Goal: Task Accomplishment & Management: Manage account settings

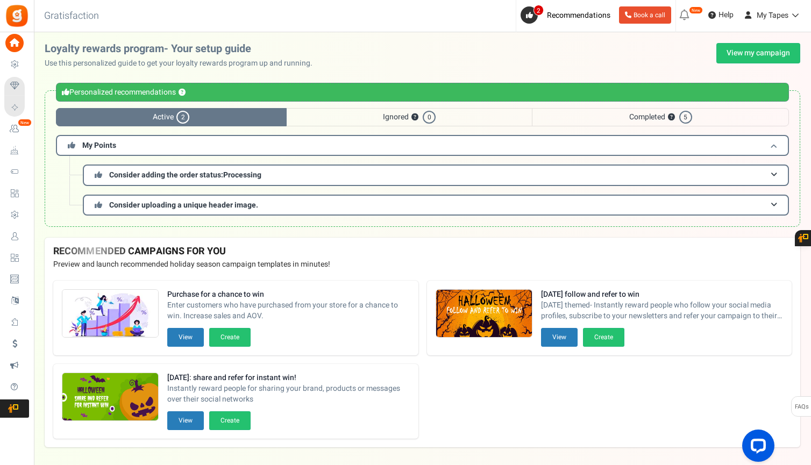
click at [119, 145] on h3 "My Points" at bounding box center [422, 145] width 733 height 21
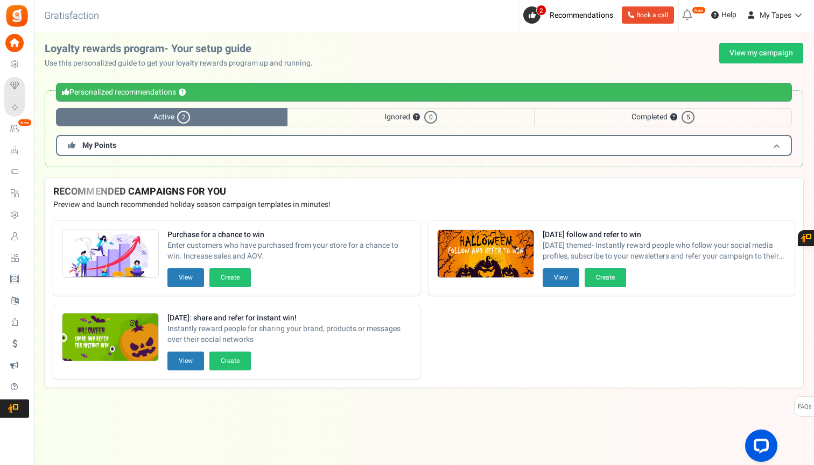
click at [119, 145] on h3 "My Points" at bounding box center [424, 145] width 736 height 21
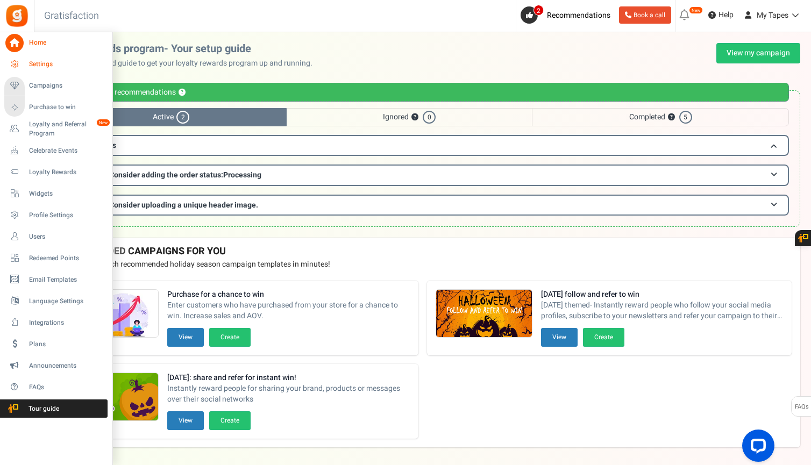
click at [47, 60] on span "Settings" at bounding box center [66, 64] width 75 height 9
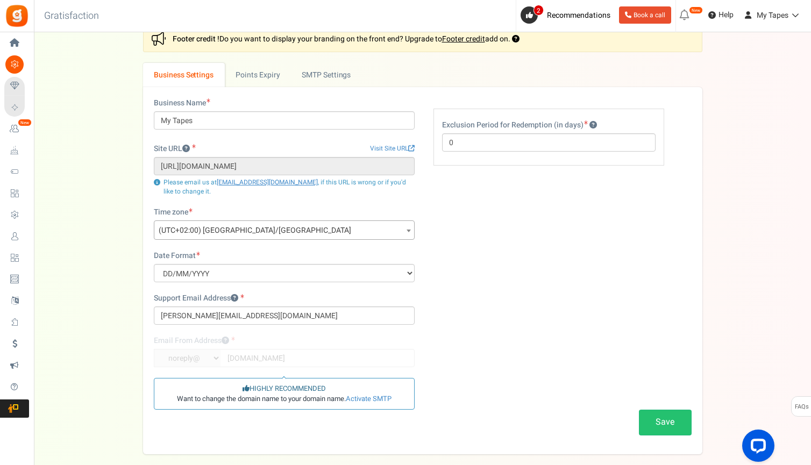
scroll to position [4, 0]
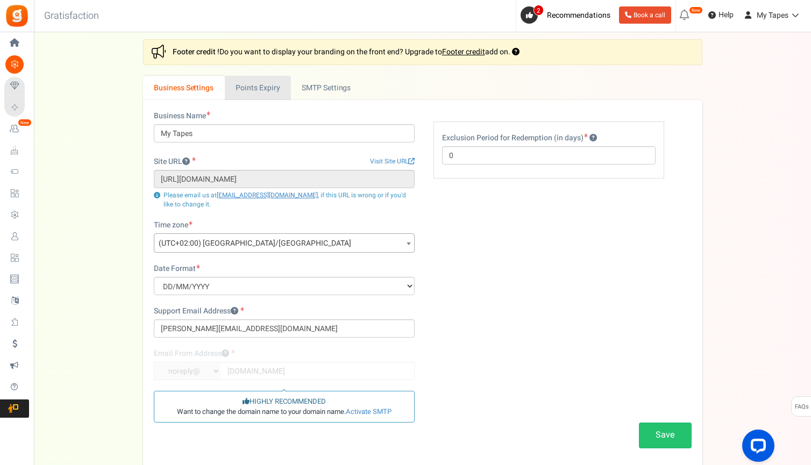
click at [277, 95] on link "Points Expiry" at bounding box center [258, 88] width 66 height 24
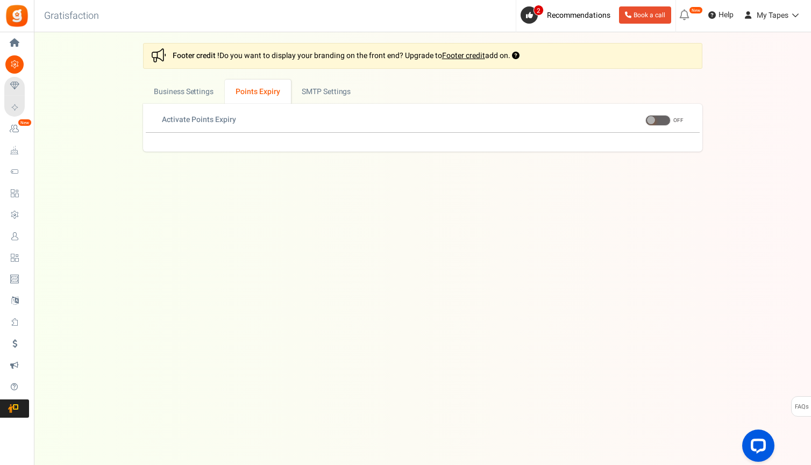
scroll to position [0, 0]
click at [666, 125] on span at bounding box center [659, 120] width 25 height 11
click at [647, 124] on input "ON OFF" at bounding box center [647, 120] width 0 height 7
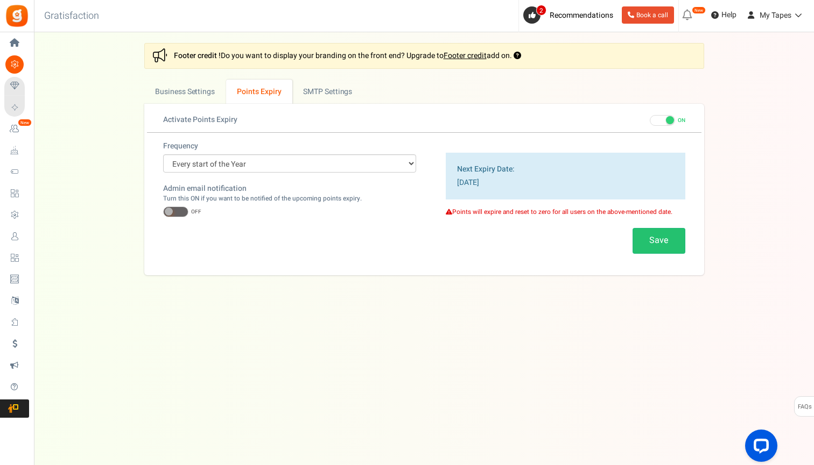
click at [183, 211] on span at bounding box center [175, 212] width 25 height 11
click at [163, 211] on input "ON OFF" at bounding box center [163, 212] width 0 height 7
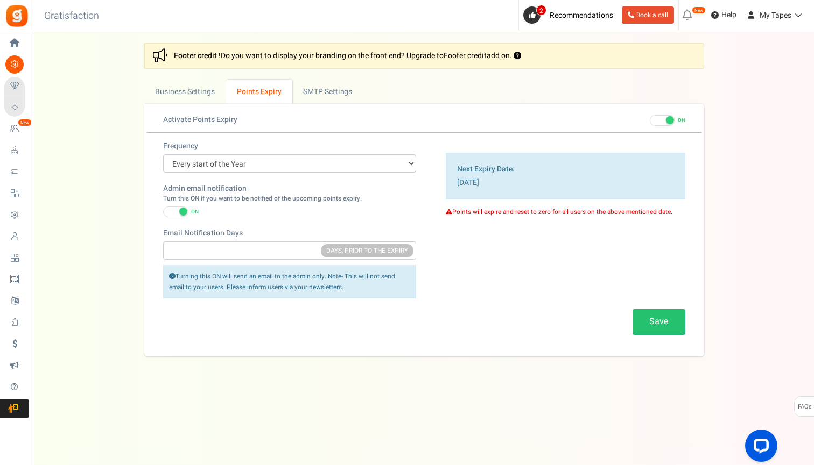
click at [660, 119] on span at bounding box center [662, 120] width 25 height 11
click at [650, 119] on input "ON OFF" at bounding box center [650, 120] width 0 height 7
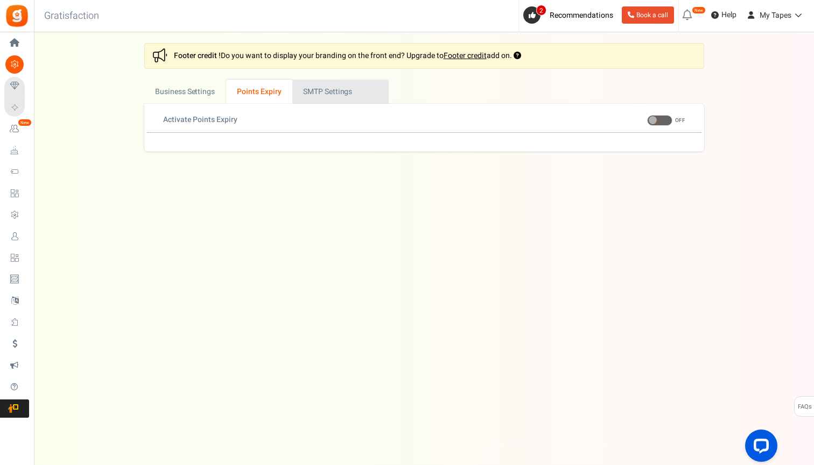
click at [344, 97] on link "Active SMTP Settings" at bounding box center [340, 92] width 96 height 24
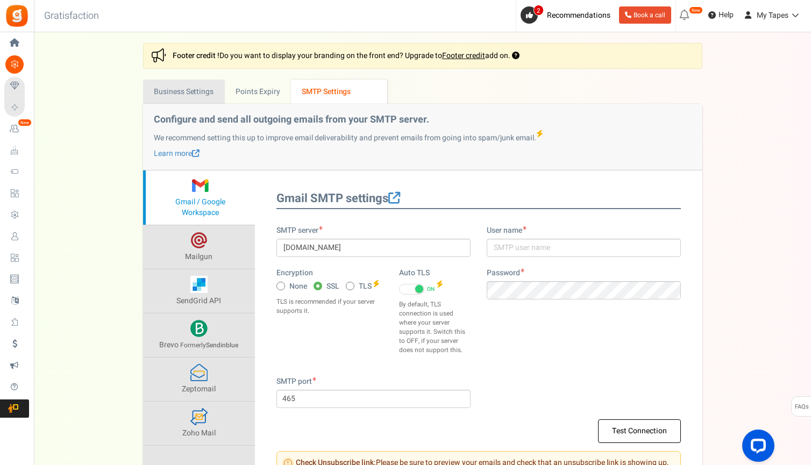
click at [168, 100] on link "Business Settings" at bounding box center [184, 92] width 82 height 24
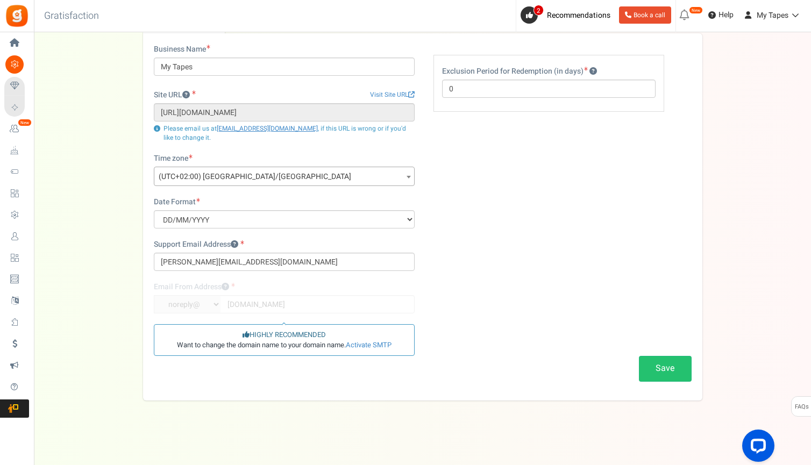
scroll to position [70, 0]
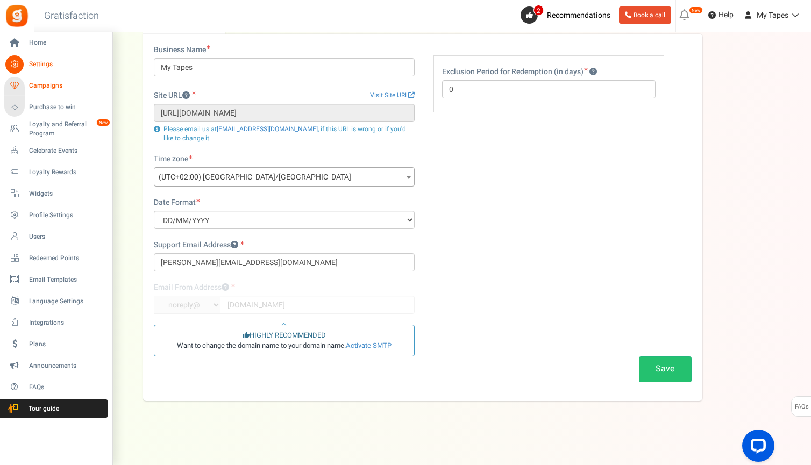
click at [48, 88] on span "Campaigns" at bounding box center [66, 85] width 75 height 9
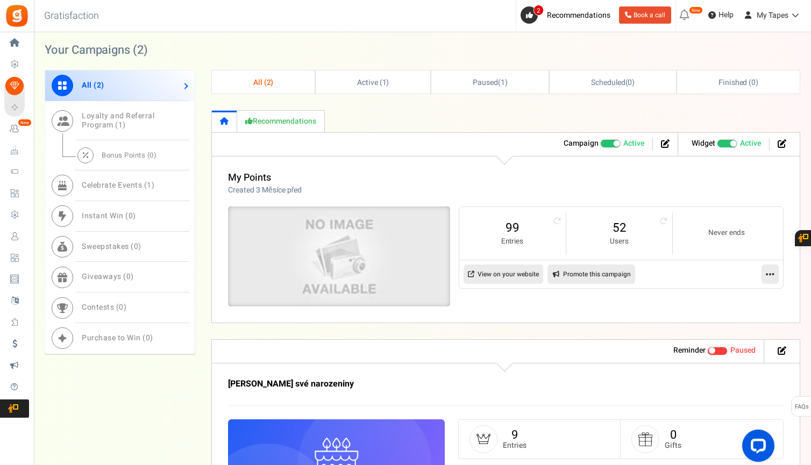
scroll to position [395, 0]
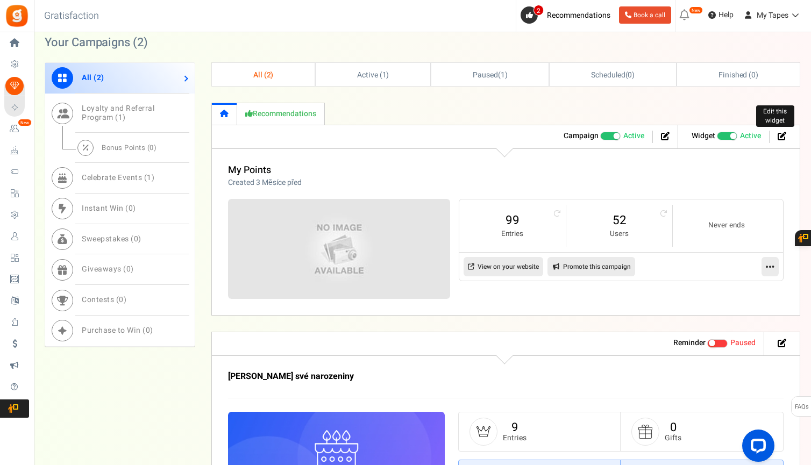
click at [786, 137] on icon at bounding box center [782, 136] width 9 height 9
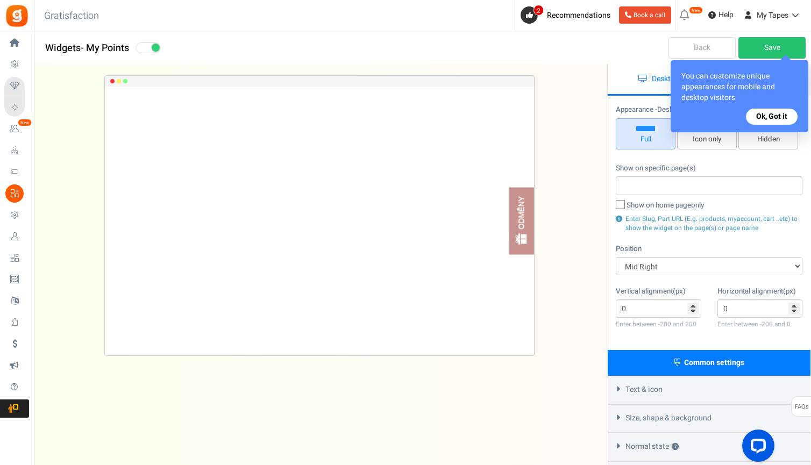
click at [775, 118] on button "Ok, Got it" at bounding box center [772, 117] width 52 height 16
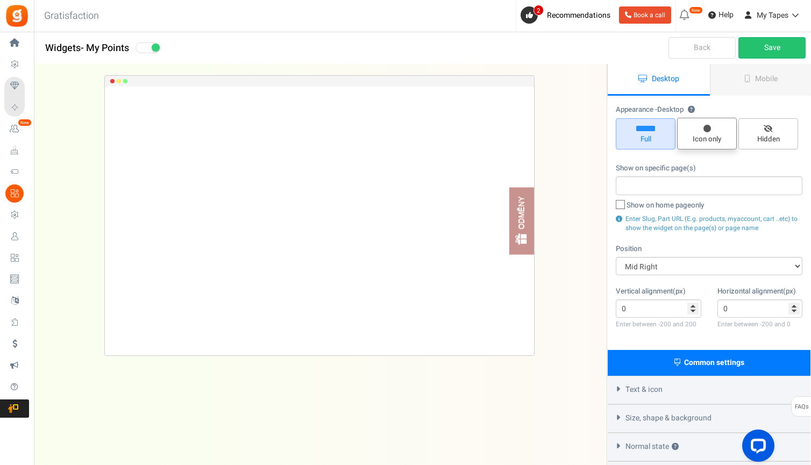
click at [711, 135] on span "Icon only" at bounding box center [707, 140] width 50 height 10
click at [711, 127] on input "Icon only" at bounding box center [711, 123] width 7 height 7
radio input "true"
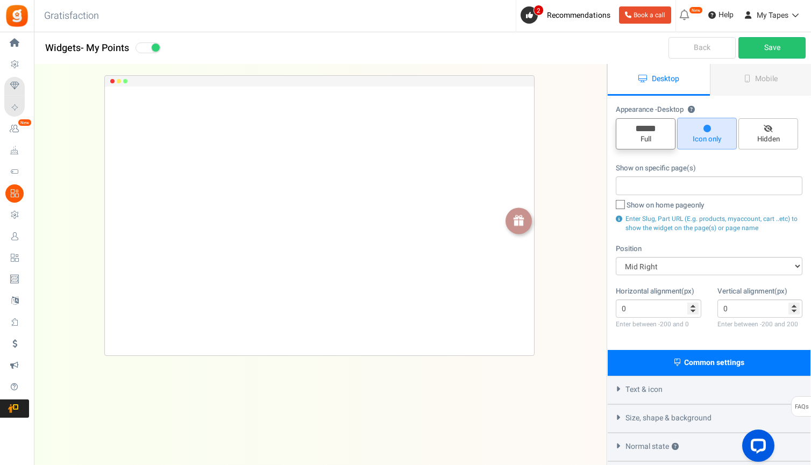
click at [651, 131] on span "Full" at bounding box center [646, 133] width 60 height 31
click at [651, 128] on input "Full" at bounding box center [649, 124] width 7 height 7
radio input "true"
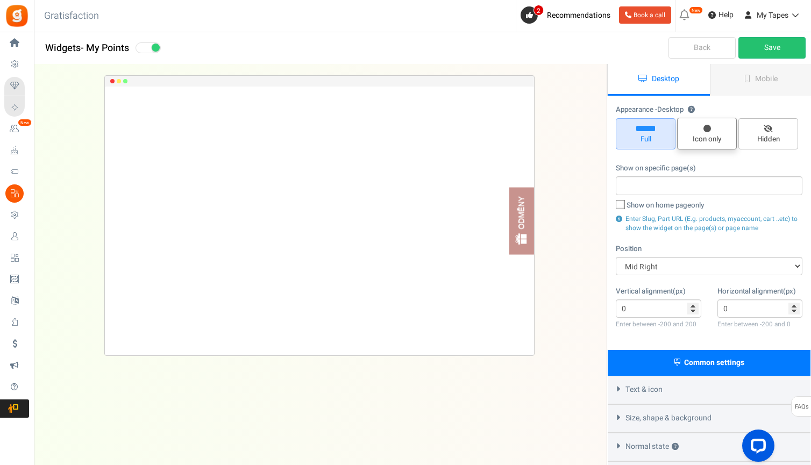
click at [708, 136] on span "Icon only" at bounding box center [707, 140] width 50 height 10
click at [708, 127] on input "Icon only" at bounding box center [711, 123] width 7 height 7
radio input "true"
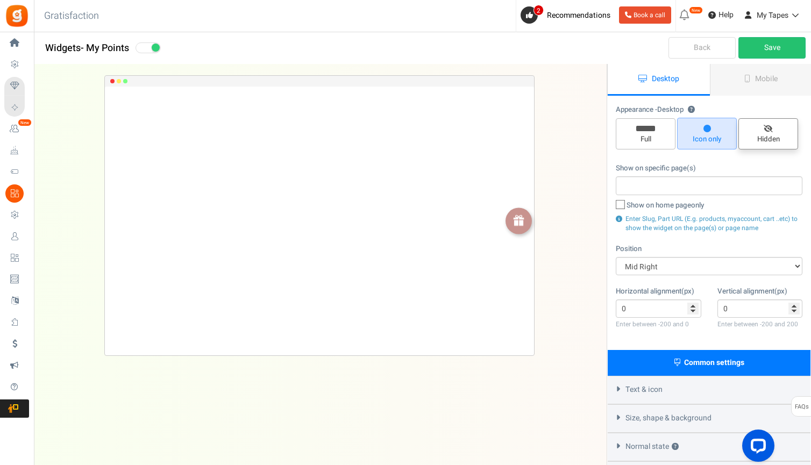
click at [770, 146] on span "Hidden" at bounding box center [769, 133] width 60 height 31
click at [770, 128] on input "Hidden" at bounding box center [772, 124] width 7 height 7
radio input "true"
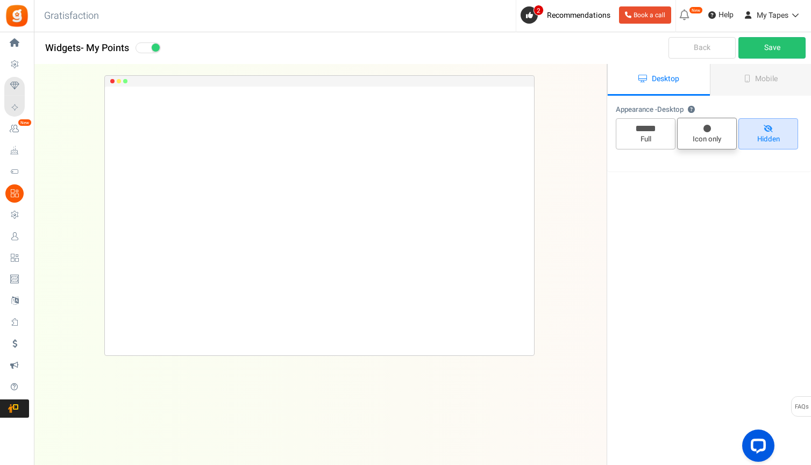
click at [727, 133] on span "Icon only" at bounding box center [707, 134] width 60 height 32
click at [715, 127] on input "Icon only" at bounding box center [711, 123] width 7 height 7
radio input "true"
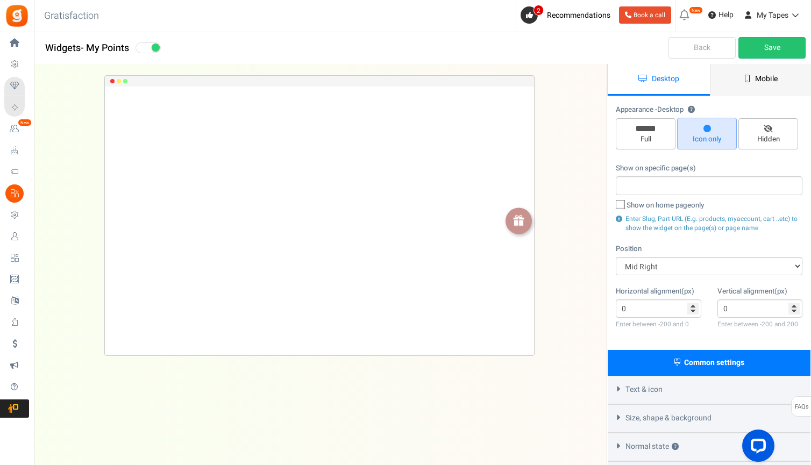
click at [732, 88] on link "Mobile" at bounding box center [761, 80] width 102 height 32
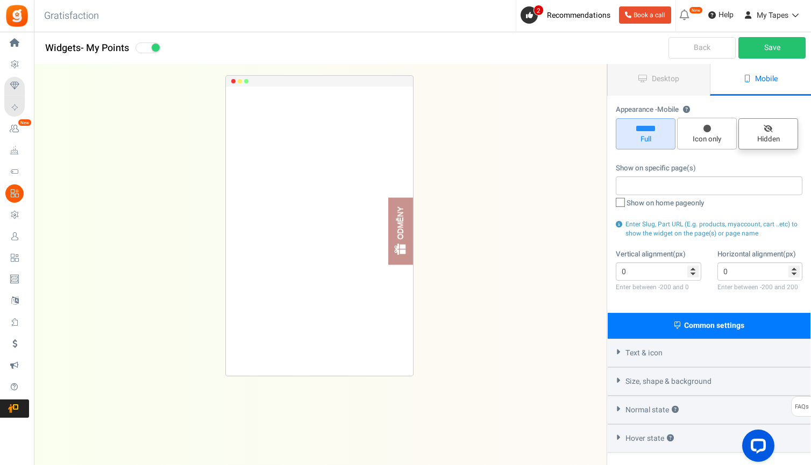
click at [774, 135] on span "Hidden" at bounding box center [769, 140] width 50 height 10
click at [774, 128] on input "Hidden" at bounding box center [772, 124] width 7 height 7
radio input "true"
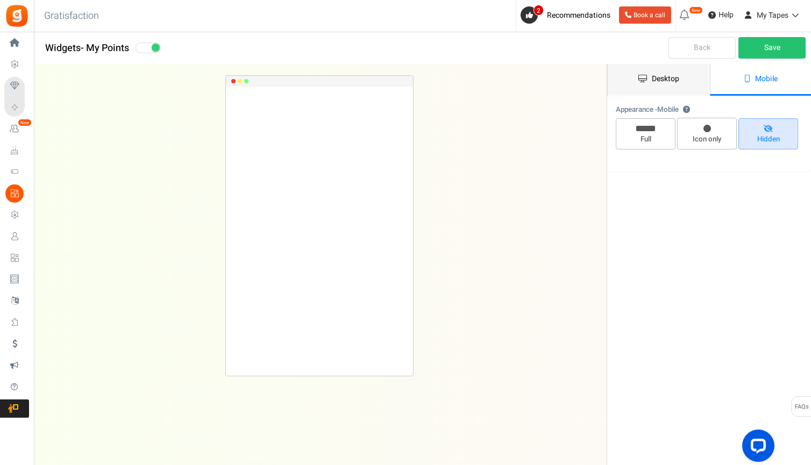
click at [654, 78] on span "Desktop" at bounding box center [665, 78] width 27 height 11
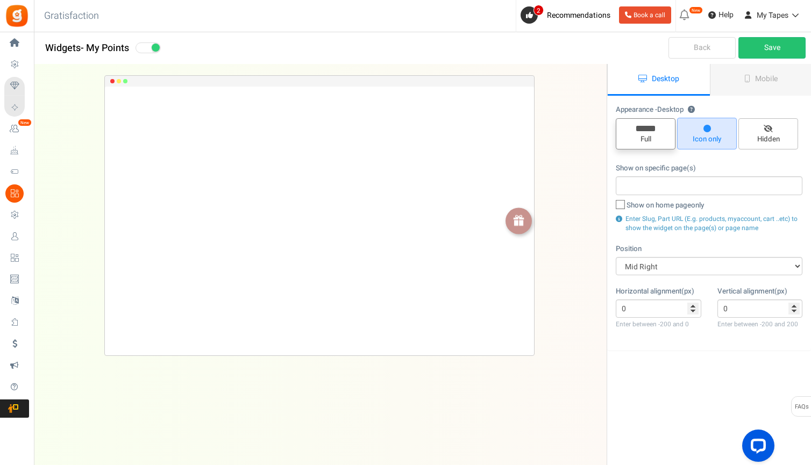
click at [644, 146] on span "Full" at bounding box center [646, 133] width 60 height 31
click at [646, 128] on input "Full" at bounding box center [649, 124] width 7 height 7
radio input "true"
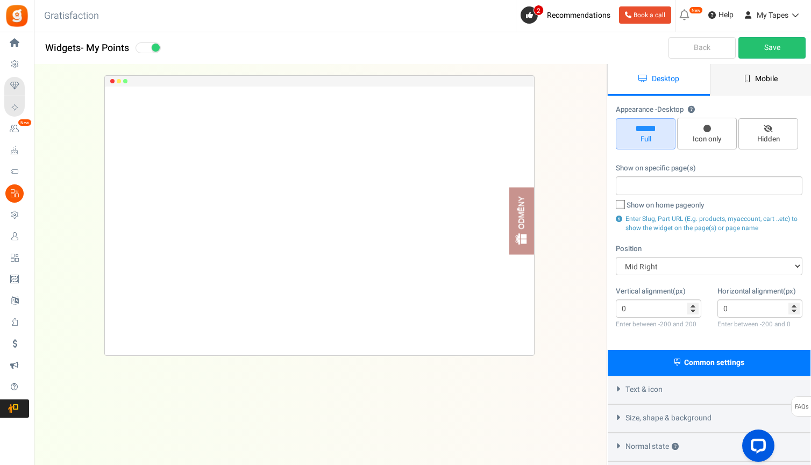
click at [761, 84] on link "Mobile" at bounding box center [761, 80] width 102 height 32
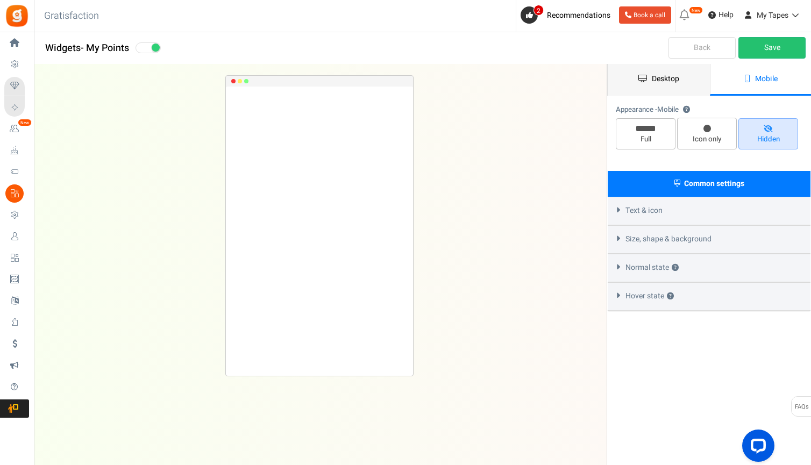
click at [660, 85] on link "Desktop" at bounding box center [659, 80] width 102 height 32
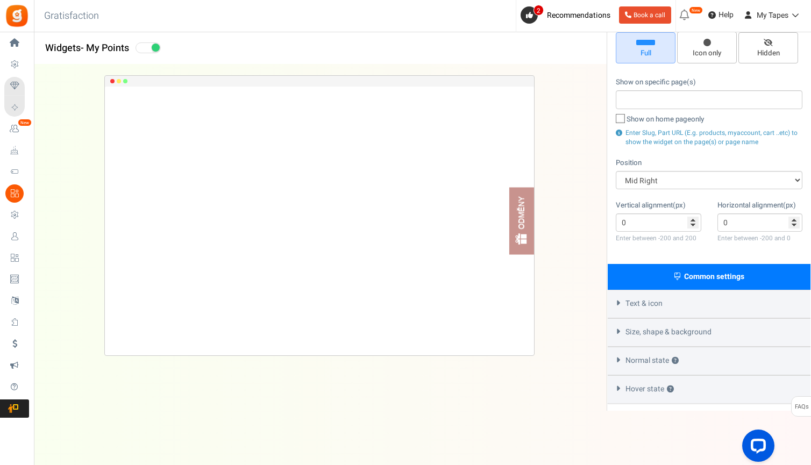
scroll to position [86, 0]
click at [640, 299] on span "Text & icon" at bounding box center [644, 304] width 37 height 11
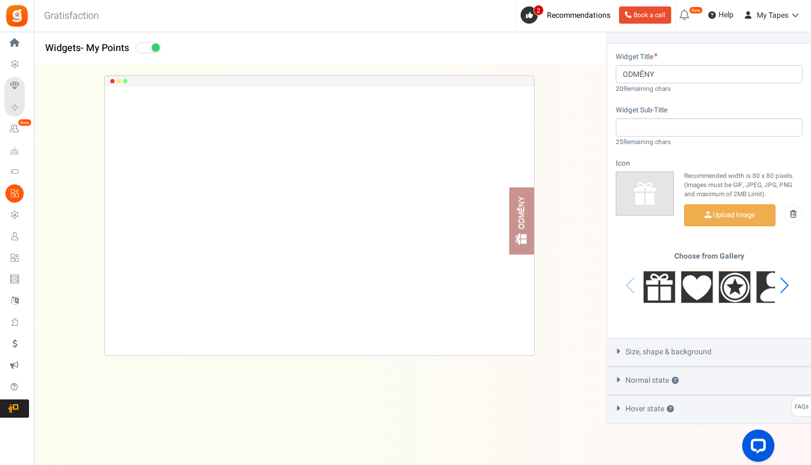
scroll to position [368, 0]
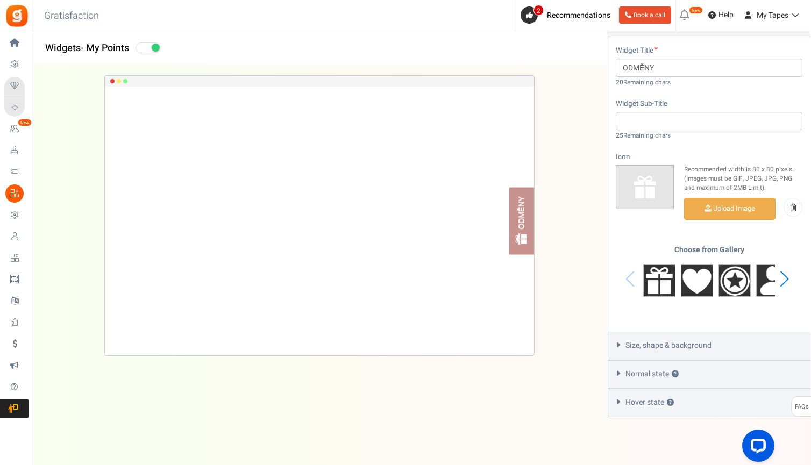
click at [639, 341] on span "Size, shape & background" at bounding box center [669, 346] width 86 height 11
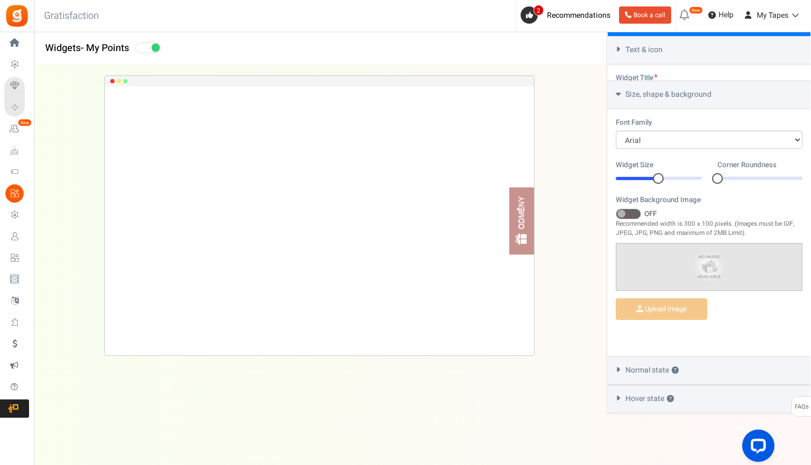
scroll to position [308, 0]
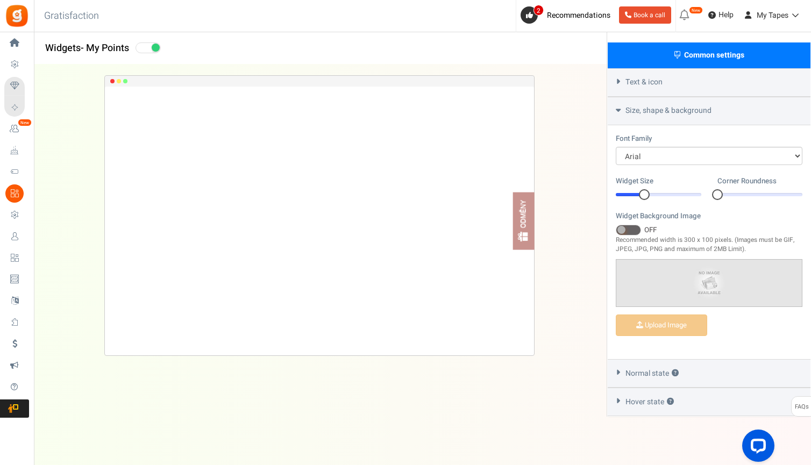
drag, startPoint x: 658, startPoint y: 194, endPoint x: 645, endPoint y: 194, distance: 12.4
click at [645, 194] on div at bounding box center [644, 194] width 11 height 11
click at [633, 193] on div at bounding box center [659, 194] width 86 height 3
click at [636, 190] on div at bounding box center [637, 194] width 11 height 11
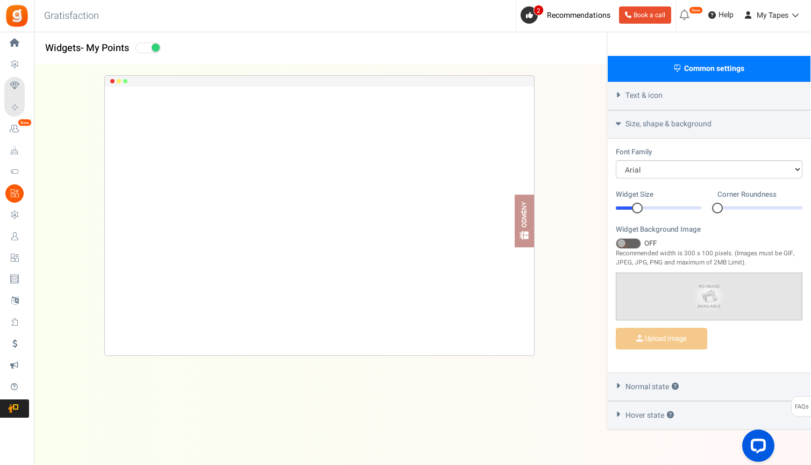
scroll to position [300, 0]
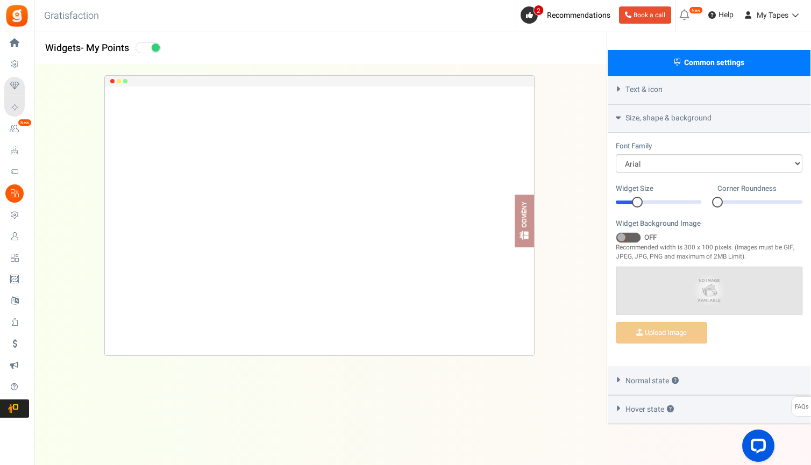
click at [726, 201] on div at bounding box center [761, 202] width 86 height 3
drag, startPoint x: 721, startPoint y: 198, endPoint x: 736, endPoint y: 198, distance: 15.1
click at [736, 201] on div at bounding box center [761, 202] width 86 height 3
drag, startPoint x: 717, startPoint y: 197, endPoint x: 752, endPoint y: 197, distance: 34.4
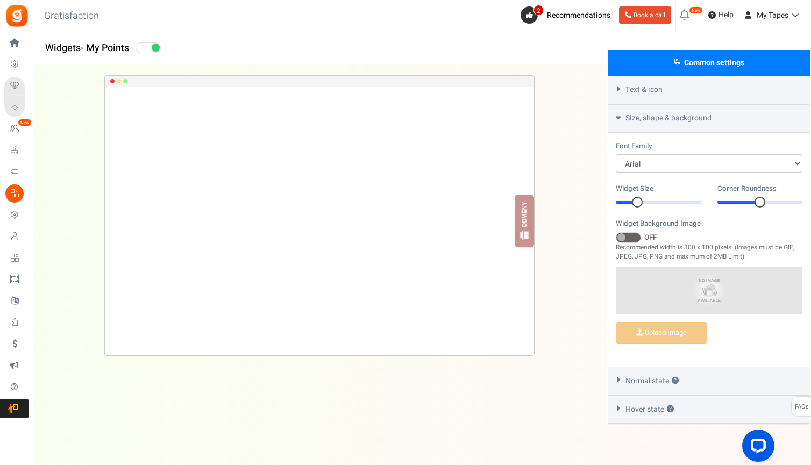
click at [752, 201] on div at bounding box center [761, 202] width 86 height 3
click at [734, 201] on div at bounding box center [761, 202] width 86 height 3
click at [748, 197] on div "0" at bounding box center [761, 202] width 86 height 11
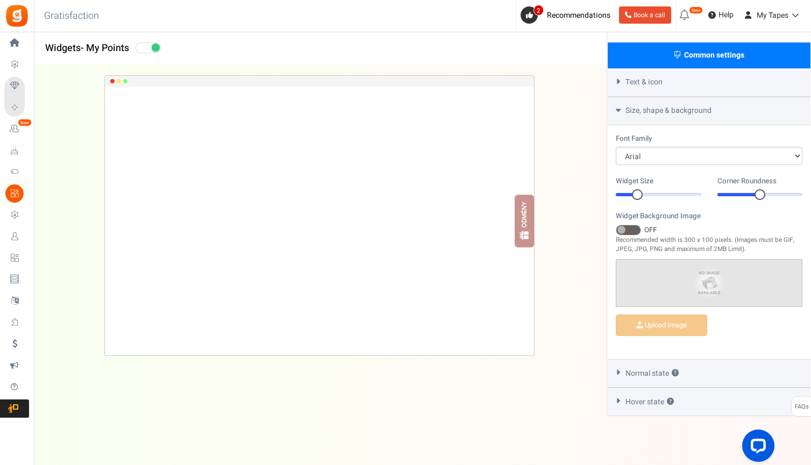
click at [642, 372] on span "Normal state ?" at bounding box center [652, 374] width 53 height 11
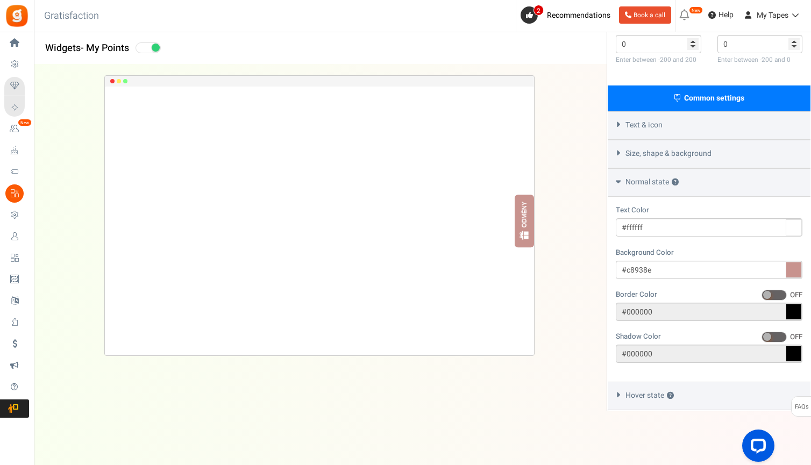
scroll to position [259, 0]
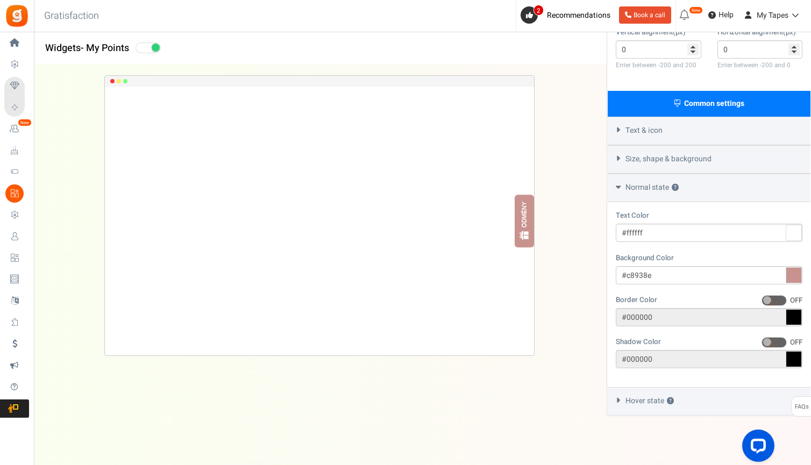
click at [645, 400] on span "Hover state ?" at bounding box center [650, 401] width 48 height 11
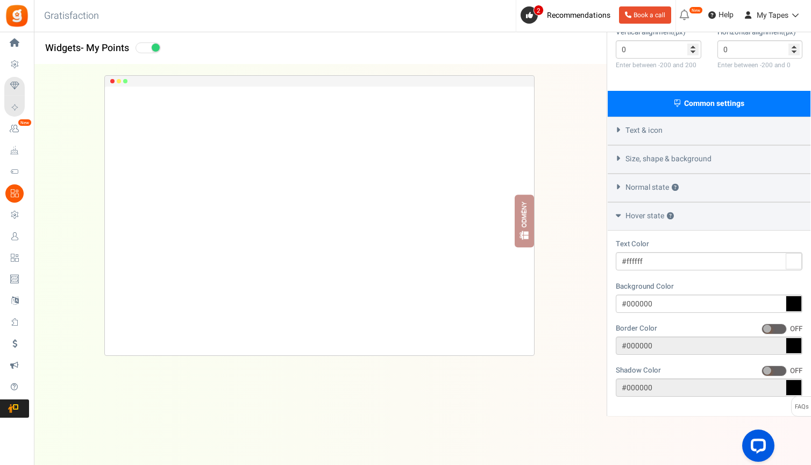
click at [793, 300] on icon at bounding box center [794, 304] width 16 height 16
click at [793, 300] on input "#000000" at bounding box center [709, 304] width 187 height 18
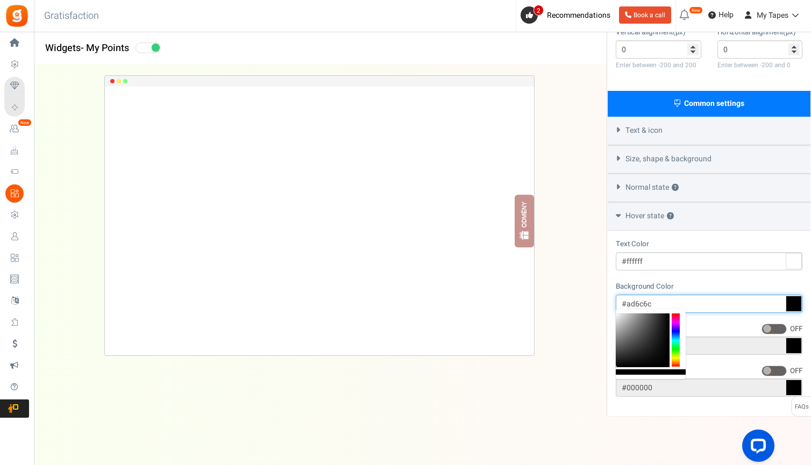
click at [637, 331] on div at bounding box center [643, 341] width 54 height 54
click at [650, 348] on div at bounding box center [643, 341] width 54 height 54
click at [624, 349] on div at bounding box center [643, 341] width 54 height 54
click at [622, 354] on div at bounding box center [643, 341] width 54 height 54
type input "#827a7a"
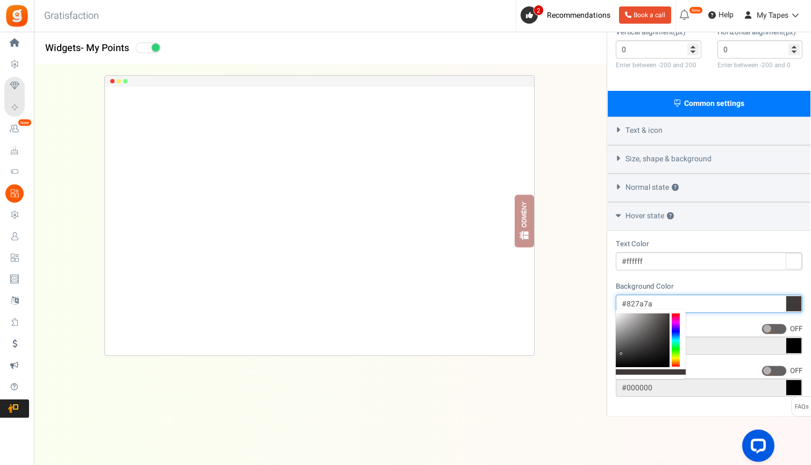
click at [619, 340] on div at bounding box center [643, 341] width 54 height 54
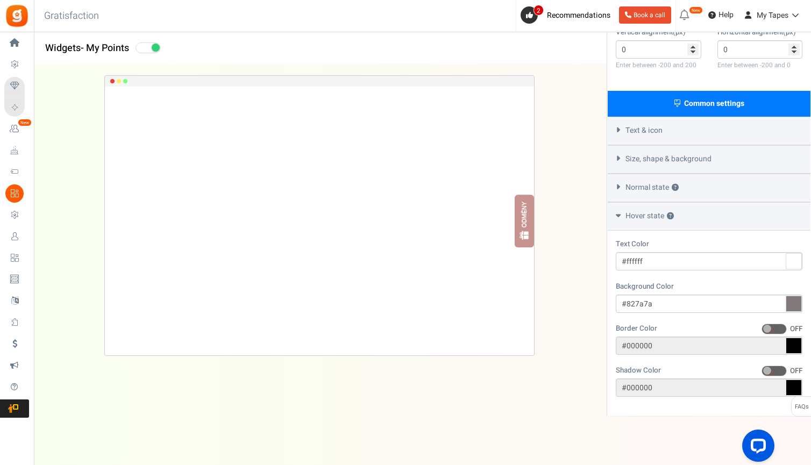
click at [780, 326] on span at bounding box center [774, 329] width 25 height 11
click at [762, 326] on input "ON OFF" at bounding box center [762, 329] width 0 height 7
click at [773, 324] on span at bounding box center [777, 329] width 25 height 11
click at [765, 326] on input "ON OFF" at bounding box center [765, 329] width 0 height 7
click at [621, 211] on icon at bounding box center [618, 215] width 5 height 8
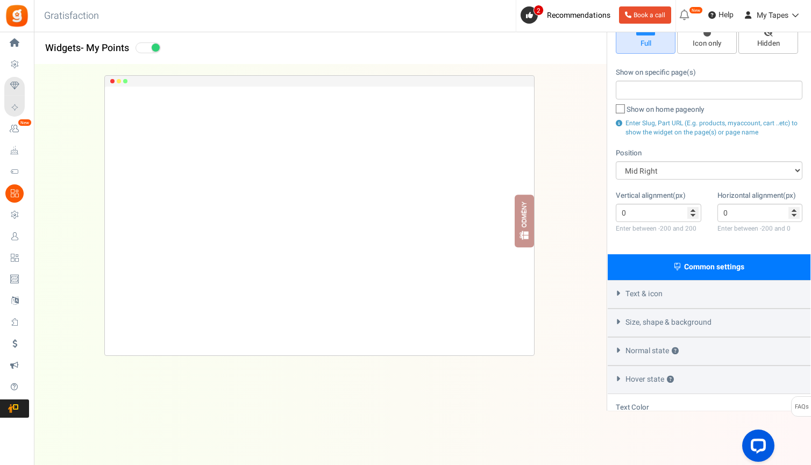
scroll to position [86, 0]
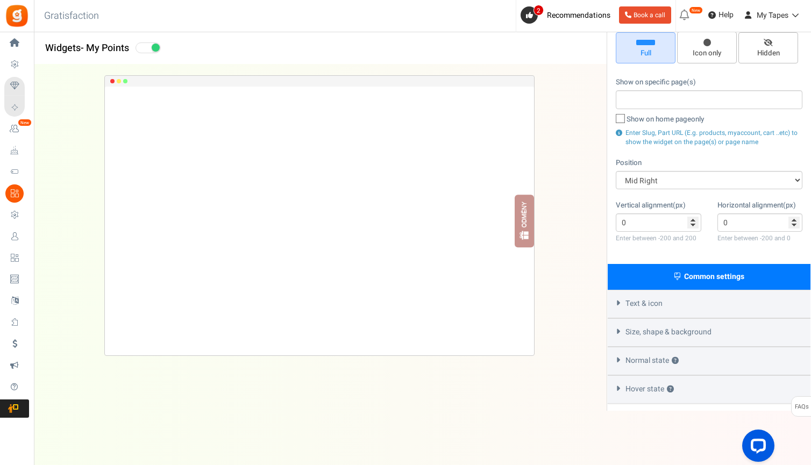
click at [623, 356] on div "Normal state ?" at bounding box center [709, 361] width 203 height 29
click at [622, 355] on div "Normal state ?" at bounding box center [709, 361] width 203 height 29
click at [622, 329] on icon at bounding box center [619, 331] width 8 height 5
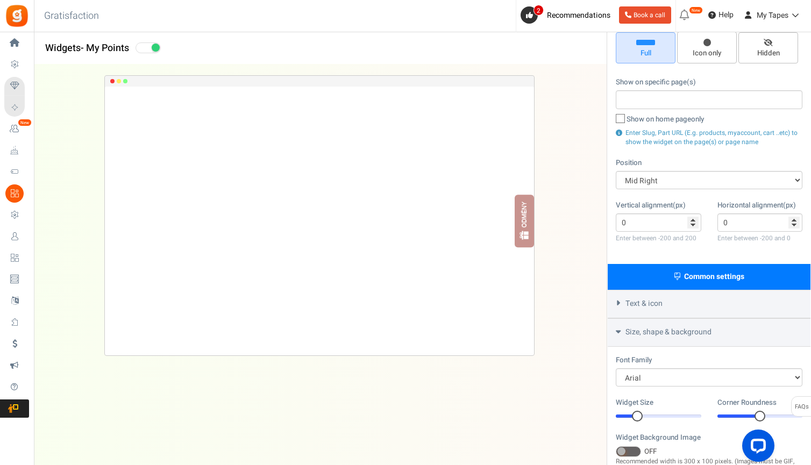
click at [622, 329] on div "Size, shape & background" at bounding box center [709, 333] width 203 height 29
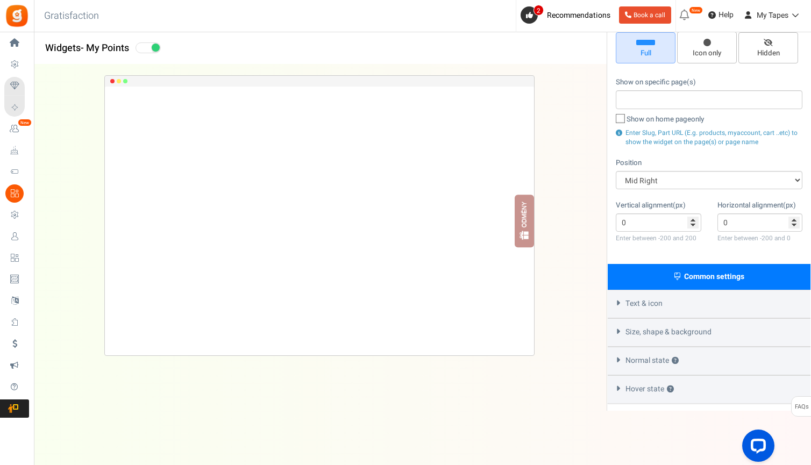
click at [619, 292] on div "Text & icon" at bounding box center [709, 304] width 203 height 29
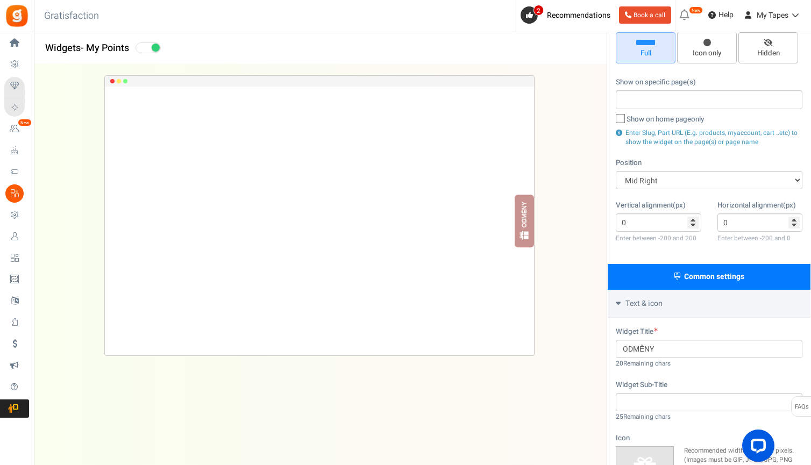
click at [619, 292] on div "Text & icon" at bounding box center [709, 304] width 203 height 29
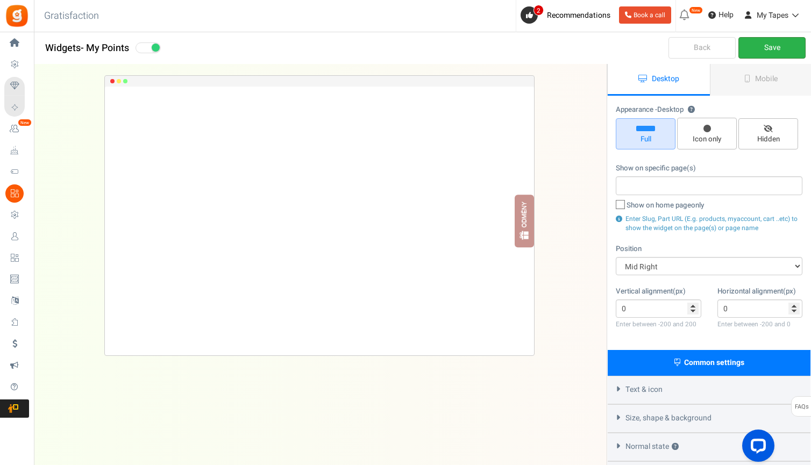
scroll to position [0, 0]
click at [773, 51] on link "Save" at bounding box center [772, 48] width 67 height 22
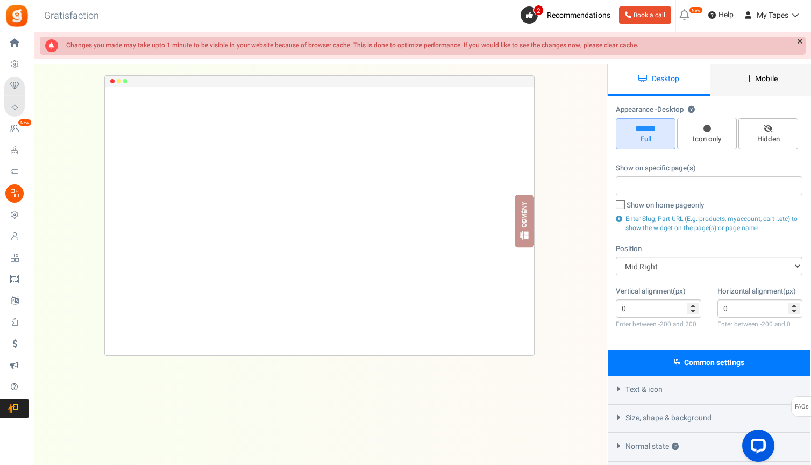
click at [774, 75] on span "Mobile" at bounding box center [767, 78] width 23 height 11
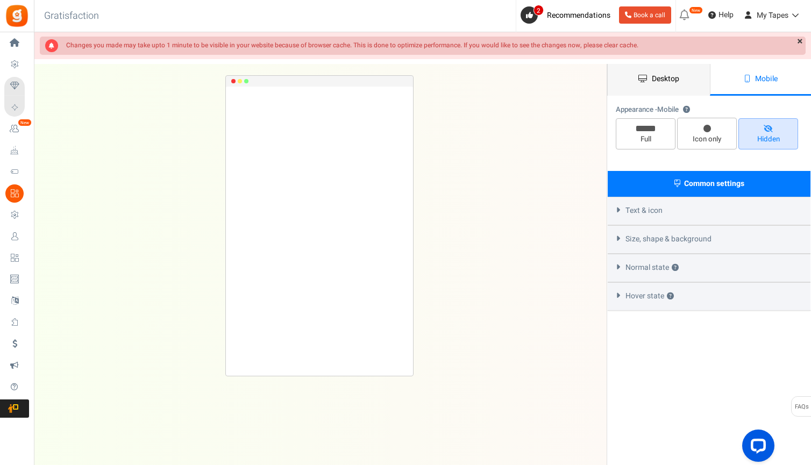
click at [682, 77] on link "Desktop" at bounding box center [659, 80] width 102 height 32
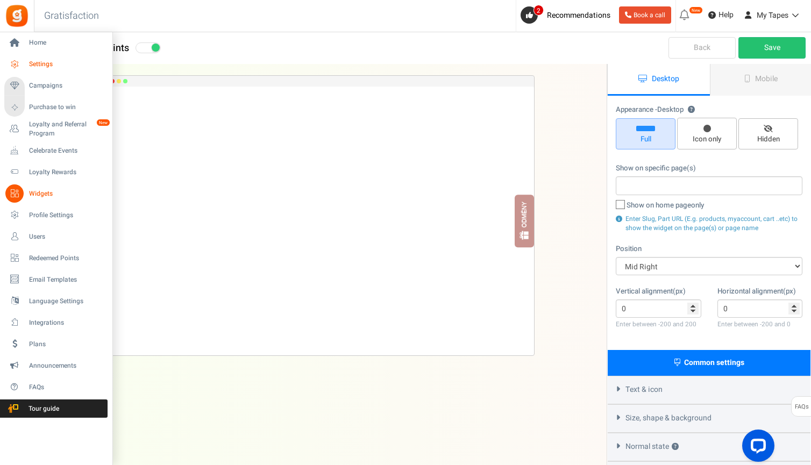
click at [63, 63] on span "Settings" at bounding box center [66, 64] width 75 height 9
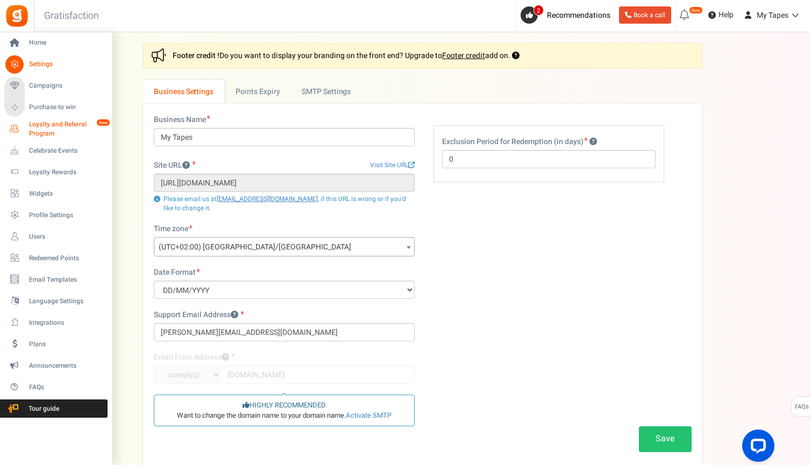
click at [66, 121] on span "Loyalty and Referral Program" at bounding box center [68, 129] width 79 height 18
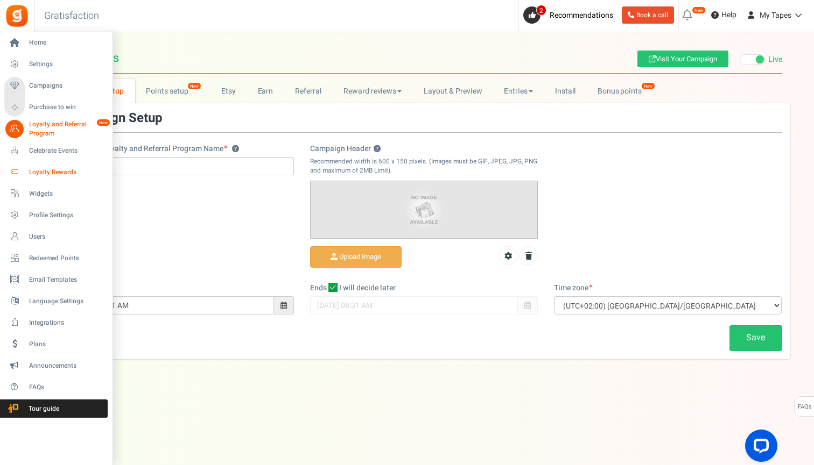
click at [62, 171] on span "Loyalty Rewards" at bounding box center [66, 172] width 75 height 9
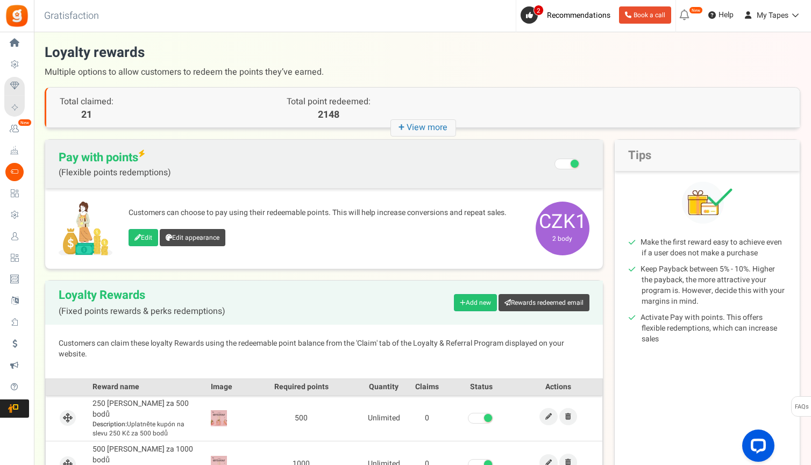
click at [427, 125] on icon "+ View more" at bounding box center [424, 127] width 66 height 17
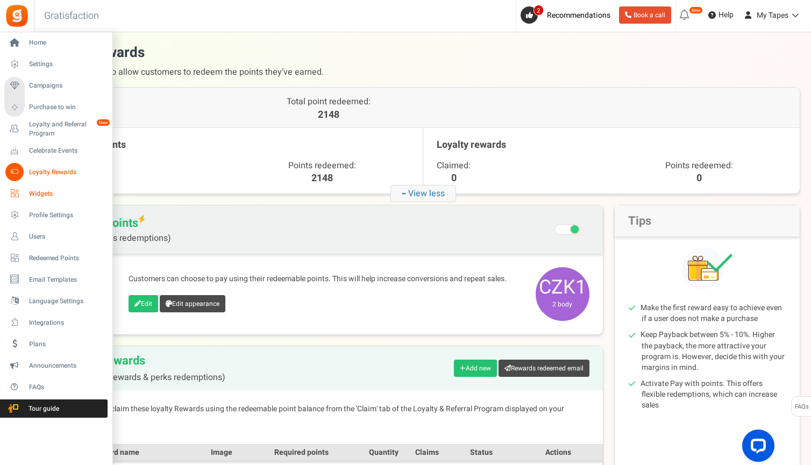
click at [48, 194] on span "Widgets" at bounding box center [66, 193] width 75 height 9
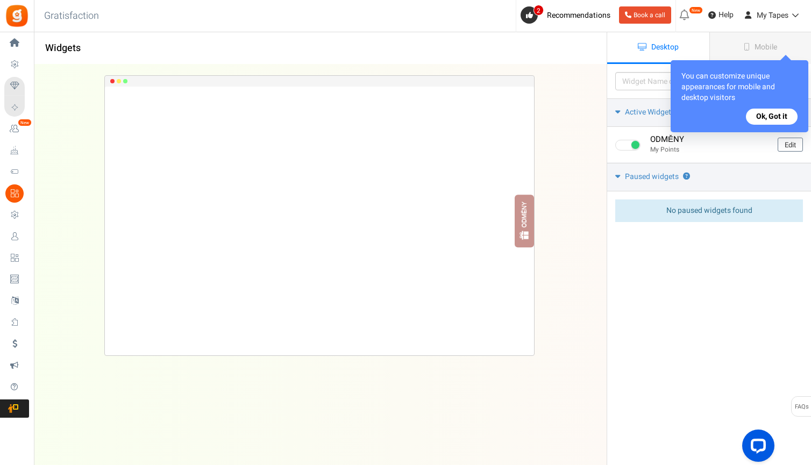
click at [613, 376] on div "Please enter a widget name or campaign name No results found Widget is showing …" at bounding box center [709, 280] width 204 height 433
click at [770, 117] on button "Ok, Got it" at bounding box center [772, 117] width 52 height 16
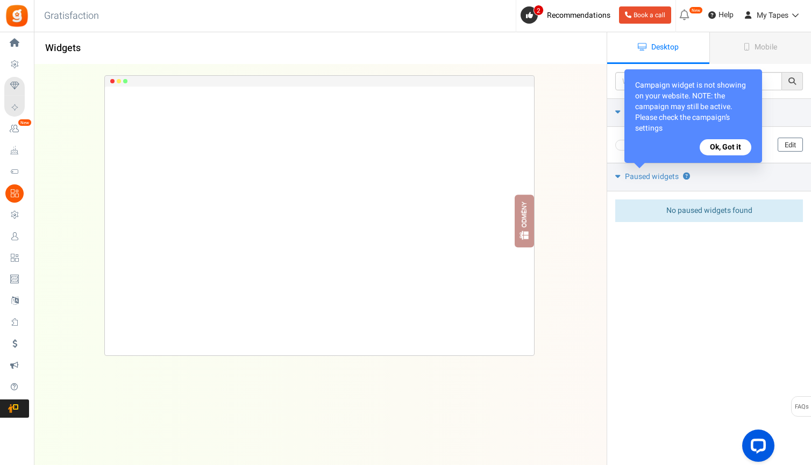
click at [736, 149] on button "Ok, Got it" at bounding box center [726, 147] width 52 height 16
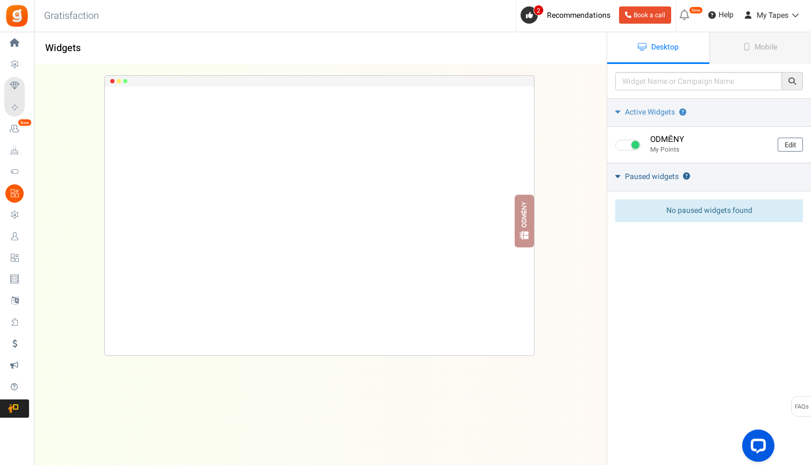
click at [714, 179] on link "Paused widgets ?" at bounding box center [710, 177] width 204 height 29
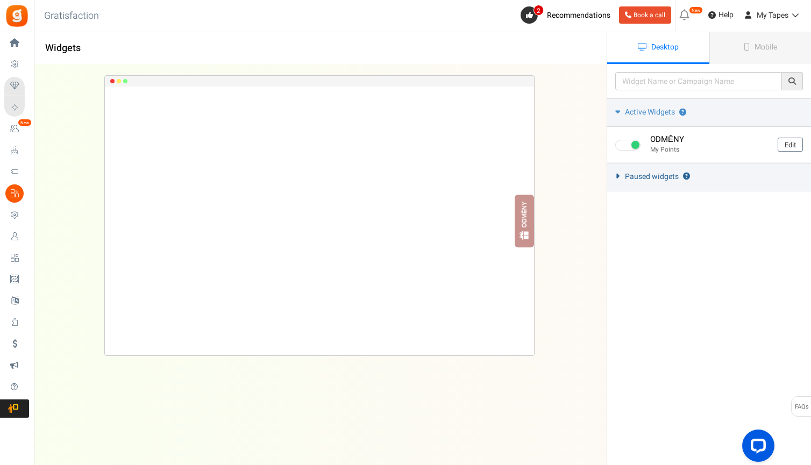
click at [714, 179] on link "Paused widgets ?" at bounding box center [710, 177] width 204 height 29
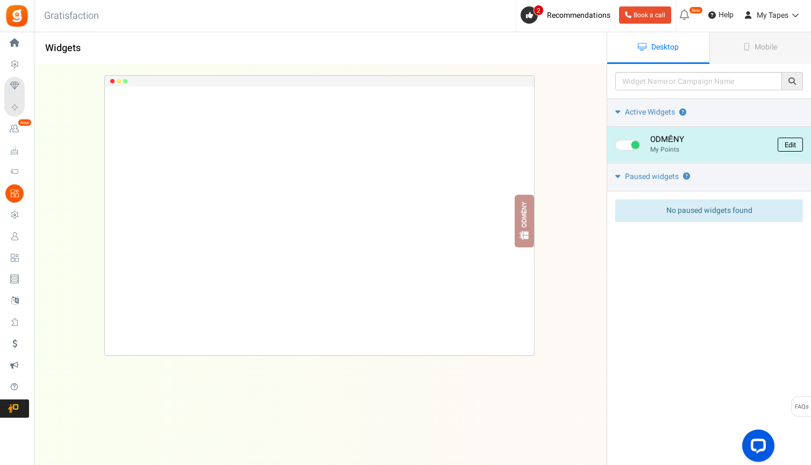
click at [794, 145] on link "Edit" at bounding box center [790, 145] width 25 height 14
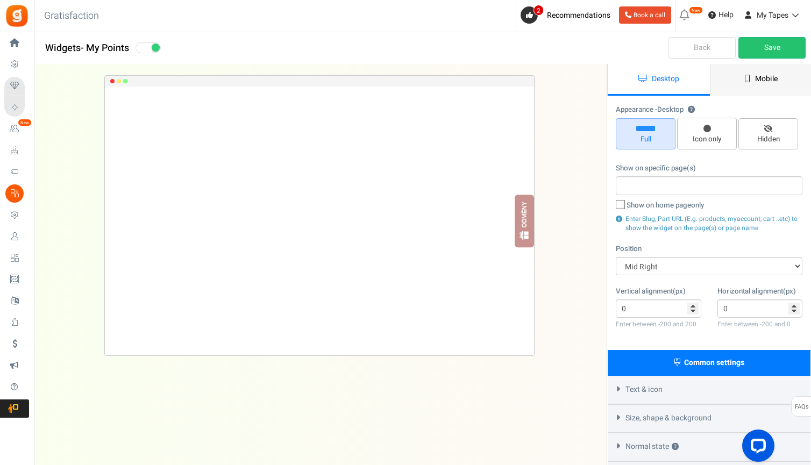
click at [766, 85] on link "Mobile" at bounding box center [761, 80] width 102 height 32
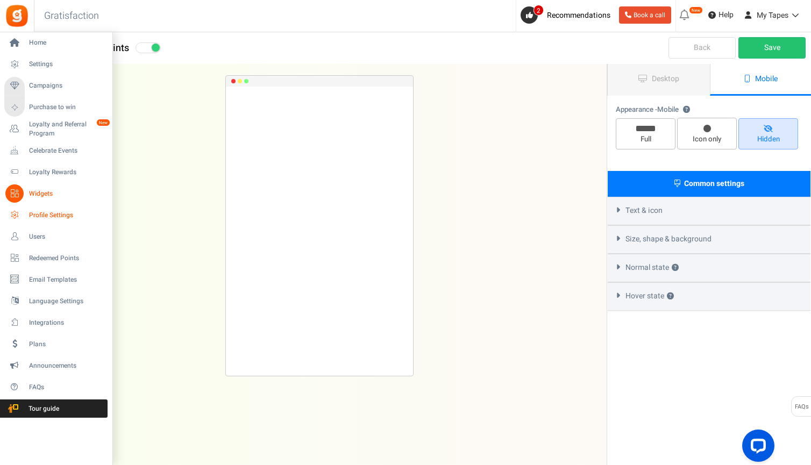
click at [23, 218] on icon at bounding box center [14, 215] width 18 height 18
click at [44, 214] on span "Profile Settings" at bounding box center [66, 215] width 75 height 9
click at [54, 215] on span "Profile Settings" at bounding box center [66, 215] width 75 height 9
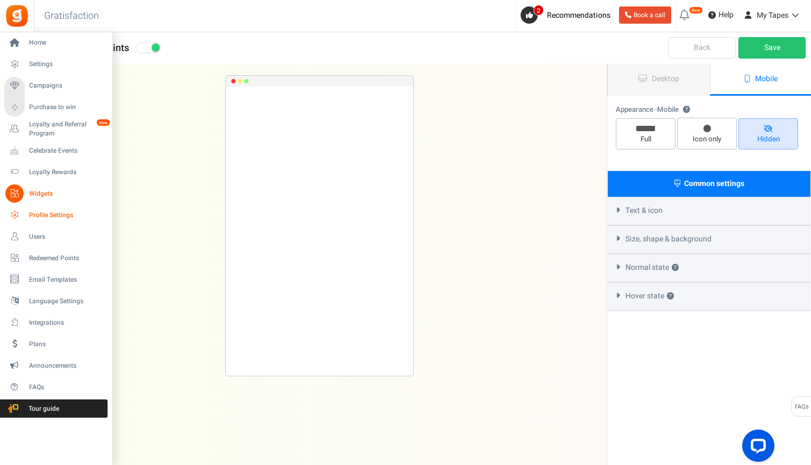
click at [62, 211] on span "Profile Settings" at bounding box center [66, 215] width 75 height 9
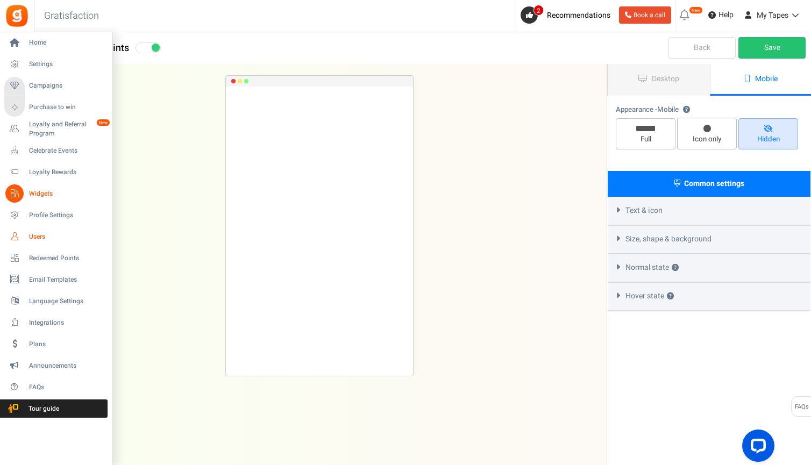
click at [45, 237] on span "Users" at bounding box center [66, 236] width 75 height 9
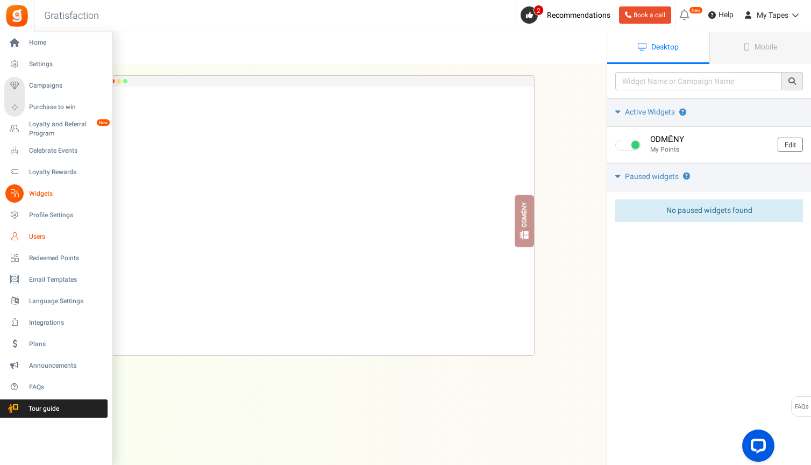
click at [37, 238] on span "Users" at bounding box center [66, 236] width 75 height 9
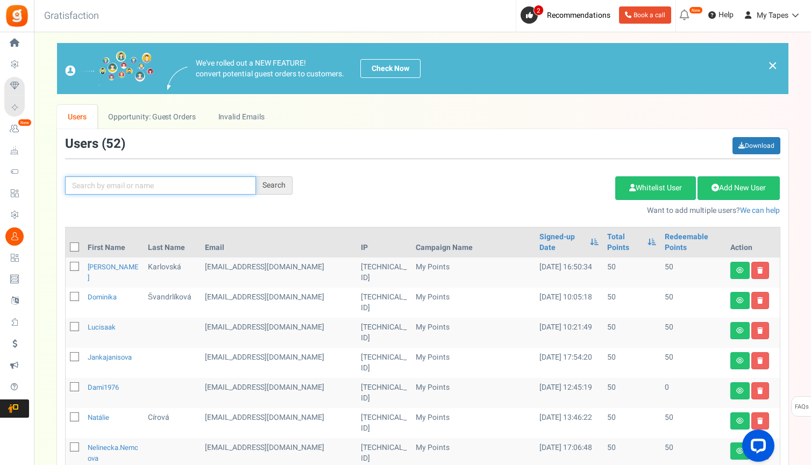
click at [160, 184] on input "text" at bounding box center [160, 186] width 191 height 18
type input "hever"
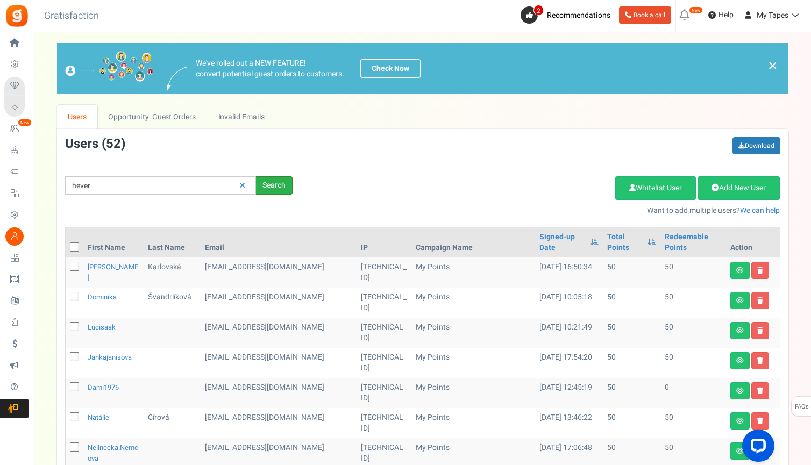
drag, startPoint x: 160, startPoint y: 184, endPoint x: 286, endPoint y: 185, distance: 126.5
click at [286, 185] on div "Search" at bounding box center [274, 186] width 37 height 18
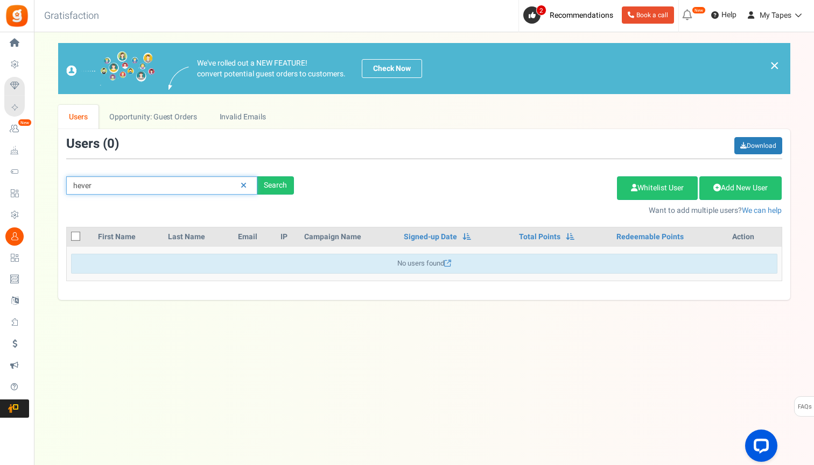
click at [129, 185] on input "hever" at bounding box center [161, 186] width 191 height 18
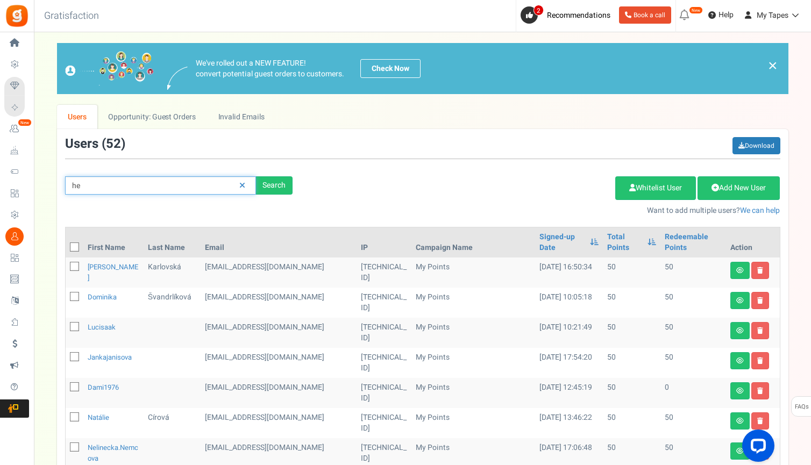
type input "h"
type input "hana"
click at [269, 186] on div "Search" at bounding box center [274, 186] width 37 height 18
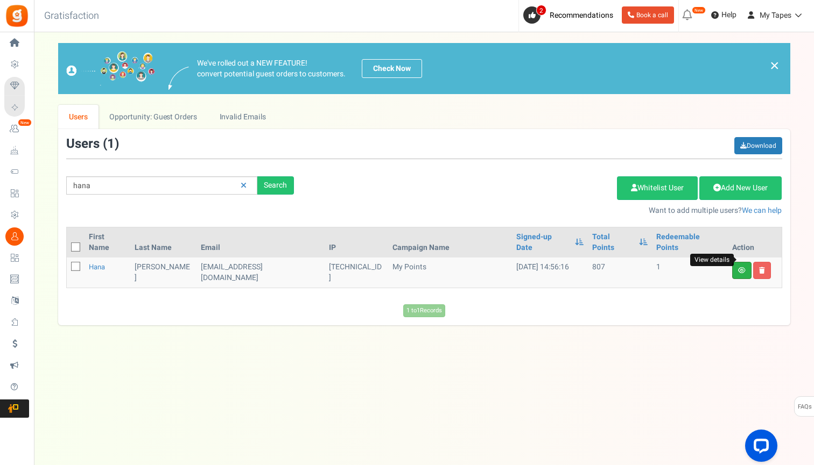
click at [741, 267] on icon at bounding box center [742, 270] width 8 height 6
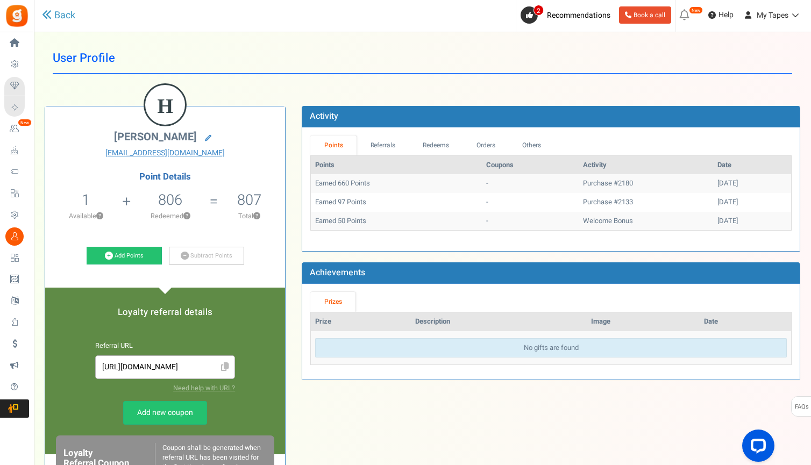
click at [362, 180] on td "Earned 660 Points" at bounding box center [396, 183] width 171 height 19
click at [393, 188] on td "Earned 660 Points" at bounding box center [396, 183] width 171 height 19
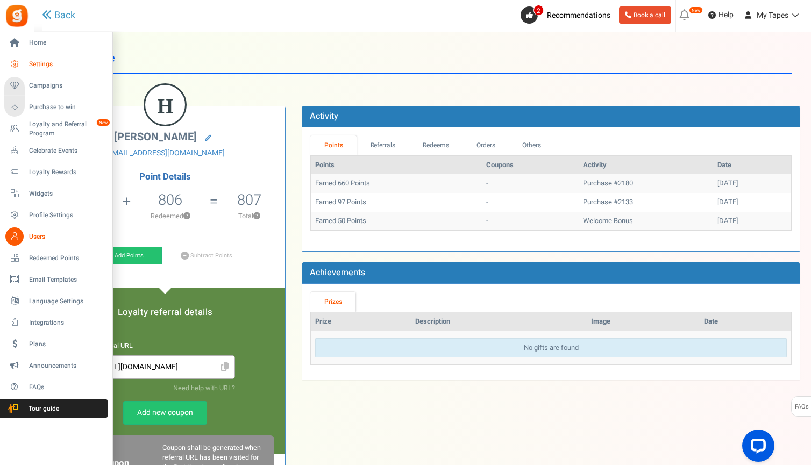
click at [51, 62] on span "Settings" at bounding box center [66, 64] width 75 height 9
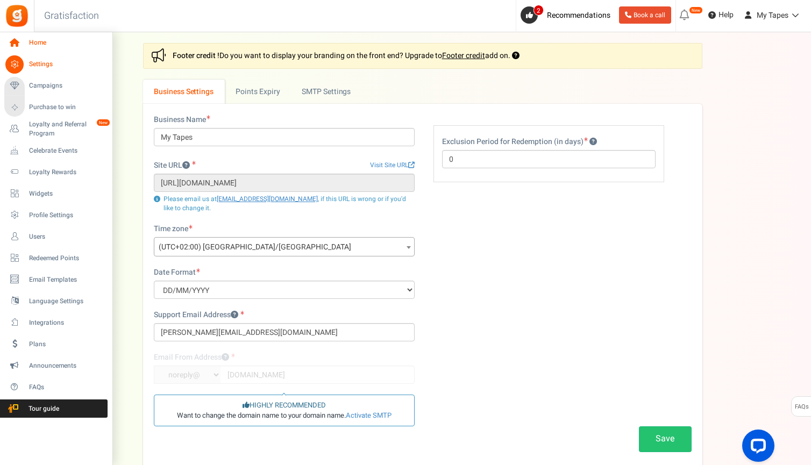
click at [41, 43] on span "Home" at bounding box center [66, 42] width 75 height 9
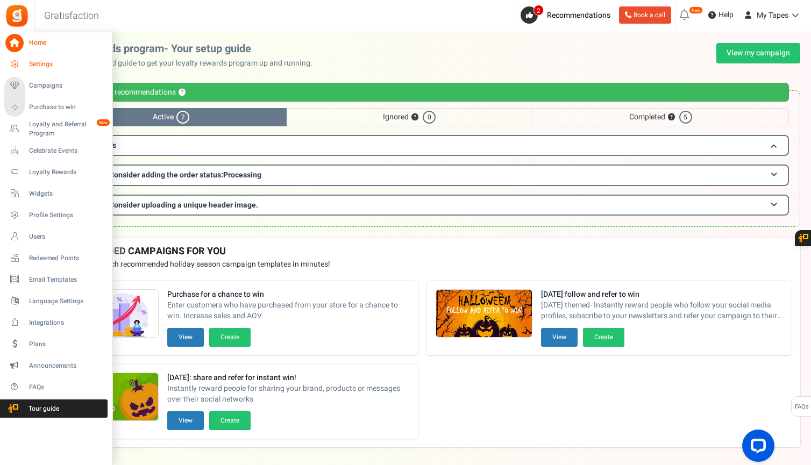
click at [52, 65] on span "Settings" at bounding box center [66, 64] width 75 height 9
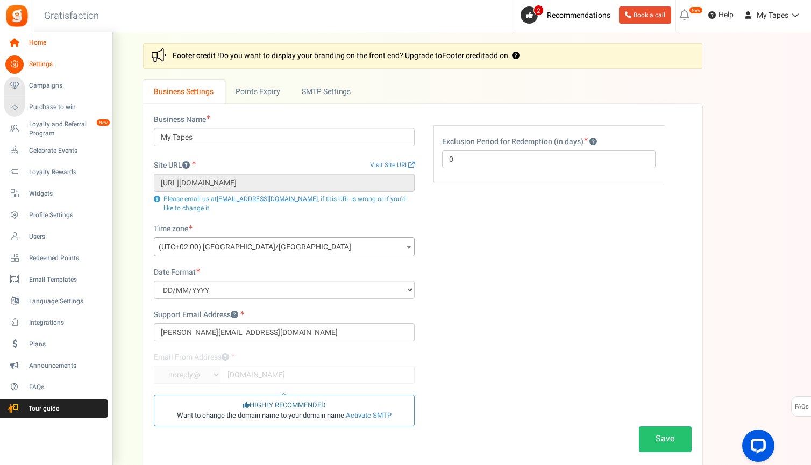
click at [39, 44] on span "Home" at bounding box center [66, 42] width 75 height 9
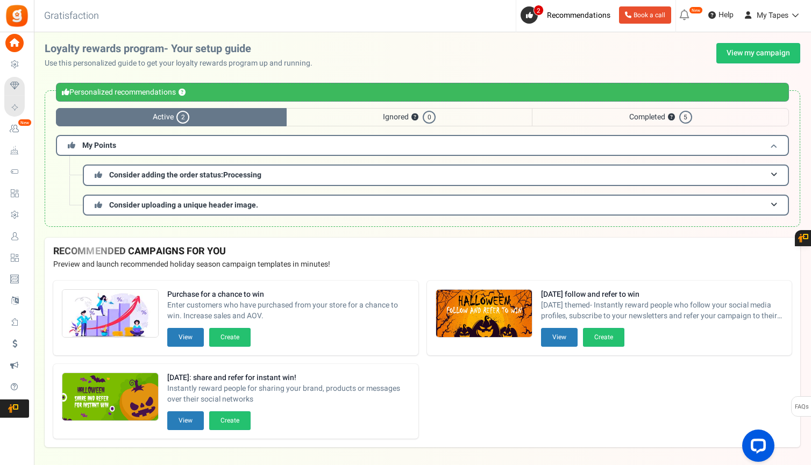
click at [102, 142] on span "My Points" at bounding box center [99, 145] width 34 height 11
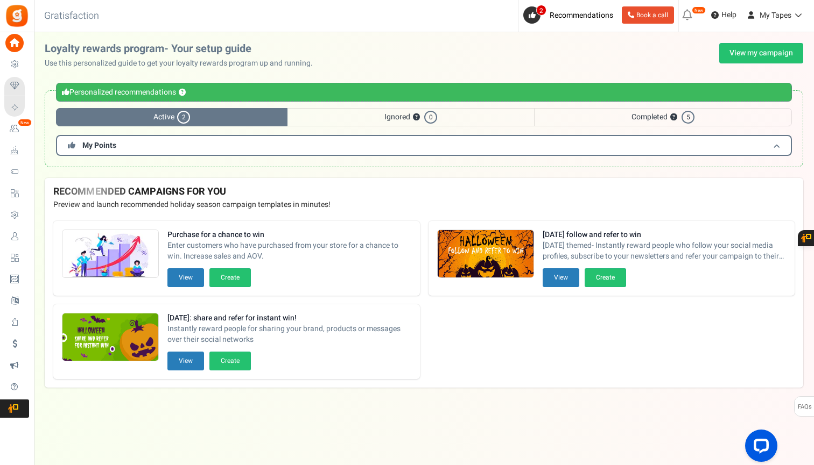
click at [102, 142] on span "My Points" at bounding box center [99, 145] width 34 height 11
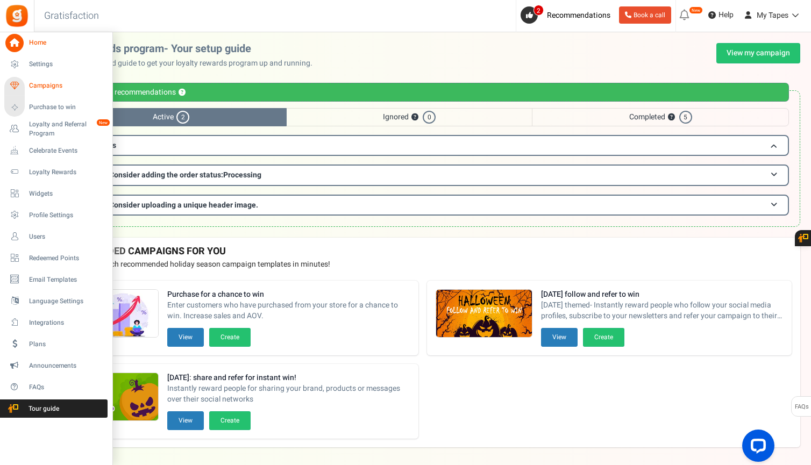
click at [65, 88] on span "Campaigns" at bounding box center [66, 85] width 75 height 9
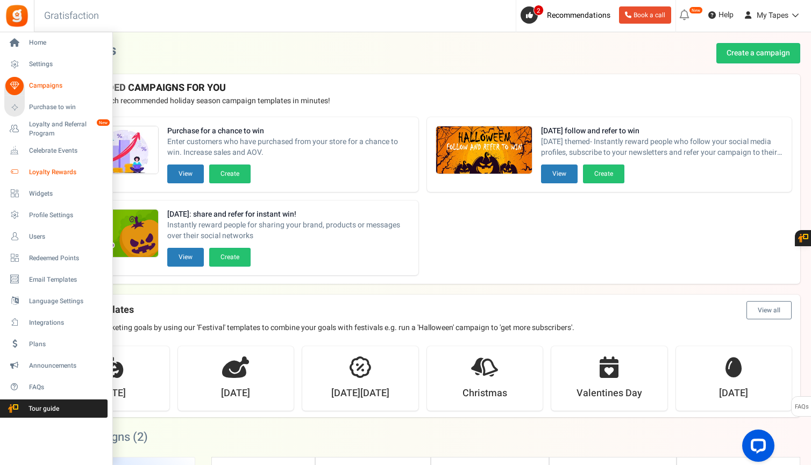
click at [48, 181] on link "Loyalty Rewards" at bounding box center [55, 172] width 103 height 18
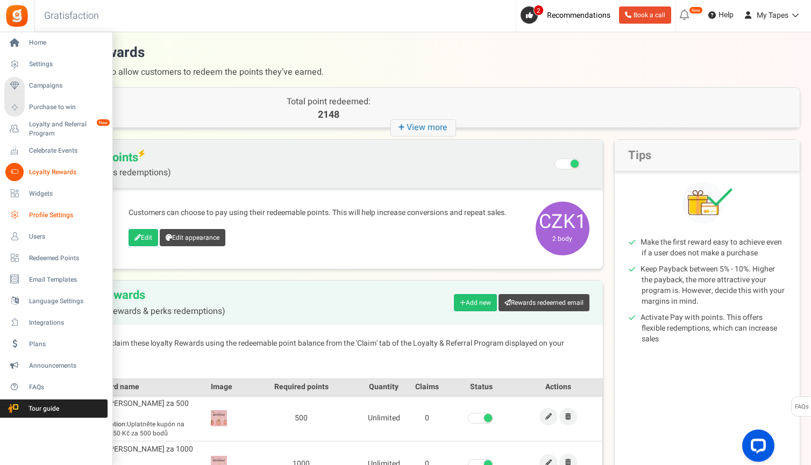
click at [50, 215] on span "Profile Settings" at bounding box center [66, 215] width 75 height 9
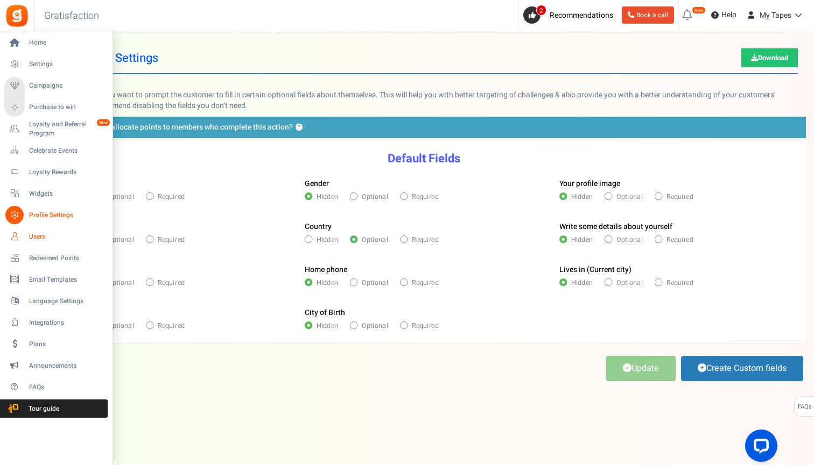
click at [59, 232] on span "Users" at bounding box center [66, 236] width 75 height 9
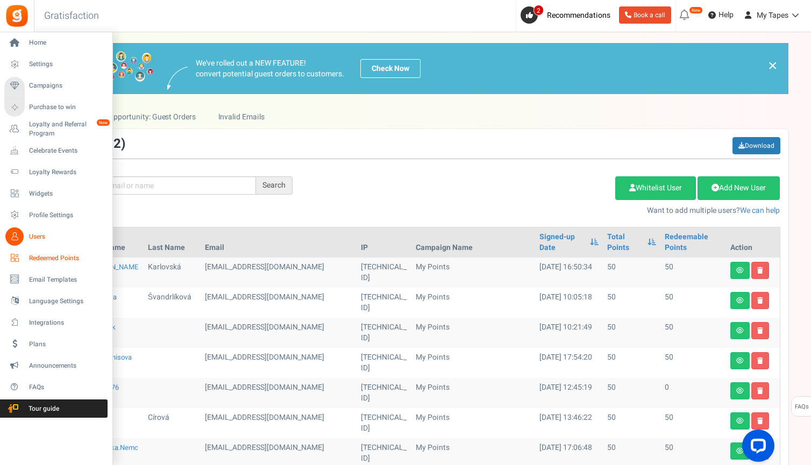
click at [72, 261] on span "Redeemed Points" at bounding box center [66, 258] width 75 height 9
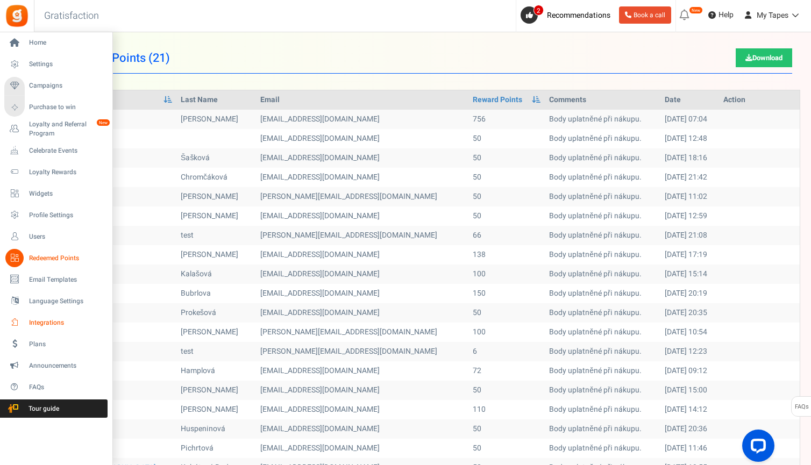
click at [57, 319] on span "Integrations" at bounding box center [66, 323] width 75 height 9
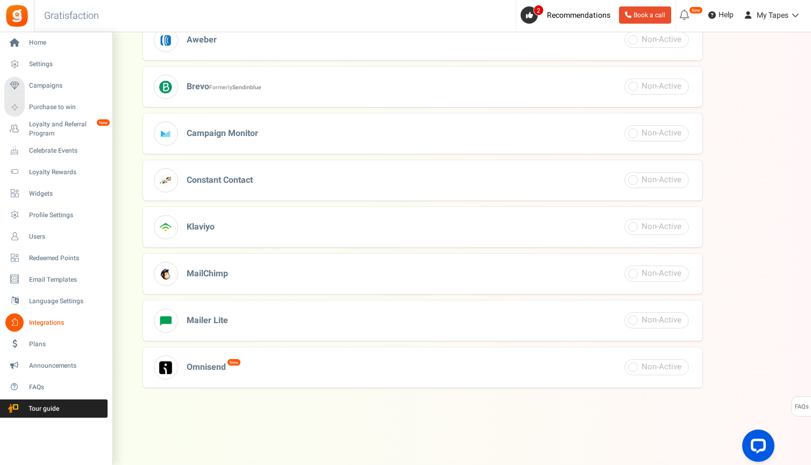
scroll to position [343, 0]
click at [38, 344] on span "Plans" at bounding box center [66, 344] width 75 height 9
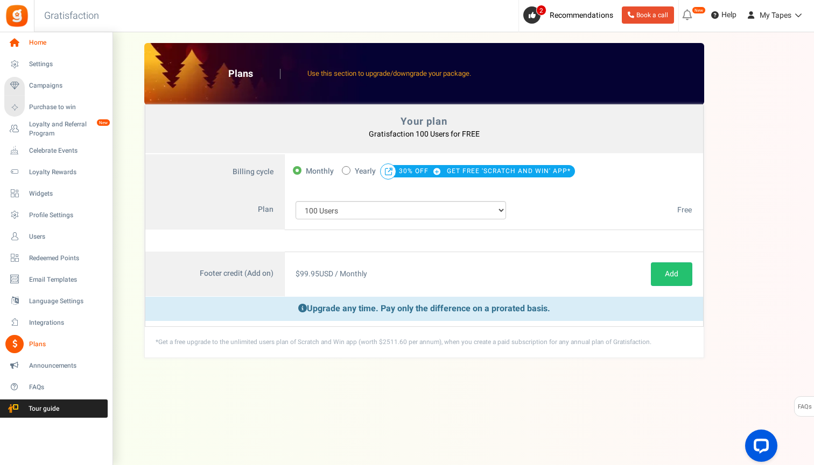
click at [37, 41] on span "Home" at bounding box center [66, 42] width 75 height 9
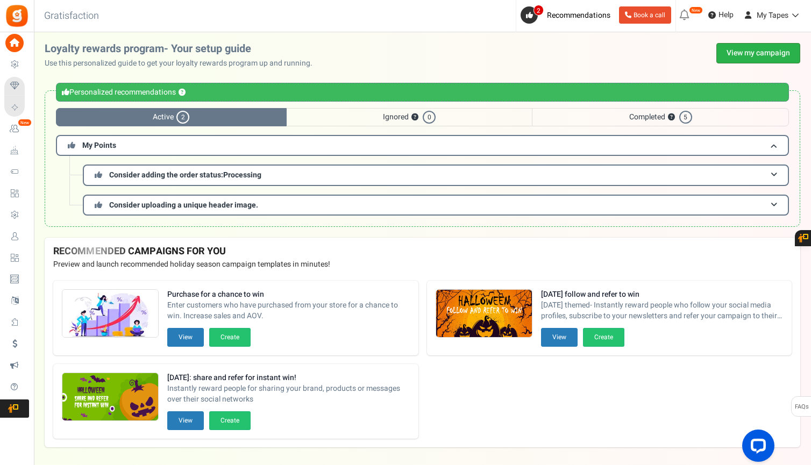
click at [760, 56] on link "View my campaign" at bounding box center [759, 53] width 84 height 20
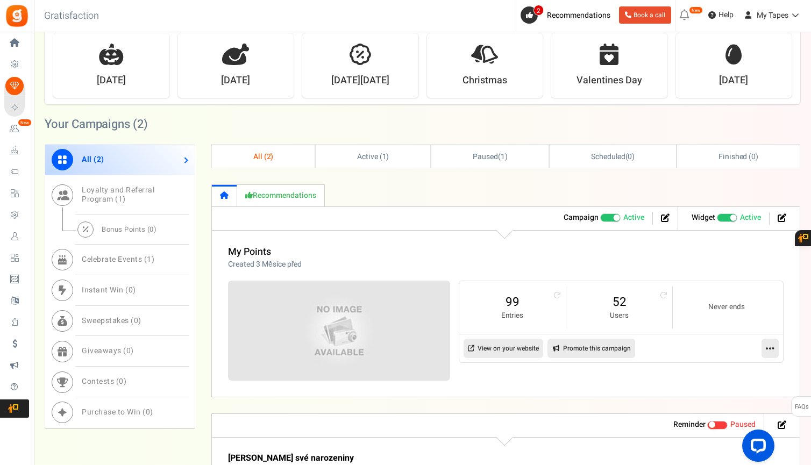
scroll to position [332, 0]
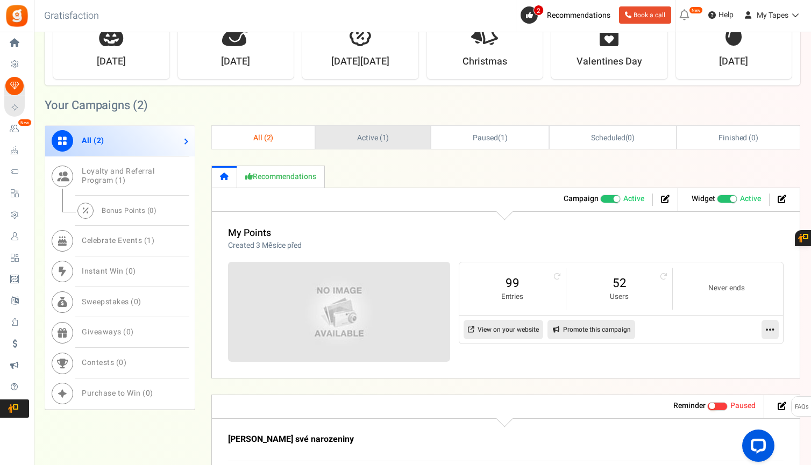
click at [390, 143] on link "Active ( 1 )" at bounding box center [373, 137] width 115 height 23
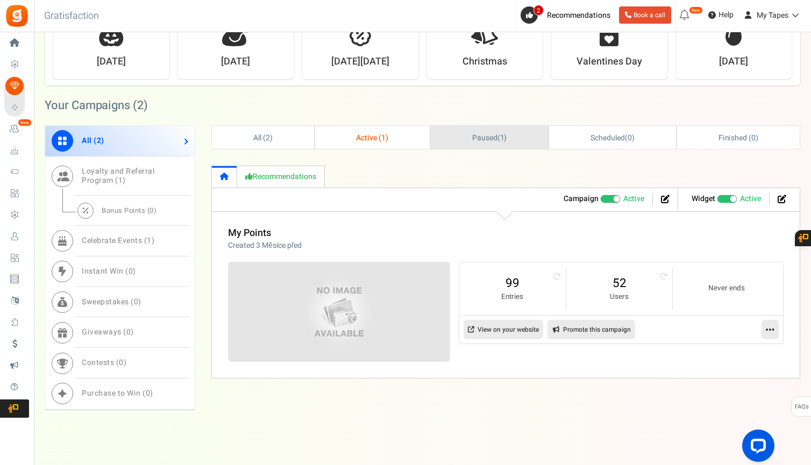
click at [499, 133] on span "Paused ( 1 )" at bounding box center [489, 137] width 35 height 11
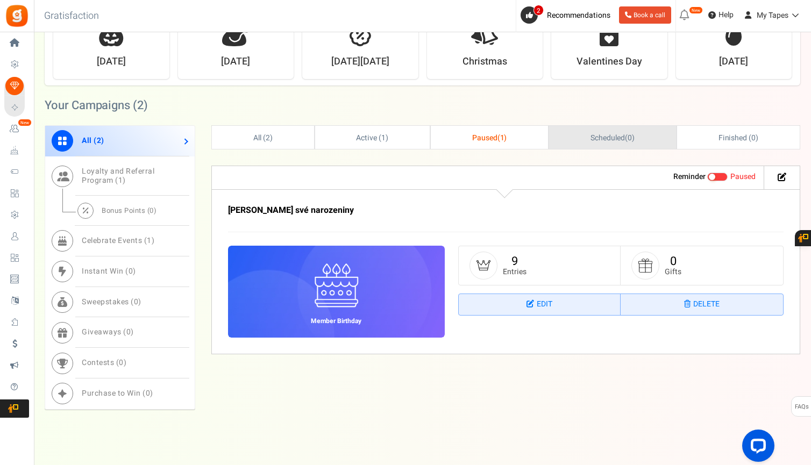
click at [629, 136] on span "Scheduled ( 0 )" at bounding box center [613, 137] width 44 height 11
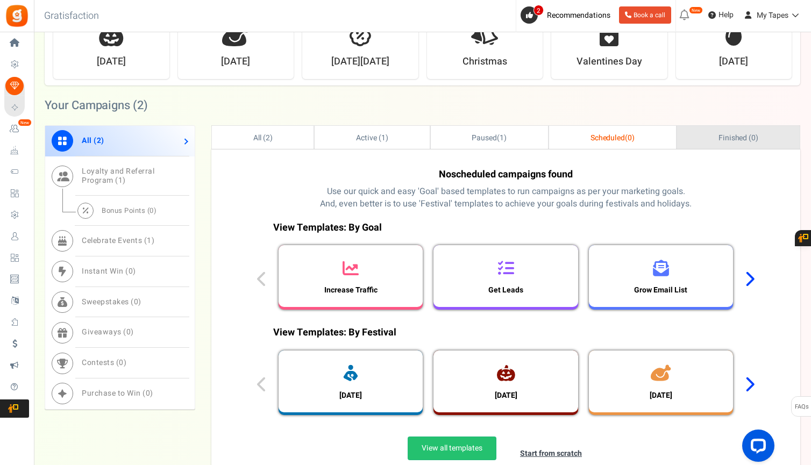
click at [744, 146] on link "Finished ( 0 )" at bounding box center [738, 137] width 123 height 23
click at [108, 174] on span "Loyalty and Referral Program ( 1 )" at bounding box center [118, 176] width 73 height 20
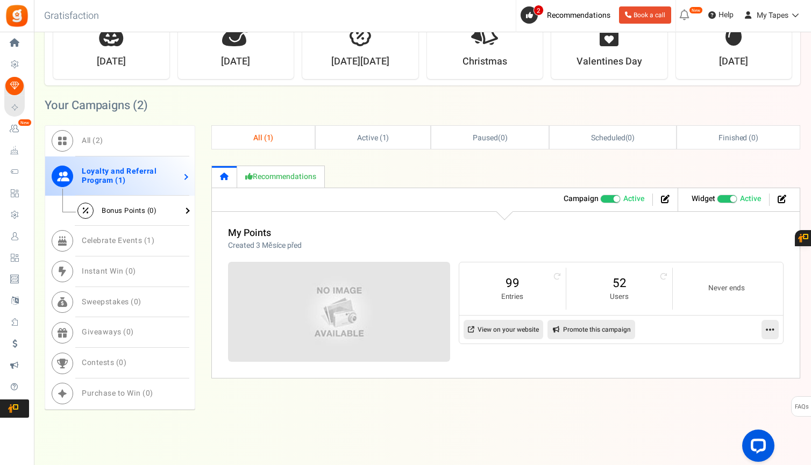
click at [126, 206] on span "Bonus Points ( 0 )" at bounding box center [129, 211] width 55 height 10
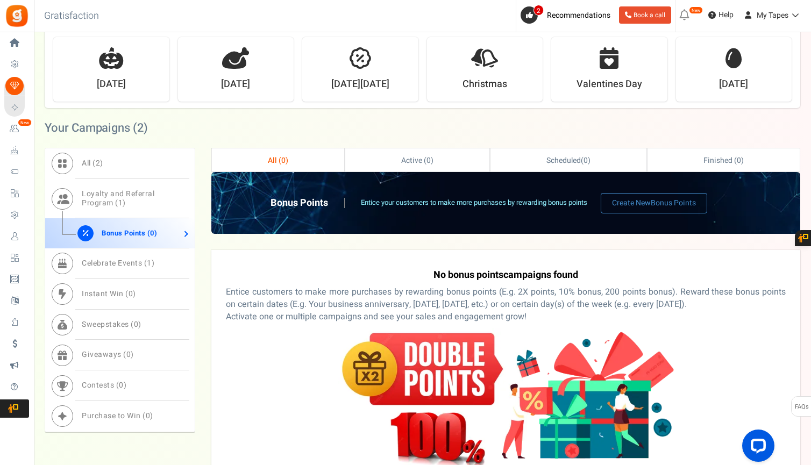
scroll to position [221, 0]
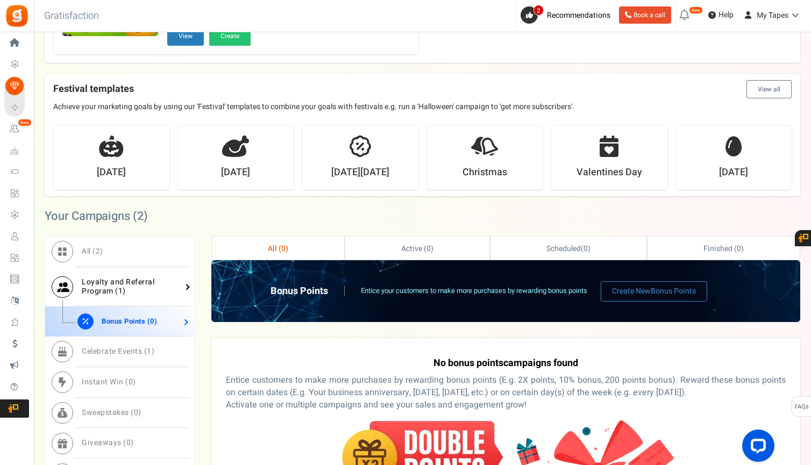
click at [142, 284] on span "Loyalty and Referral Program ( 1 )" at bounding box center [118, 287] width 73 height 20
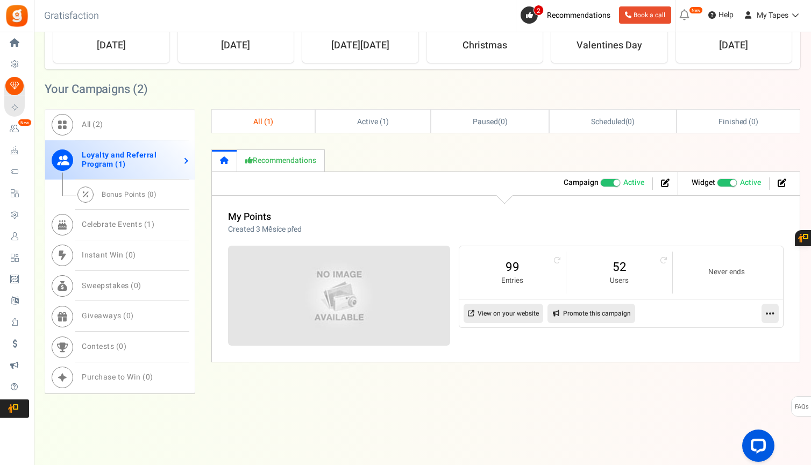
scroll to position [348, 0]
click at [387, 136] on div "What is Instant Win? Instantly reward people for participating in actions such …" at bounding box center [505, 248] width 589 height 229
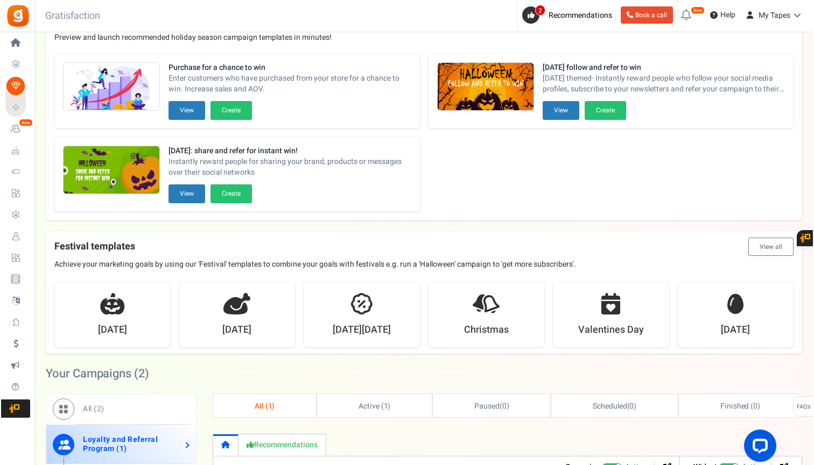
scroll to position [0, 0]
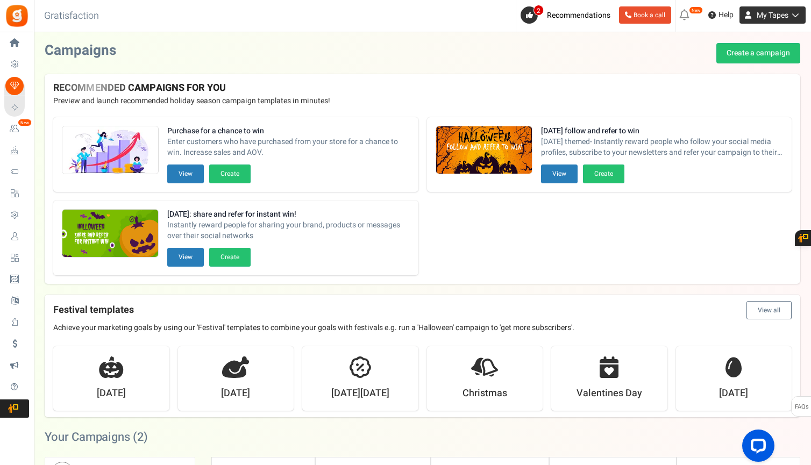
click at [790, 13] on icon at bounding box center [794, 15] width 11 height 8
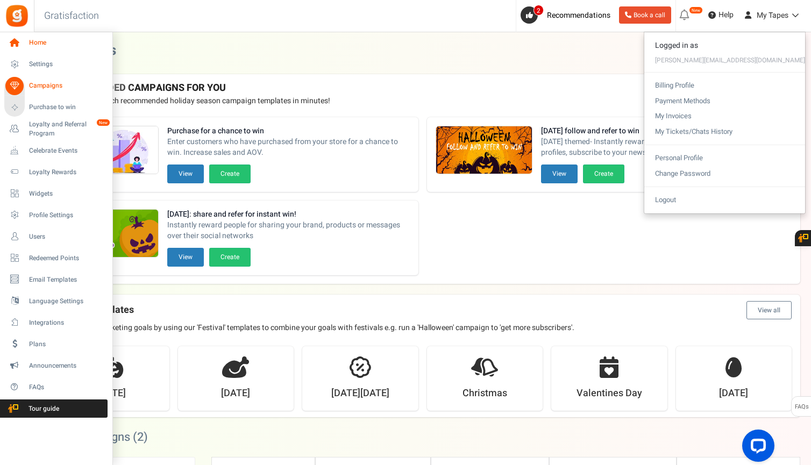
click at [20, 46] on icon at bounding box center [14, 43] width 18 height 18
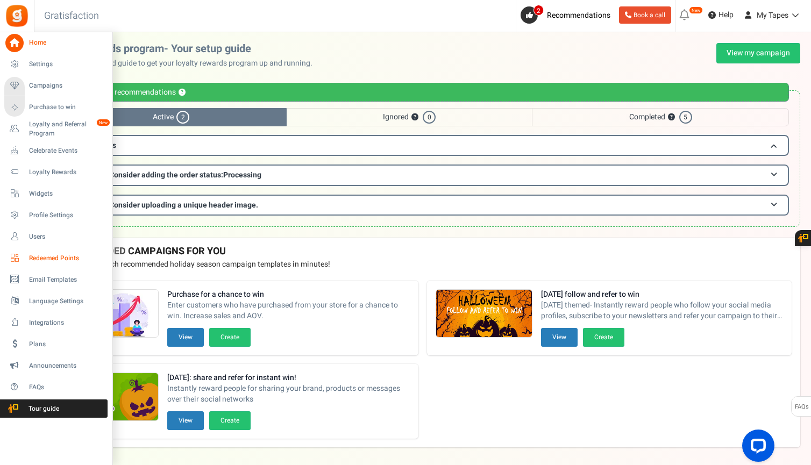
click at [66, 259] on span "Redeemed Points" at bounding box center [66, 258] width 75 height 9
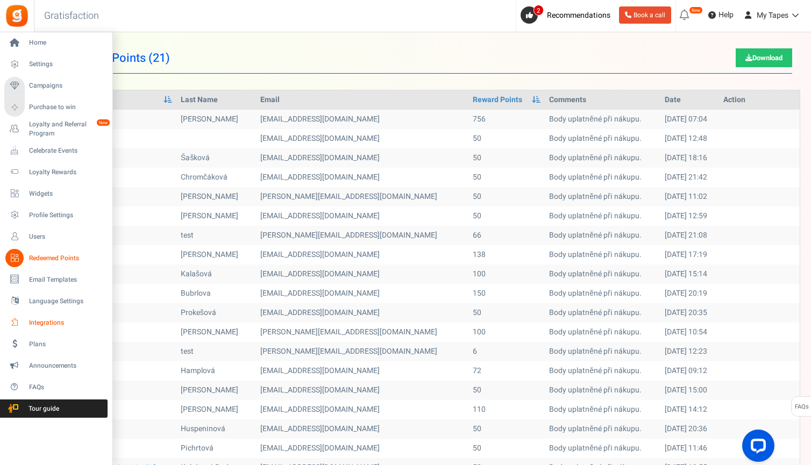
click at [73, 321] on span "Integrations" at bounding box center [66, 323] width 75 height 9
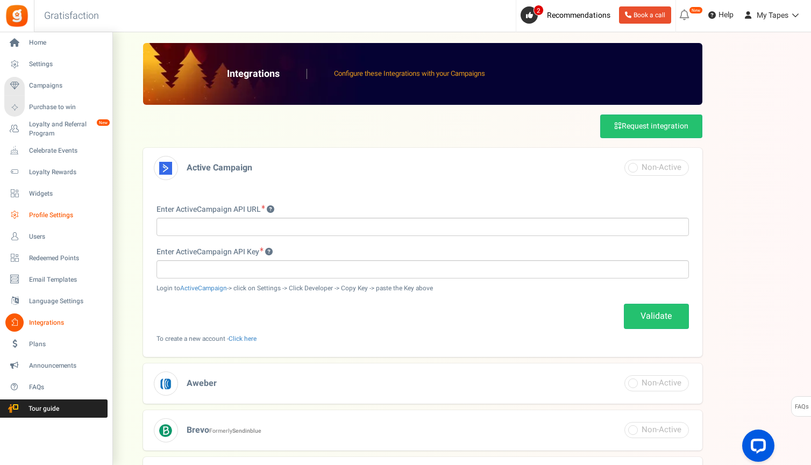
click at [66, 211] on span "Profile Settings" at bounding box center [66, 215] width 75 height 9
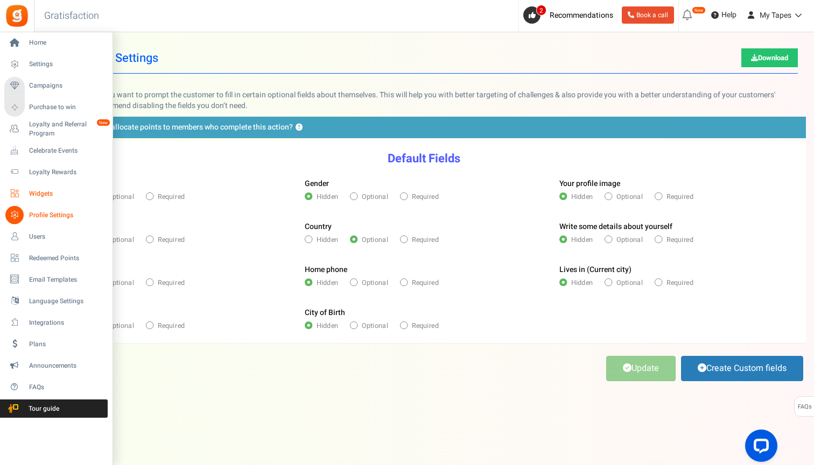
click at [44, 195] on span "Widgets" at bounding box center [66, 193] width 75 height 9
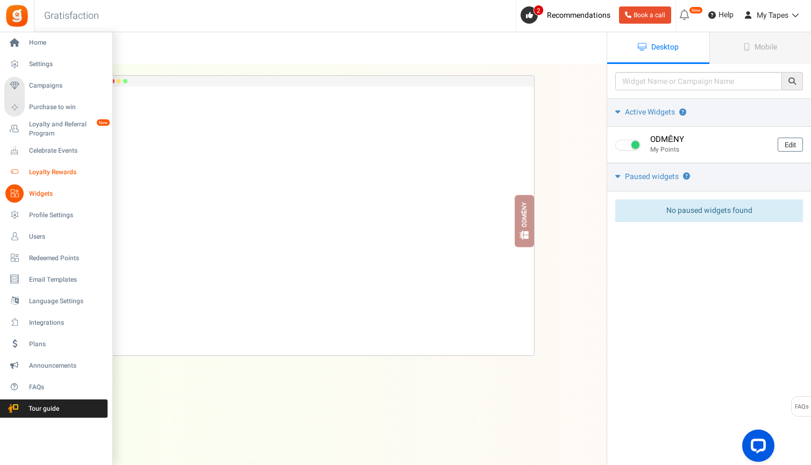
click at [47, 177] on link "Loyalty Rewards" at bounding box center [55, 172] width 103 height 18
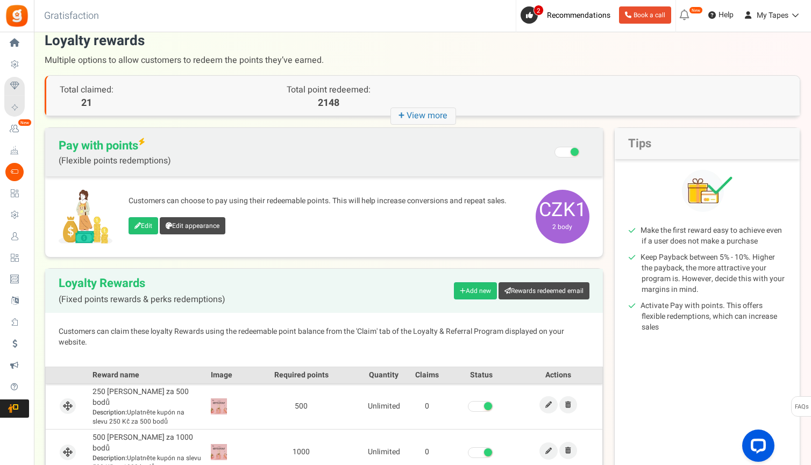
scroll to position [16, 0]
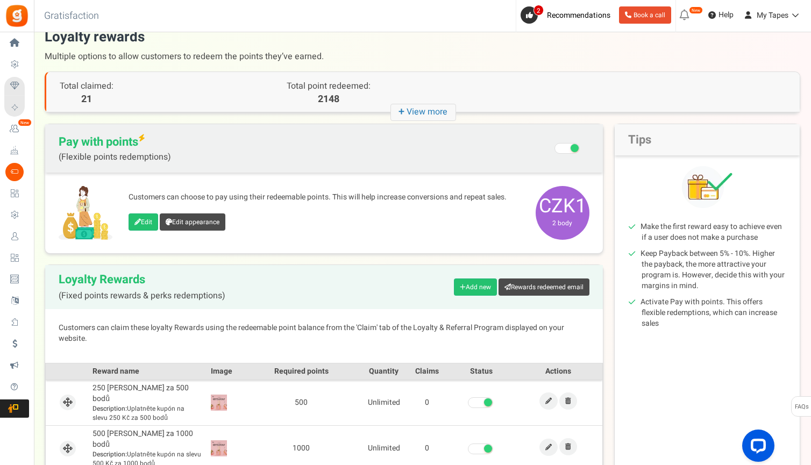
click at [445, 182] on div "Customers can choose to pay using their redeemable points. This will help incre…" at bounding box center [324, 213] width 558 height 81
click at [104, 144] on span "Pay with points (Flexible points redemptions)" at bounding box center [115, 148] width 112 height 27
click at [143, 225] on link "Edit" at bounding box center [144, 222] width 30 height 17
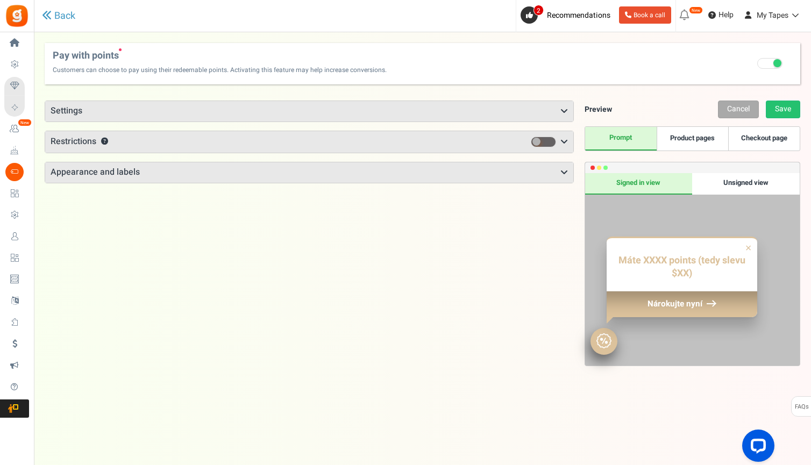
click at [274, 95] on div "Points mode Recommended Selecting this may reduce participation Allow customers…" at bounding box center [423, 285] width 756 height 390
click at [276, 108] on h3 "Settings" at bounding box center [309, 111] width 528 height 20
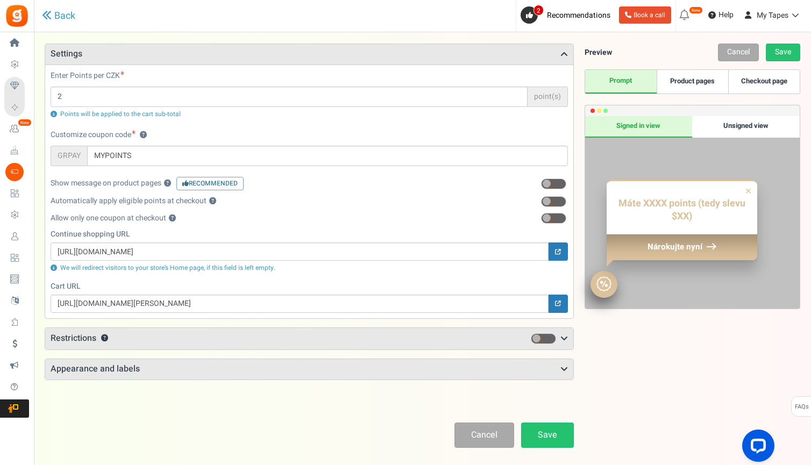
scroll to position [60, 0]
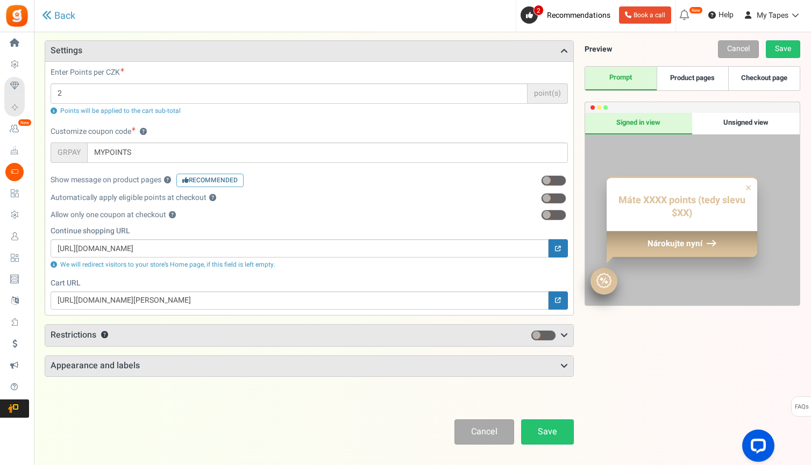
click at [326, 333] on h3 "Restrictions ?" at bounding box center [309, 336] width 528 height 22
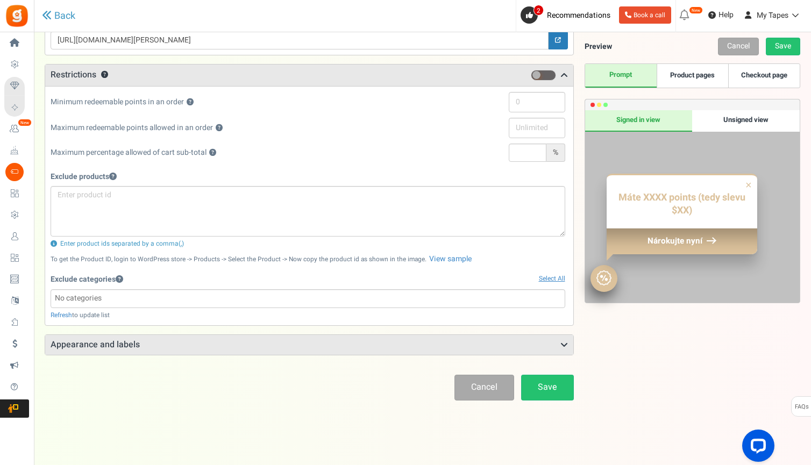
scroll to position [320, 0]
click at [326, 333] on div "Points mode Recommended Selecting this may reduce participation Allow customers…" at bounding box center [310, 68] width 530 height 576
click at [329, 343] on h3 "Appearance and labels" at bounding box center [309, 346] width 528 height 20
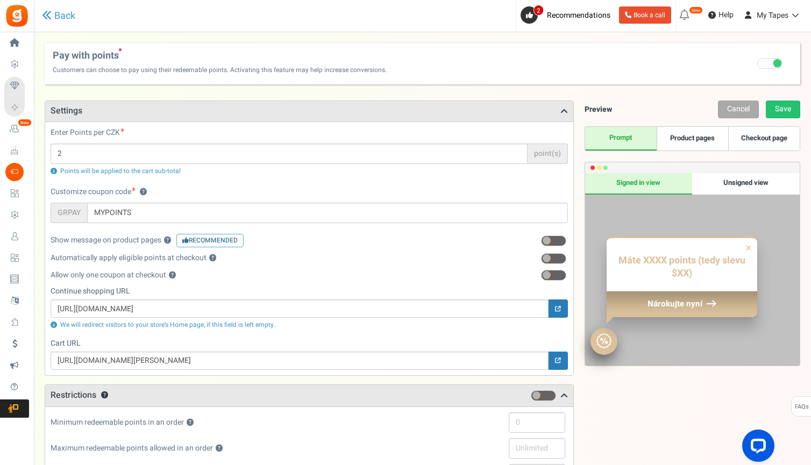
scroll to position [0, 0]
click at [680, 140] on link "Product pages" at bounding box center [693, 139] width 72 height 24
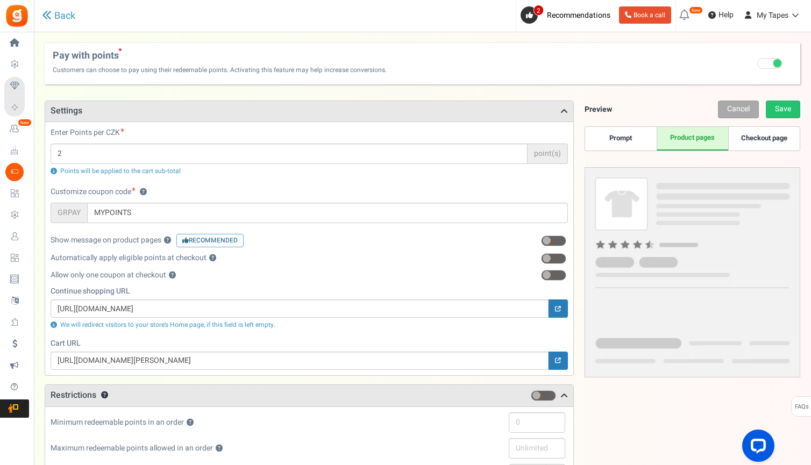
click at [560, 114] on h3 "Settings" at bounding box center [309, 111] width 528 height 20
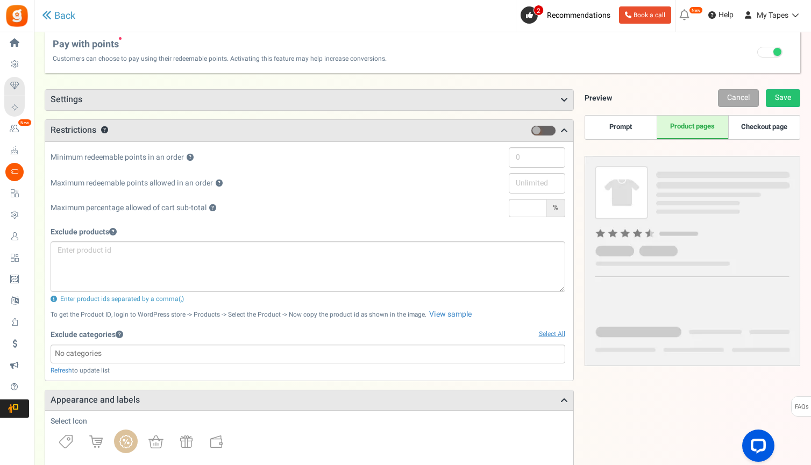
scroll to position [6, 0]
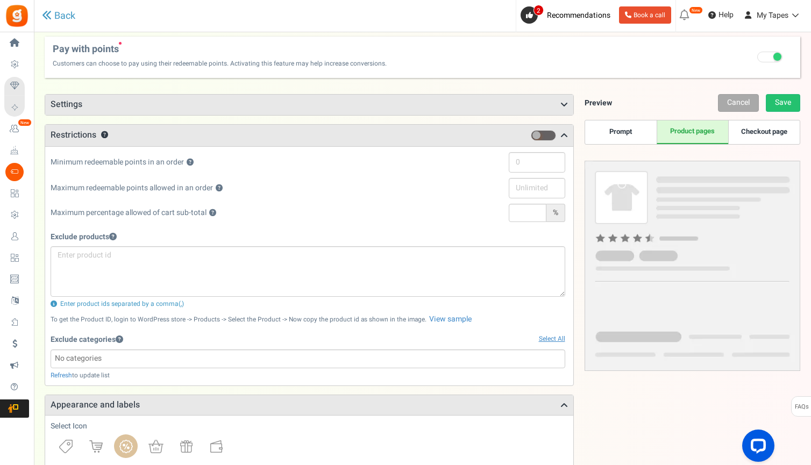
click at [565, 133] on icon at bounding box center [565, 135] width 8 height 9
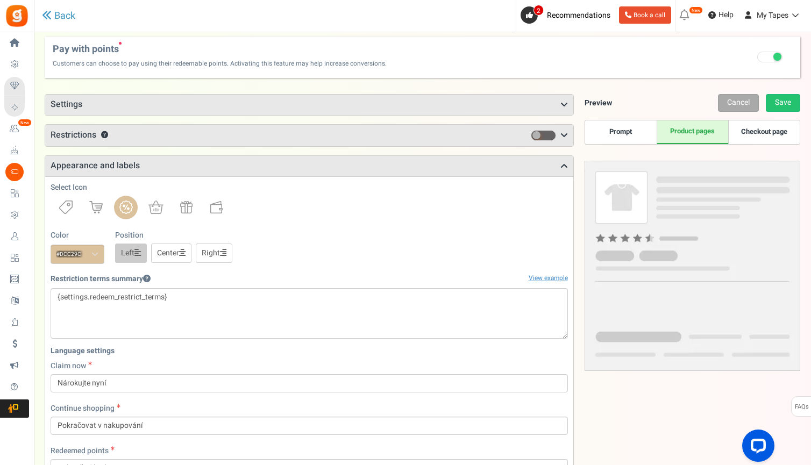
click at [567, 165] on icon at bounding box center [565, 166] width 8 height 9
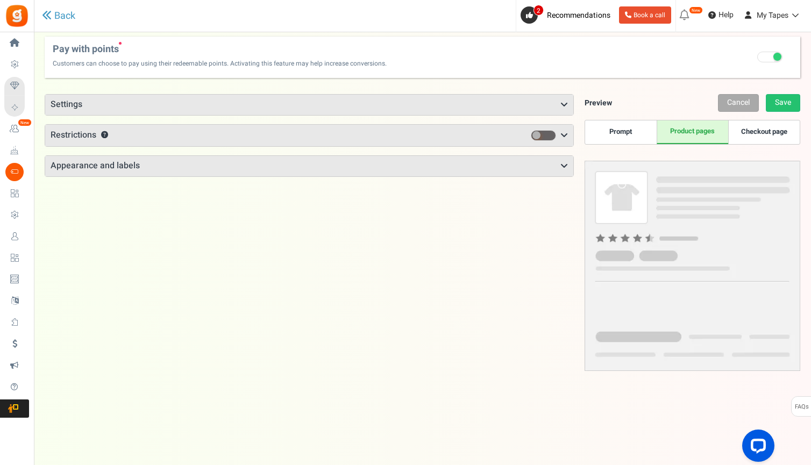
click at [469, 111] on h3 "Settings" at bounding box center [309, 105] width 528 height 20
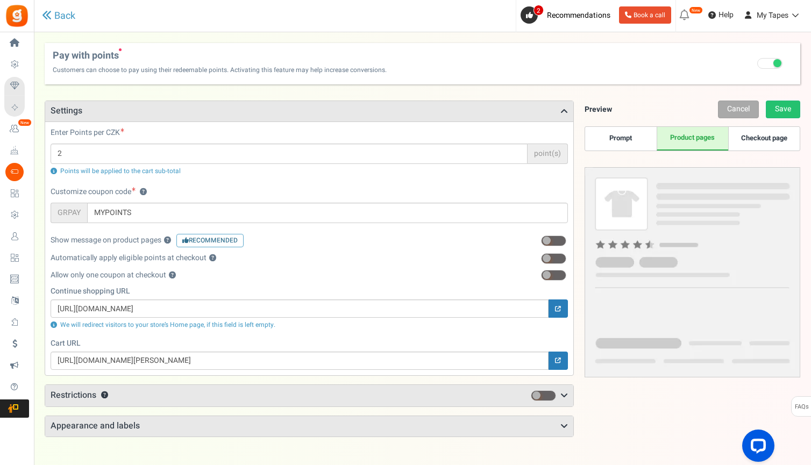
scroll to position [0, 0]
click at [778, 142] on link "Checkout page" at bounding box center [765, 139] width 72 height 24
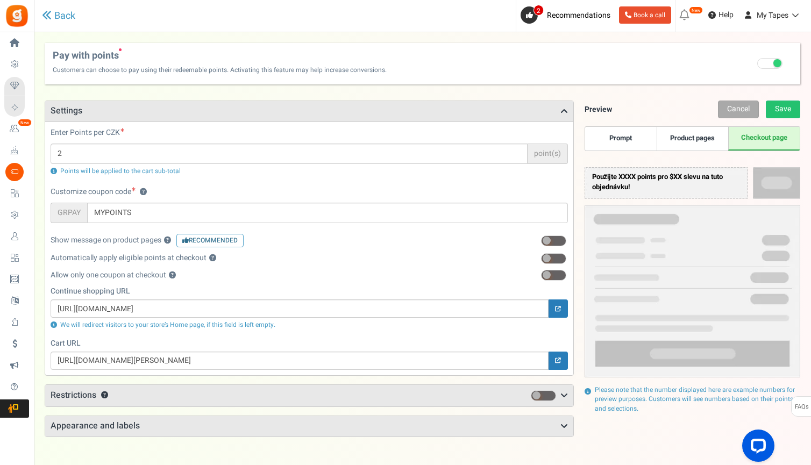
click at [710, 136] on link "Product pages" at bounding box center [693, 139] width 72 height 24
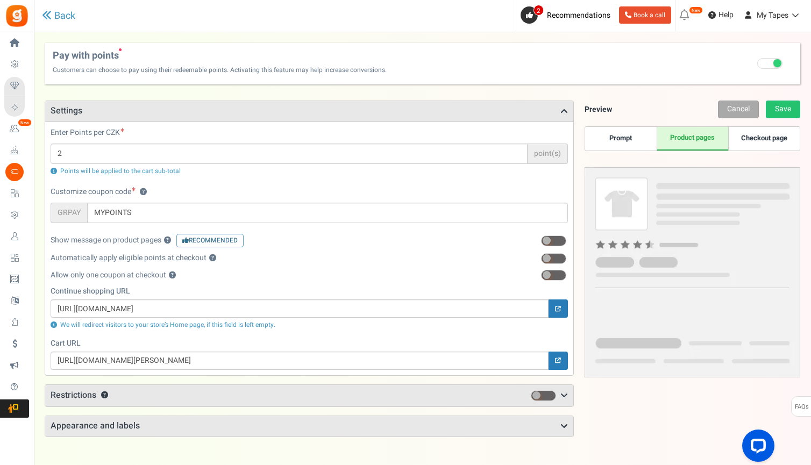
click at [633, 136] on link "Prompt" at bounding box center [621, 139] width 72 height 24
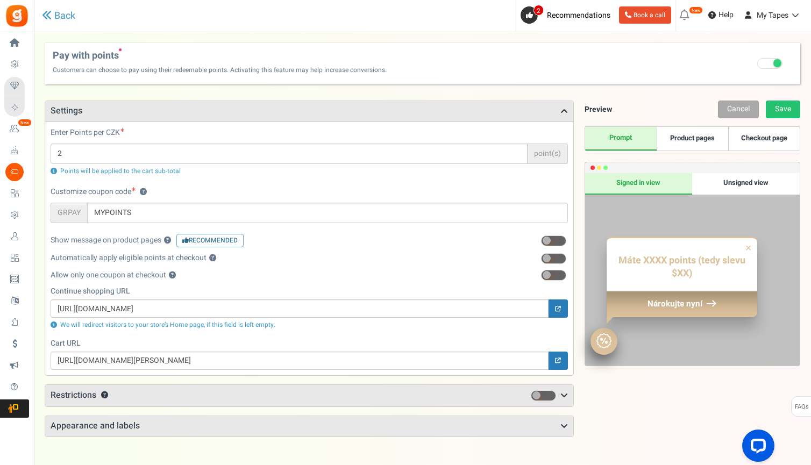
click at [102, 67] on span "Customers can choose to pay using their redeemable points. Activating this feat…" at bounding box center [220, 67] width 334 height 12
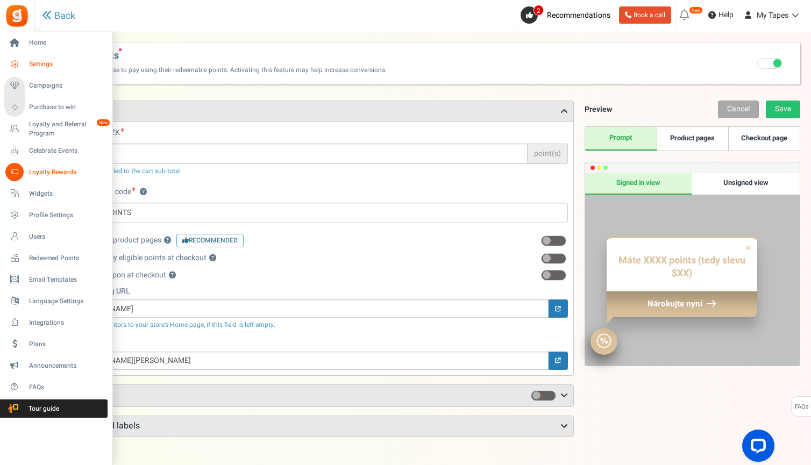
click at [59, 59] on link "Settings" at bounding box center [55, 64] width 103 height 18
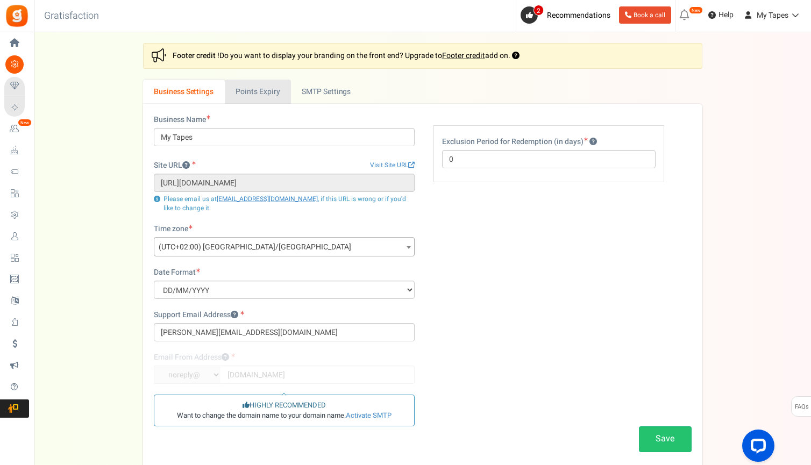
click at [239, 95] on link "Points Expiry" at bounding box center [258, 92] width 66 height 24
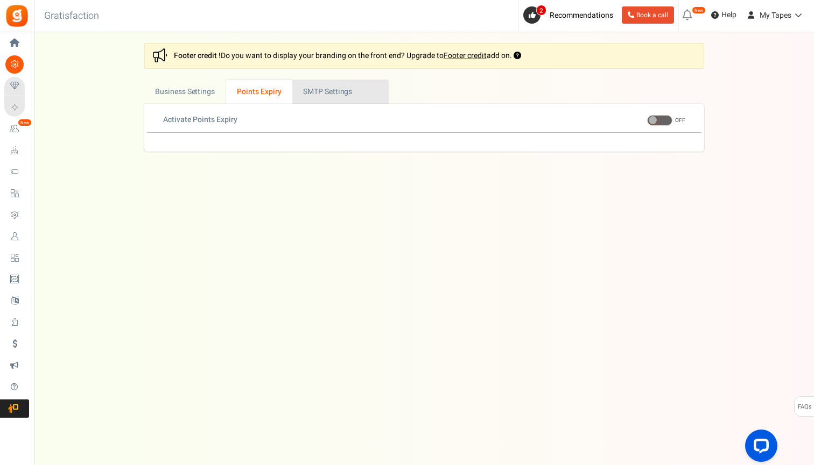
click at [333, 101] on link "Active SMTP Settings" at bounding box center [340, 92] width 96 height 24
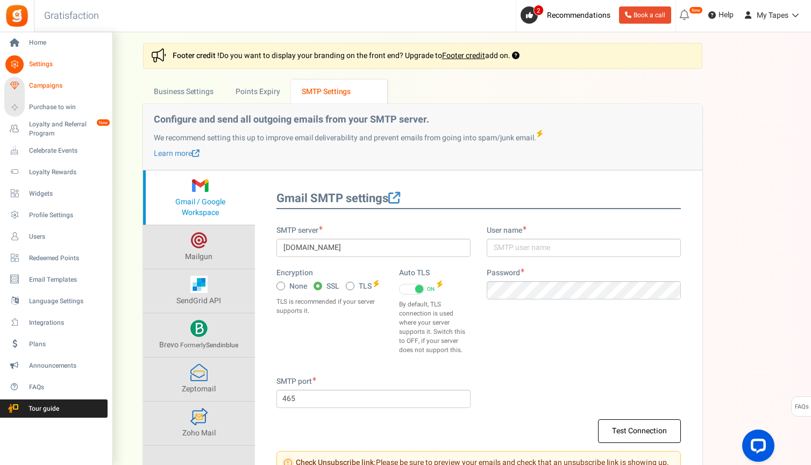
click at [35, 86] on span "Campaigns" at bounding box center [66, 85] width 75 height 9
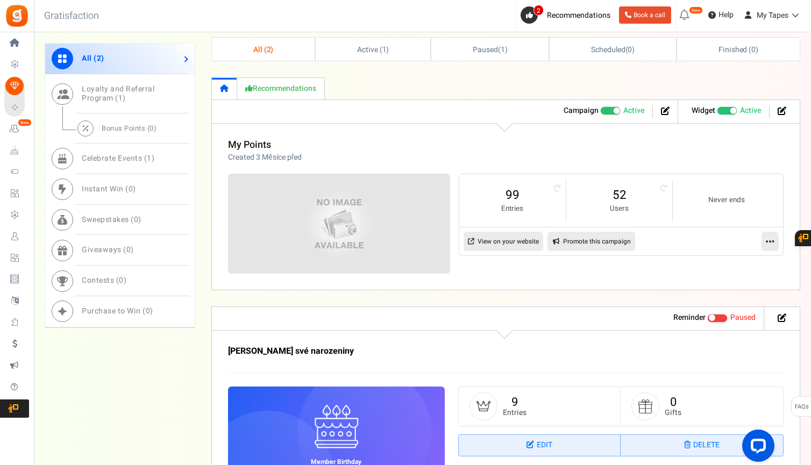
scroll to position [420, 0]
click at [770, 239] on icon at bounding box center [770, 242] width 9 height 10
click at [733, 261] on link "Edit" at bounding box center [736, 268] width 80 height 20
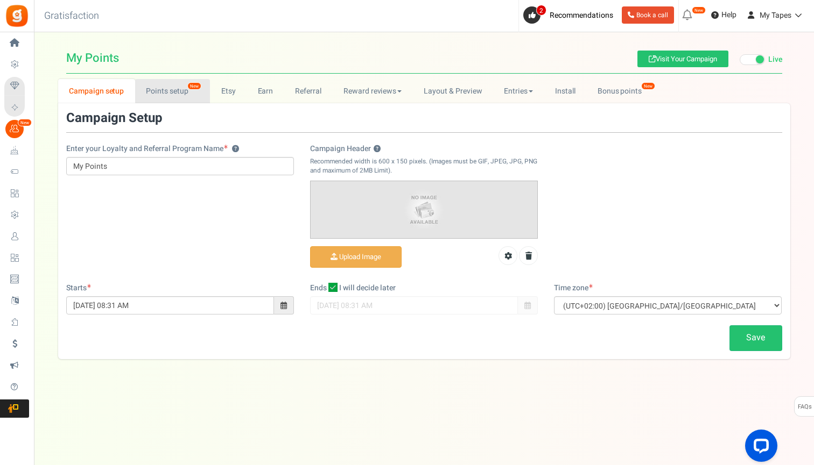
click at [182, 88] on link "Points setup New" at bounding box center [172, 91] width 75 height 24
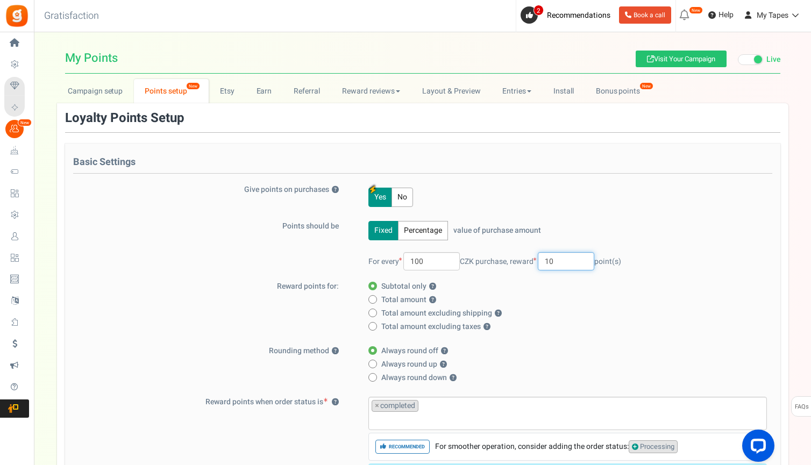
click at [577, 257] on input "10" at bounding box center [566, 261] width 57 height 18
type input "1"
type input "5"
click at [602, 335] on div "Basic Settings Give points on purchases ? Yes No Points should be Fixed Percent…" at bounding box center [423, 449] width 716 height 611
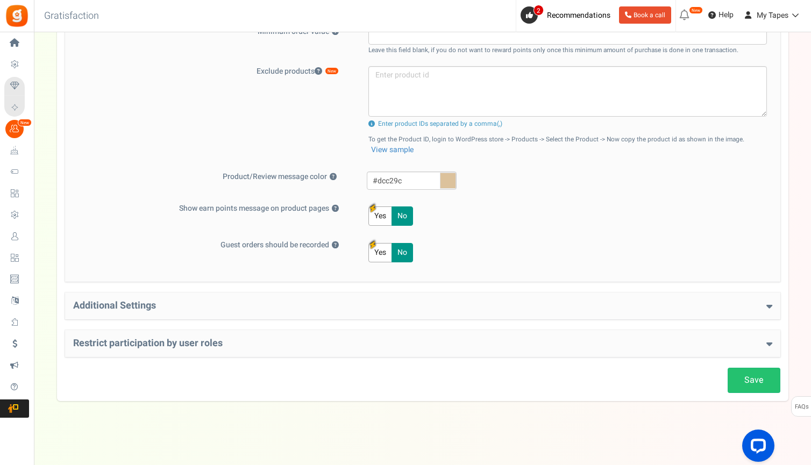
scroll to position [472, 0]
click at [724, 307] on h4 "Additional Settings" at bounding box center [423, 306] width 700 height 11
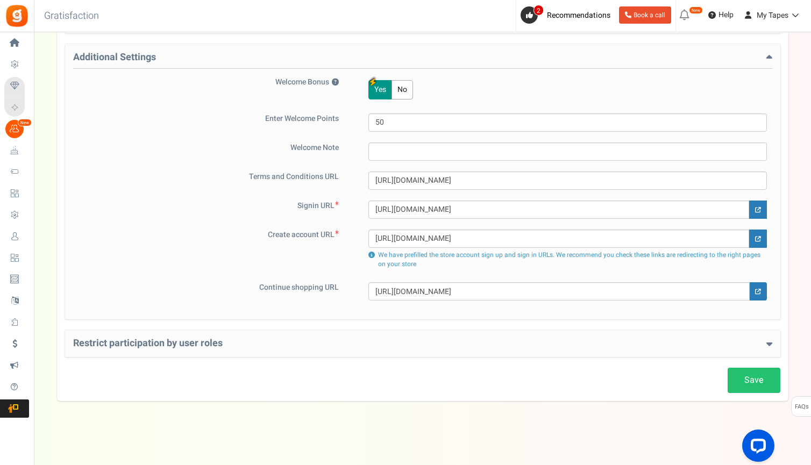
scroll to position [721, 0]
click at [749, 382] on link "Save" at bounding box center [754, 381] width 53 height 25
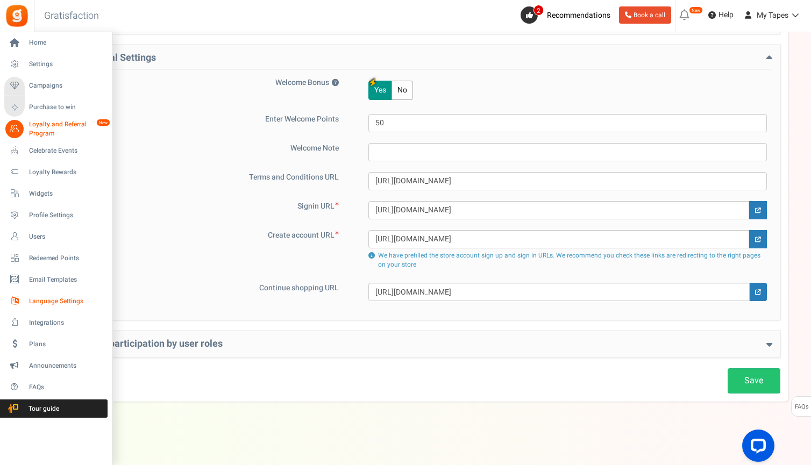
click at [50, 295] on link "Language Settings" at bounding box center [55, 301] width 103 height 18
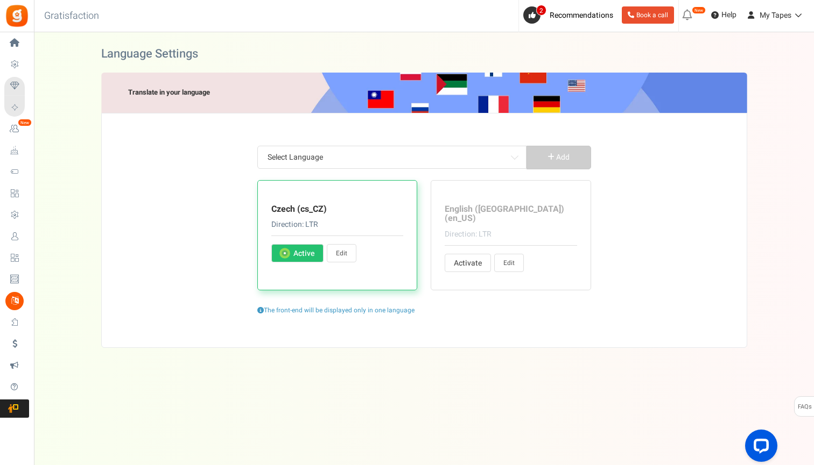
click at [342, 258] on link "Edit" at bounding box center [342, 253] width 30 height 18
type input "před"
type input "Už máte účet?"
type input "Ano, jsem přihlášen"
type input "a"
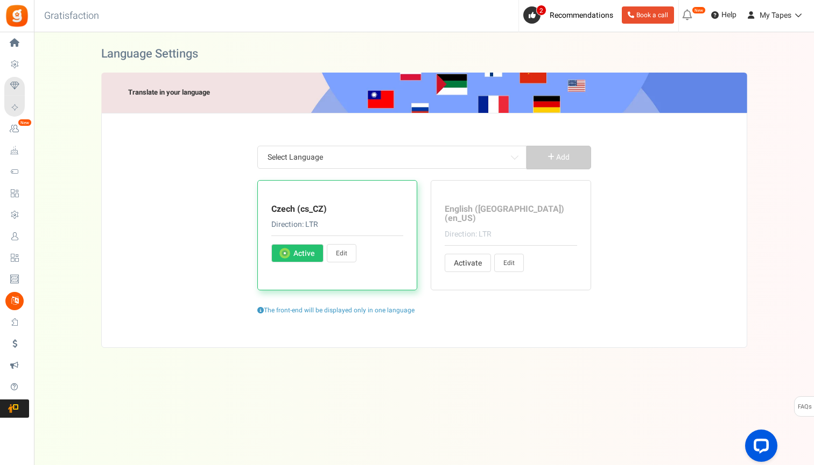
type input "Opravdu si to chcete nárokovat?"
type input "Vyměnitelné body"
type input "Zpět"
type input "Základní informace"
type input "Při registraci získáte <strong> + %s </strong> bonusových bodů"
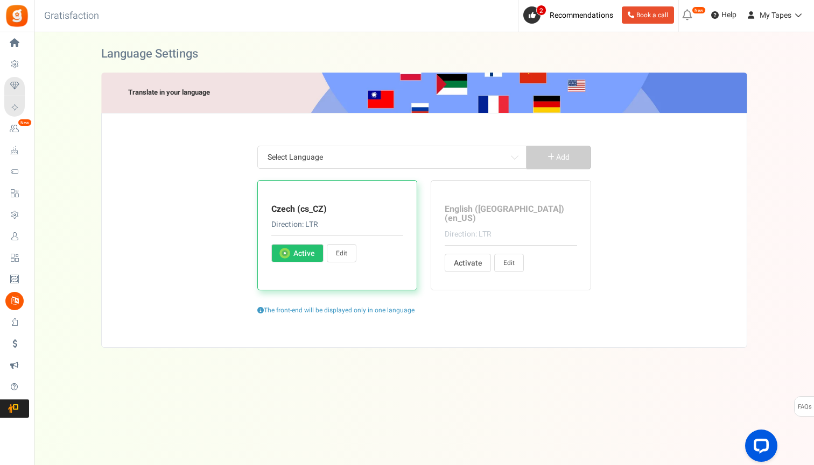
type input "Dobře, souhlasím"
type input "Zahrajte si"
type input "Vyprodáno"
type input "Otevřete"
type input "Hej! Máme pro vás skvělou příležitost. Zúčastněte se, řekněte o nás svým přátel…"
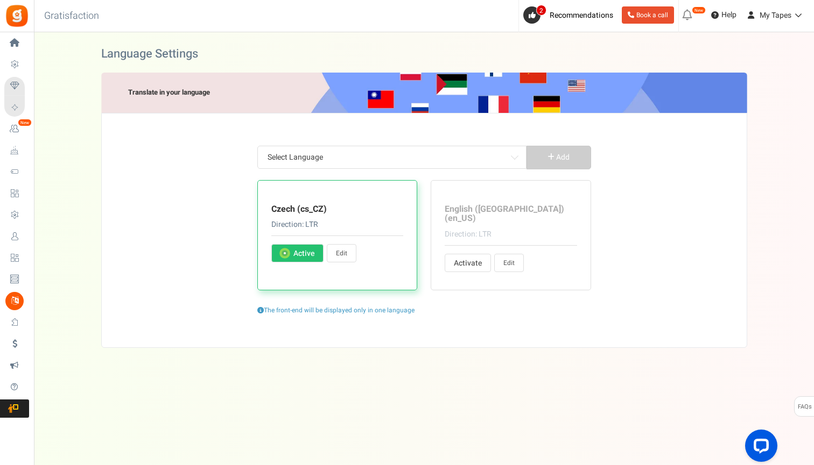
type input "Pospěš si! Dnešní vstup končí"
type input "Zrušit"
type input "Výzva začne v %s"
type input "Změnit PIN"
type input "Změnit uživatele"
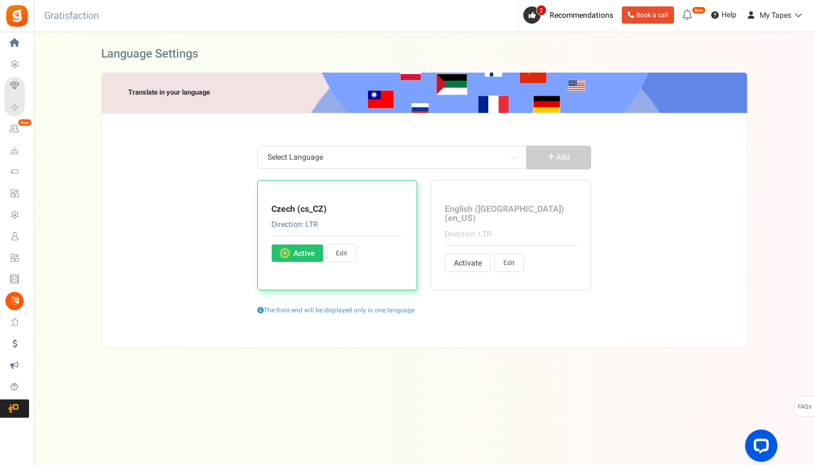
type input "Nárok"
type input "Nárokujte nyní"
type input "Klikněte zde"
type input "Zavřít"
type input "Již brzy"
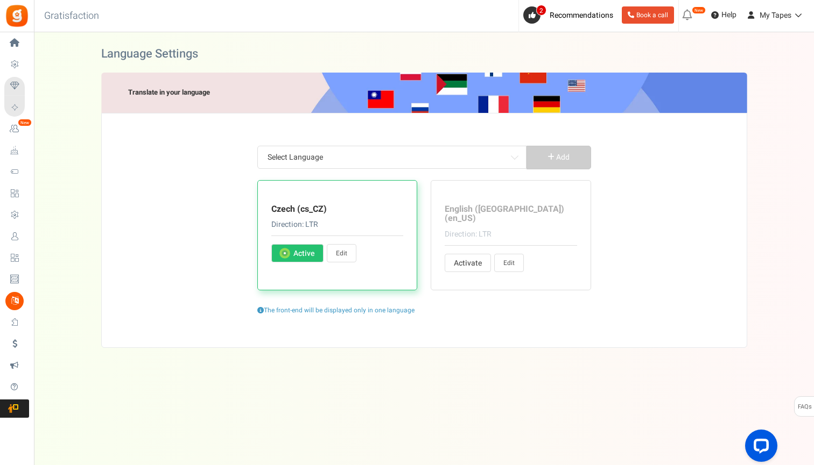
type input "Komentář k příspěvku na blogu"
type input "Profil vyplněný uživatelem"
type input "Dokončete akce pro získání bodů."
type input "Dokončete tuto akci a odemkněte svou otázku."
type input "<strong> Hej! </strong> Vyplňte váš profil a získejte %s bonusových bodů, prosím"
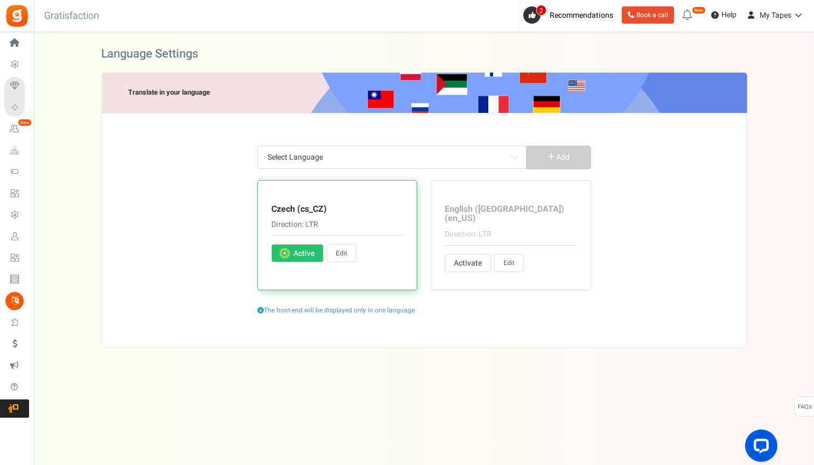
type input "Dokončeno"
type input "GRATULUJEME!"
type input "Spojte se s"
type input "Připojování..."
type input "Kontaktujte nás na [EMAIL_ADDRESS][DOMAIN_NAME] pro kupón na odměnu"
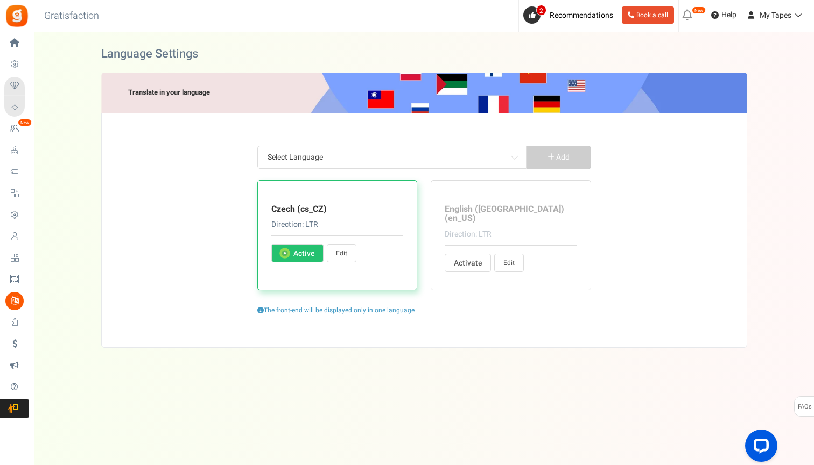
type input "Pokračovat"
type input "Pokračovat jako"
type input "Pokračovat v nakupování"
type input "Vytvořit účet"
type input "Zadejte svůj aktuální PIN"
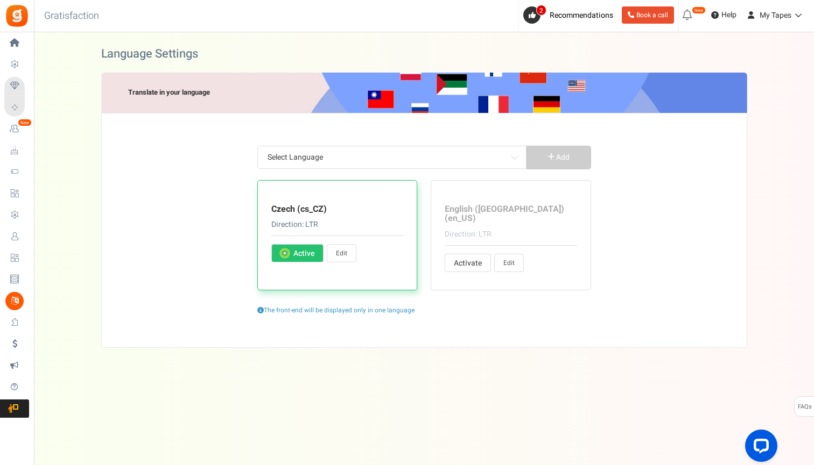
type input "Body uplatněné při nákupu."
type input "Den"
type input "Dny"
type input "Vydělávejte"
type input "Vydělejte <strong> {points}</strong> {points_label} zakoupením tohoto produktu."
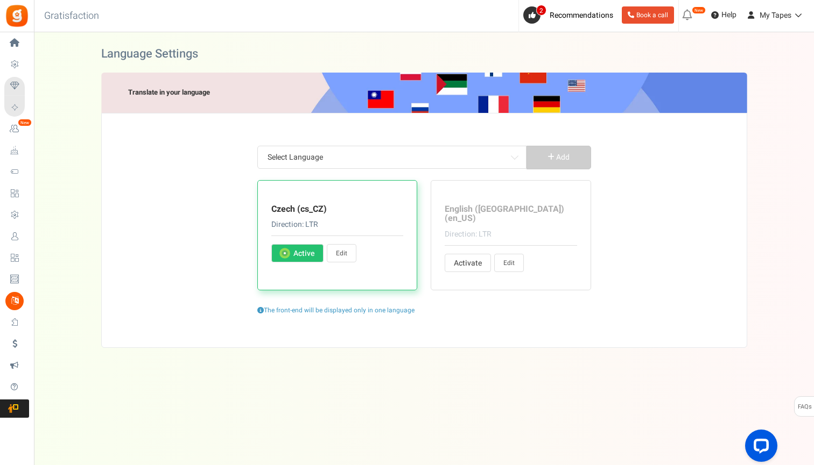
type input "Upravit profil"
type input "Kontaktujte prosím %s."
type input "[PERSON_NAME] automaticky generovaný e-mail. Prosím, neodpovídejte na něj. Máte…"
type input "Chcete-li pokračovat, zadejte podrobnosti"
type input "Zadejte adresu URL vaší nástěnky Pinterest:"
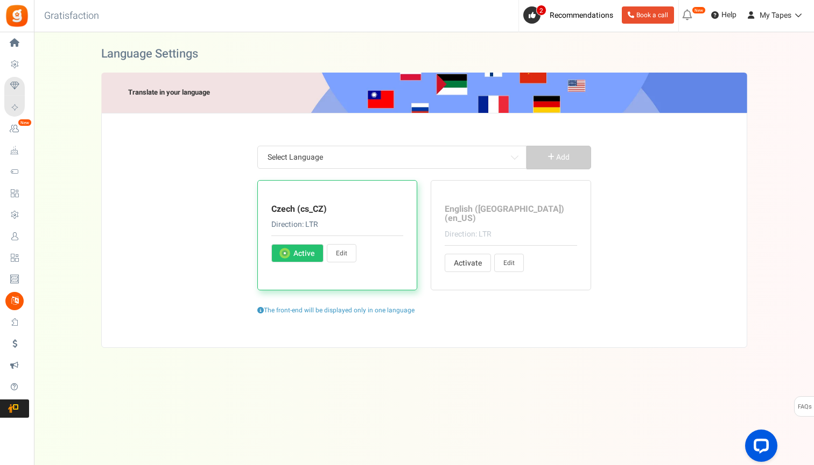
type input "[PERSON_NAME] své uživatelské jméno pro Pinterest:"
type input "Zadejte prosím datum"
type input "Zadejte platné datum"
type input "[PERSON_NAME] svou zprávu"
type input "Přihlaste se do obchodu"
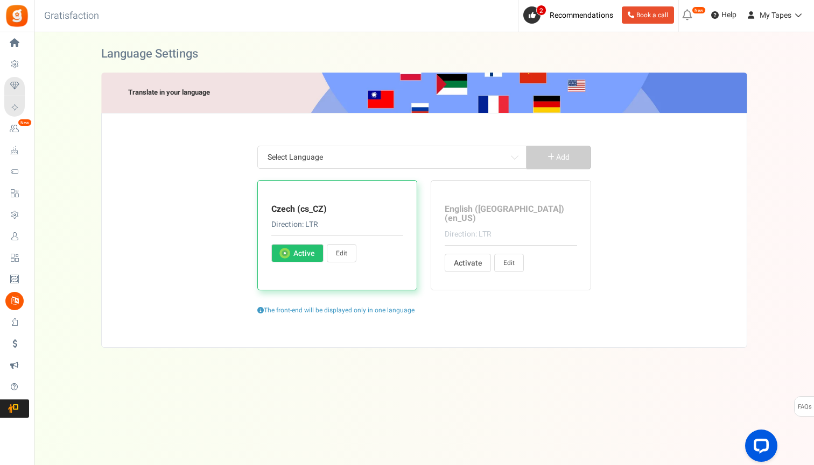
type input "Záznamy"
type input "Vstup"
type input "Přijměte prosím smluvní podmínky"
type input "Jedná se o existující účet. Prosím přihlaste se níže"
type input "Váš účet neexistuje."
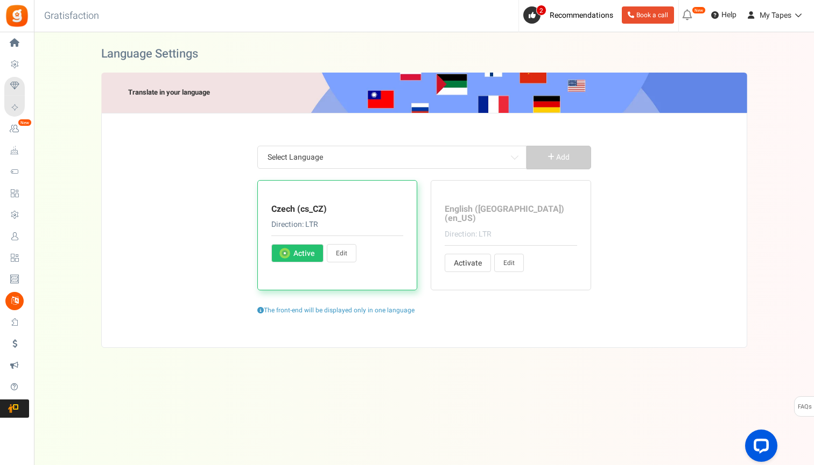
type input "Chyba: Tato e-mailová adresa je dočasně pozastavena. Kontaktujte prosím adminis…"
type input "Vaše kampaň není zveřejněna"
type input "Chyba: Soutěž ještě nezačala"
type input "Potvrďte prosím datum narození"
type input "Z bezpečnostních důvodů zadejte své aktuální heslo"
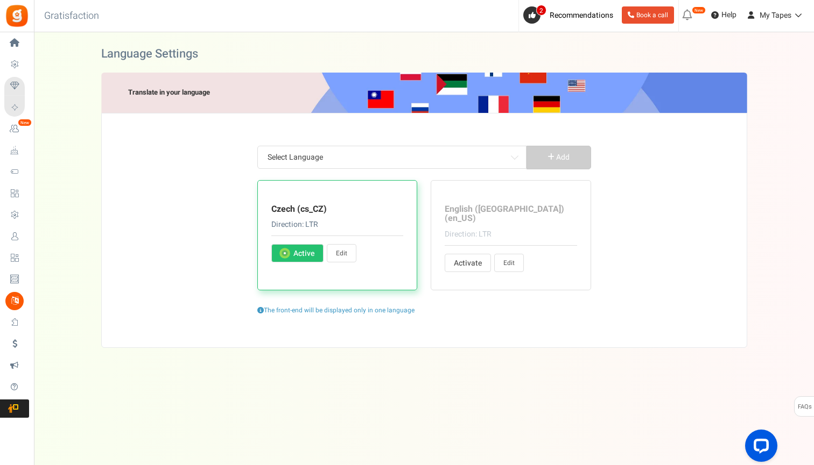
type input "Aktuální heslo není platné"
type input "Zadejte prosím datum narození"
type input "[PERSON_NAME] prosím své datum narození"
type input "Váš věk by [PERSON_NAME] být větší než"
type input "Zadejte prosím svou e-mailovou adresu"
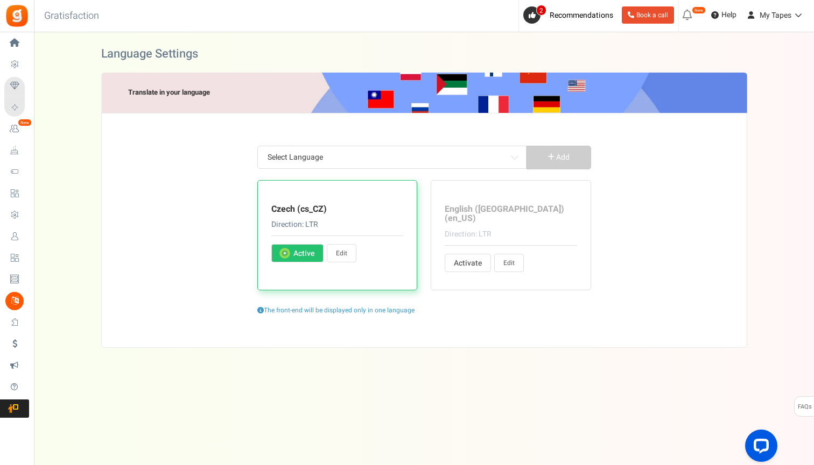
type input "Zadejte platnou e-mailovou adresu"
type input "E-mail nebo heslo je nesprávné. Zkontrolujte prosím a znovu zadejte"
type input "Nemůže být prázdný"
type input "Zadejte prosím e-mailovou zprávu"
type input "Zadejte e-mailové adresy svých přátel."
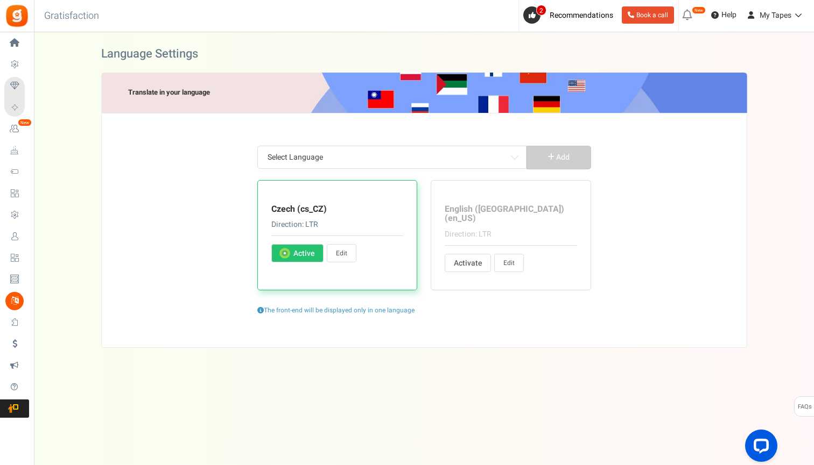
type input "Zadejte prosím číselnou hodnotu"
type input "Zadejte platné [PERSON_NAME]"
type input "Chyba! Za tuto objednávku již byly získány body. Zadejte jiné ID účtenky nebo k…"
type input "Chyba! ID objednávky se neshoduje s vaší e-mailovou adresou."
type input "Chyba! ID účtenky nebylo nalezeno. Zadejte jiné ID účtenky nebo kontaktujte obc…"
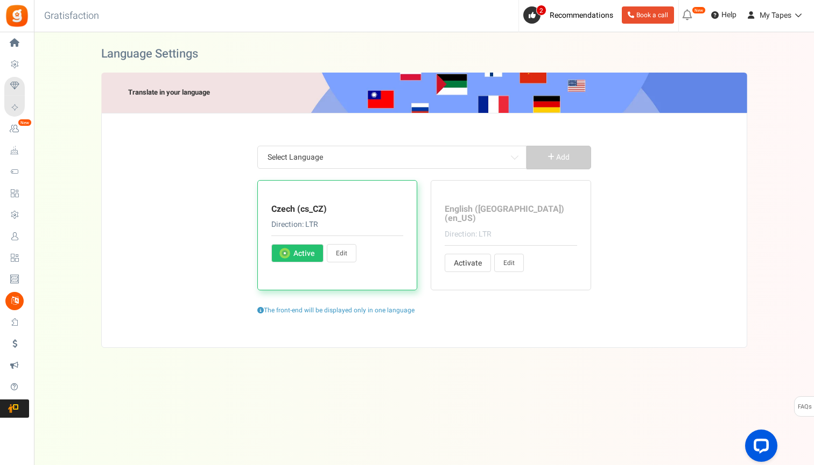
type input "Chyba! Body nejsou přiděleny. Hodnota vaší objednávky je nižší než minimální ho…"
type input "Nesprávná hodnota. Zadejte prosím správnou hodnotu!"
type input "Chyba: Neplatný přístup"
type input "Chyba: Neplatná kampaň"
type input "Příliš mnoho pokusů! Potvrďte prosím, že nejste robot"
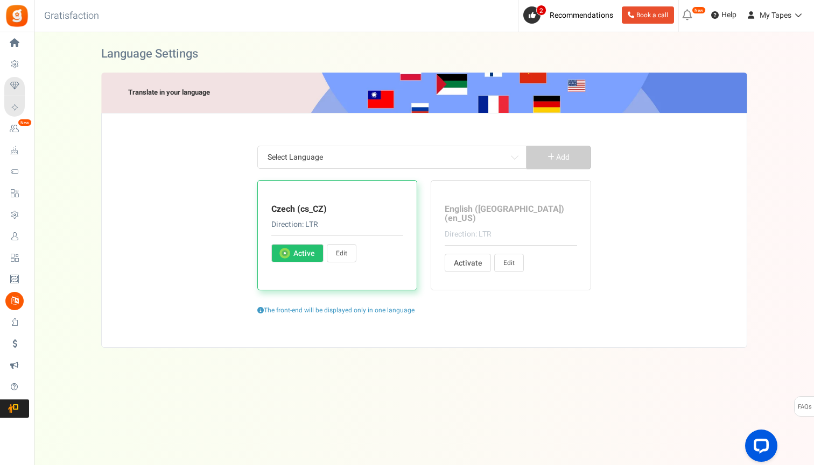
type input "Neplatná e-mailová adresa."
type input "Chyba: Neplatné rozšíření obrázku"
type input "Neplatný PIN. PIN musí obsahovat pouze číselné znaky (0-9)"
type input "Neplatný produkt"
type input "Jejda! Vaše relace vypršela"
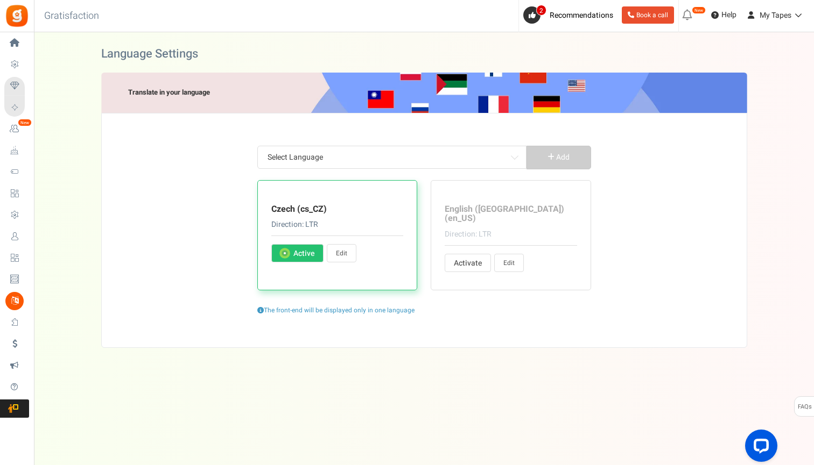
type input "Chyba: Neplatný web"
type input "Zadejte prosím platnou adresu URL"
type input "Chyba: Neplatný uživatel"
type input "Hodnota vaší objednávky je nižší než minimální hodnota objednávky"
type input "Jejda! Potřebujete více bodů"
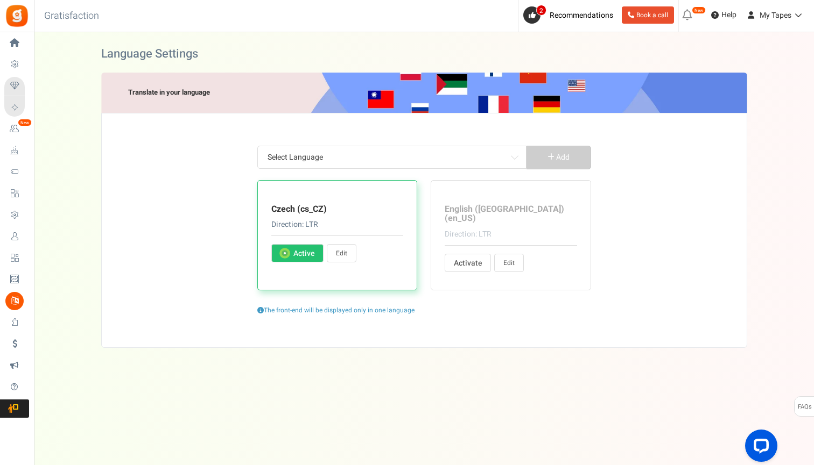
type input "[PERSON_NAME] prosím své jméno"
type input "Zadejte pouze písmena"
type input "Znovu zadejte své nové heslo"
type input "[PERSON_NAME] prosím své nové heslo"
type input "Datum objednávky je starší než datum zahájení věrnostního programu."
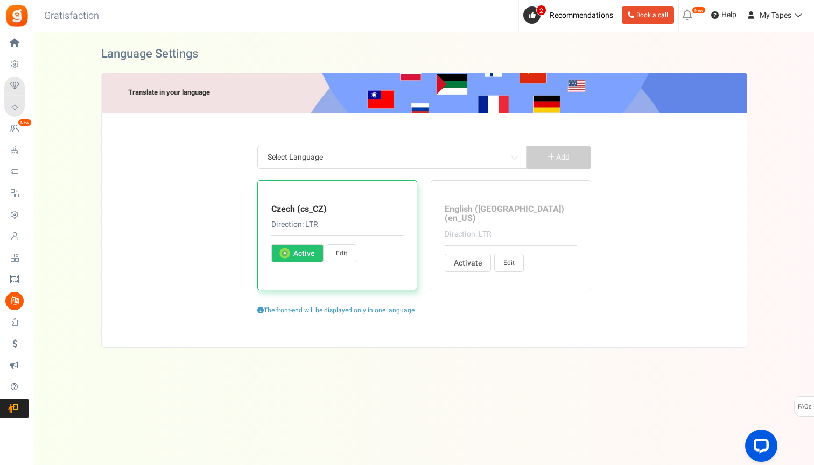
type input "[PERSON_NAME] svůj PIN"
type input "[PERSON_NAME] a retypované heslo se neshodují! Zkuste to prosím znovu"
type input "Ohodnoťte nás"
type input "Zaregistrujte se prosím do kampaně"
type input "Neznámá chyba: Uživatel není registrován"
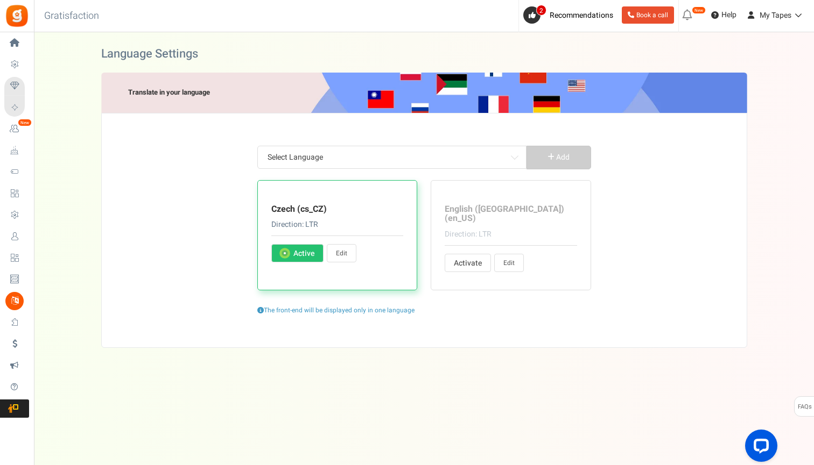
type input "Prosím vyberte"
type input "Jejda! Promiňte, něco se pokazilo. Zkuste to prosím znovu."
type input "Zvláštní znaky nejsou povoleny"
type input "Chyba! [PERSON_NAME] Twitteru"
type input "Chyba! Délka tweetu překročena. Zkraťte zprávu a zkuste to znovu"
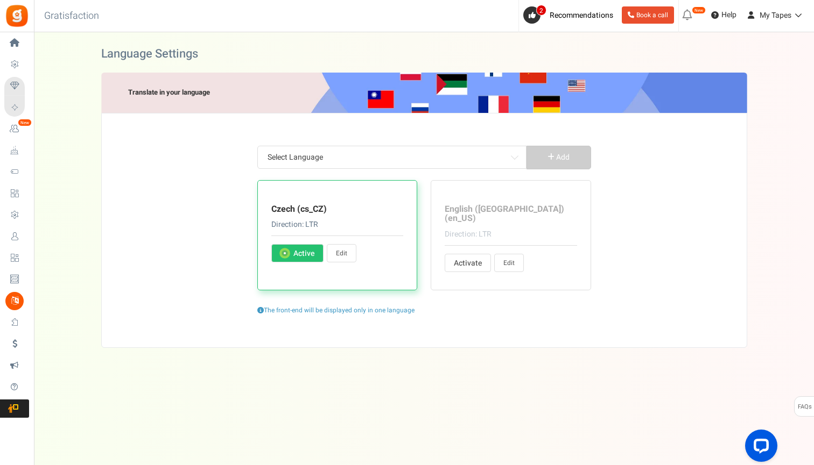
type input "Zadejte prosím své PSČ/PSČ"
type input "Gratulujeme! Za tuto transakci jste získali %points"
type input "Odměny budou uděleny následující rok, pokud je zadáno datum v následujících %s …"
type input "Vyprší:"
type input "Tato propagace není v žádném případě sponzorována, podporována nebo spravována …"
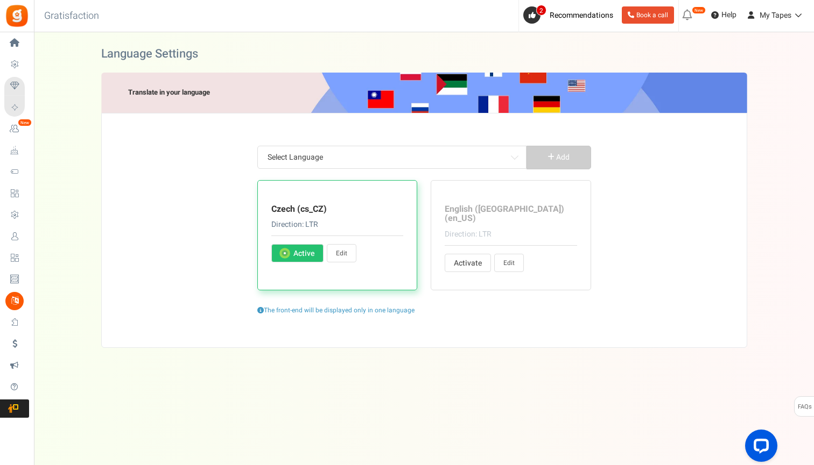
type input "A ne na Facebook. Účastí v této akci souhlasíte, že Facebooku se zbavuje jakých…"
type input "Neplatné ID e-mailu. Kontaktujte prosím administrátora webu."
type input "Váš účet je omezen. Kontaktujte prosím administrátora webu."
type input "Sledovat"
type input "Účastí v této [PERSON_NAME] souhlasíte s naší"
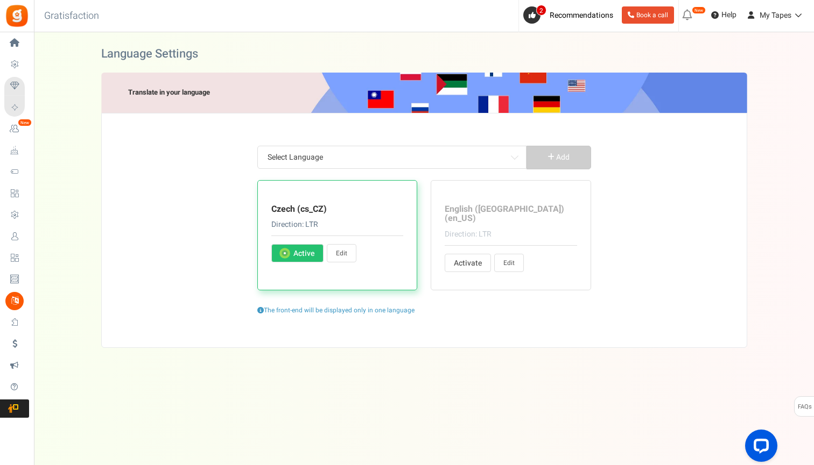
type input "Pro více:"
type input "Zapomněl jsem PIN"
type input "Pokyny k resetování kódu PIN vám byly zaslány e-mailem. Nezapomeňte zkontrolova…"
type input "Četl jsem a souhlasím s"
type input "Děkuji za návštěvu. [GEOGRAPHIC_DATA] bude zahájena v roce"
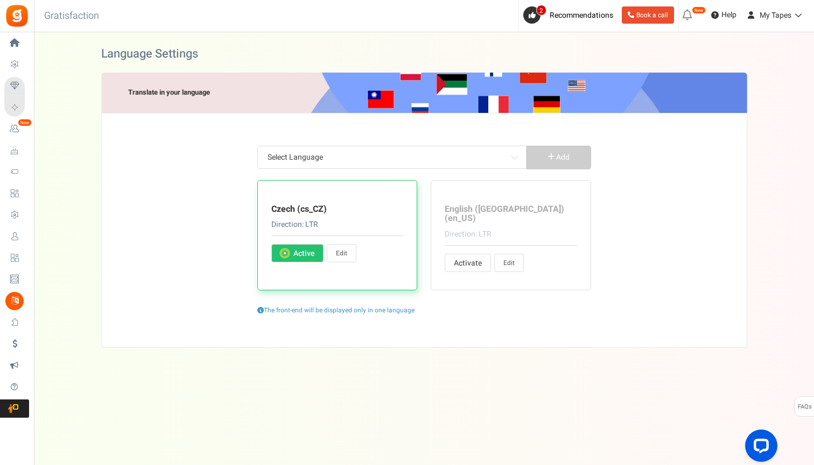
type input "Děkujeme, že jste nás navštívili! Akce již skončila. Vítěz bude brzy vyhlášen!"
type input "Děkujeme, že jste nás navštívili. [PERSON_NAME] momentálně nedostupná."
type input "Program uzavřen"
type input "Jako naši propagační platformu používáme Apps Mav. Kliknutím na výše uvedené mo…"
type input "Apps Mav je zpracovatel a správce údajů"
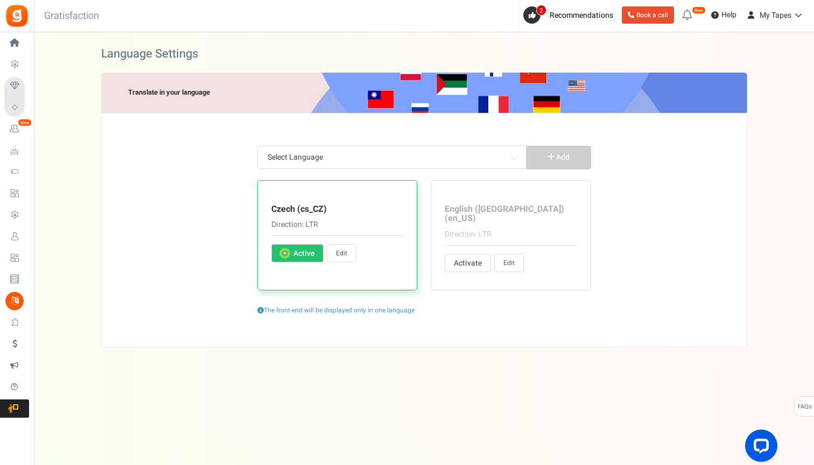
type input "Získejte více bodů"
type input "Přejít do obchodu"
type input "Tyto body nelze aktuálně uplatnit. Po uplynutí [PERSON_NAME] vyloučení budou př…"
type input "Pro více záznamů"
type input "Body, které můžete uplatnit za odměny"
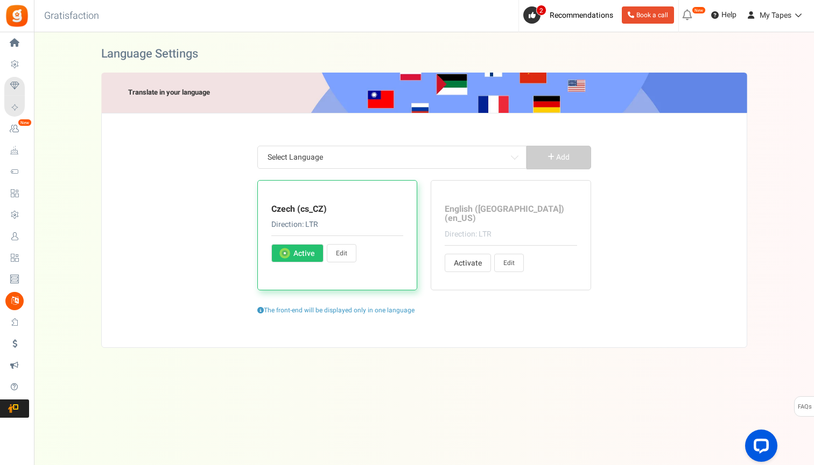
type input "Celkový počet získaných bodů uživatele od posledního data vypršení platnosti"
type input "Celkový počet bodů mínus všechny uplatněné body. Body, které jsou aktuálně v ob…"
type input "Získali jste %nb_worth bodů na %title"
type input "utratíte %nb_worth bodů na %title"
type input "[PERSON_NAME]"
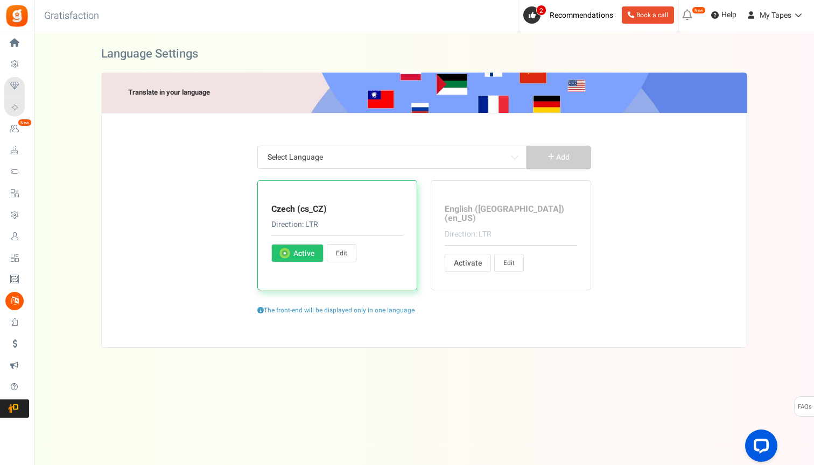
type input "Provozní hodiny"
type input "Narozeniny"
type input "Znak (y) vlevo"
type input "Město narození"
type input "tvrdila"
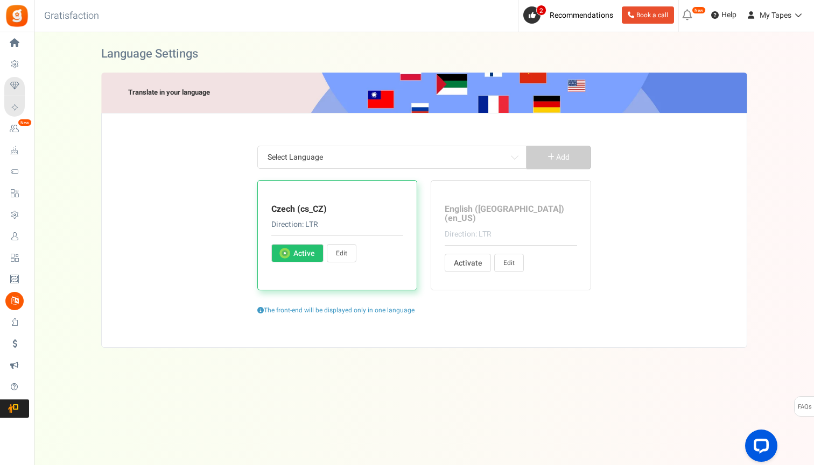
type input "Název společnosti"
type input "Kontaktovat"
type input "Zkopírováno"
type input "Kopírovat"
type input "Země"
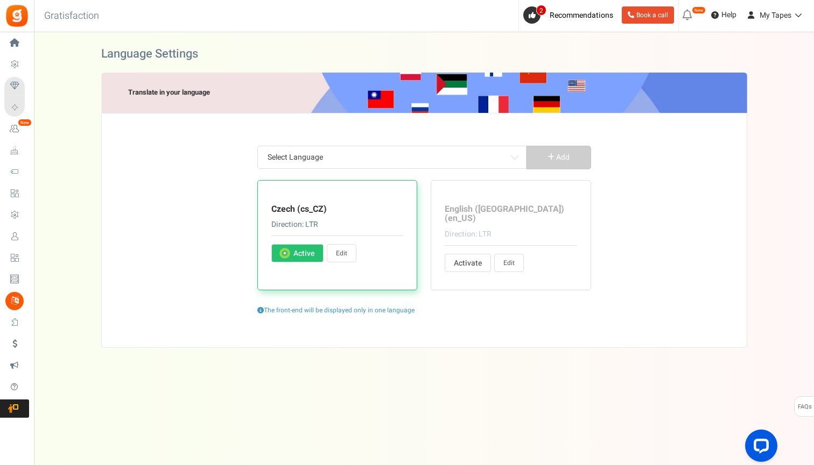
type input "Vaše aktuální heslo"
type input "Napište o sobě nějaké podrobnosti"
type input "E-mail"
type input "Zadejte e-mailové adresy oddělené čárkami"
type input "Křestní jméno"
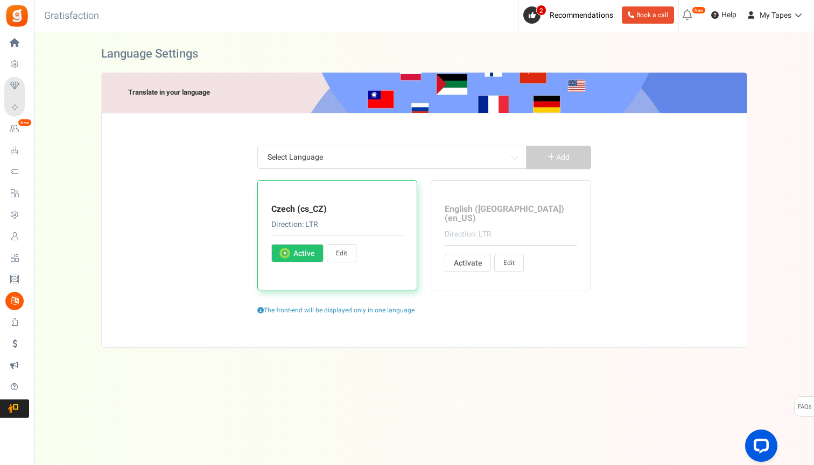
type input "Jsem minimálně %s let"
type input "Datum narození"
type input "PSČ"
type input "Rod"
type input "ženský"
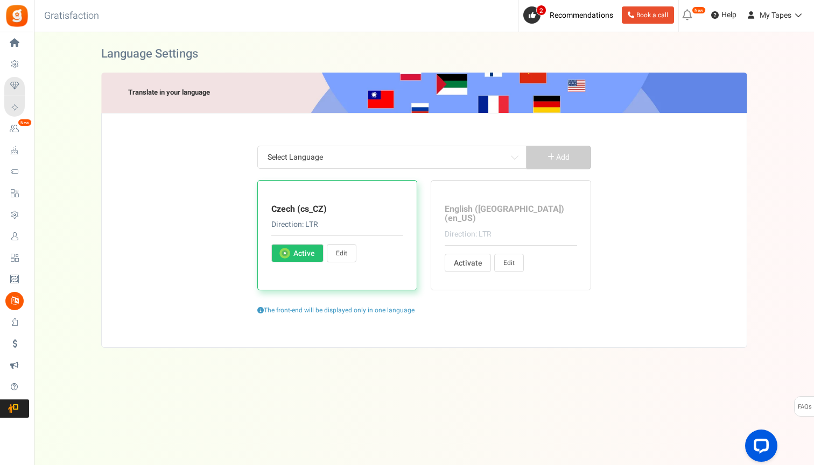
type input "pánský"
type input "Ostatní"
type input "Telefonní [PERSON_NAME]"
type input "[GEOGRAPHIC_DATA]"
type input "Příjmení"
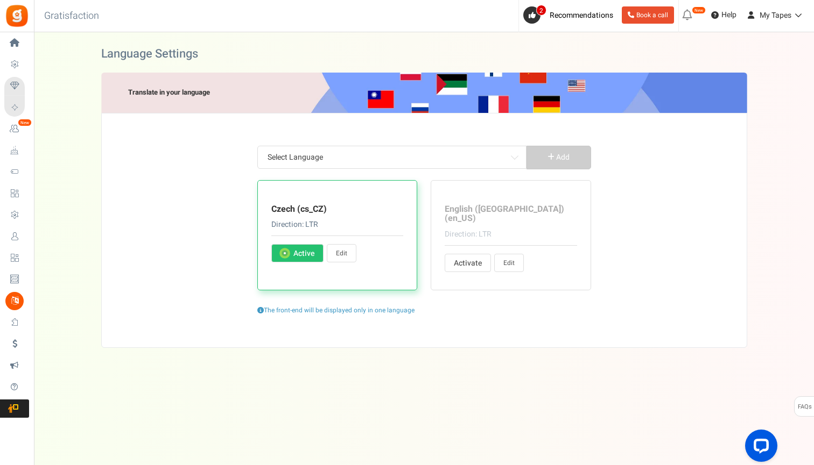
type input "Žije v (Aktuální město)"
type input "Vítejte! [PERSON_NAME] [PERSON_NAME] potvrdit, že vám můžeme poslat e-maily o a…"
type input "Minimální výdaje %s"
type input "Moje odměny"
type input "Jméno"
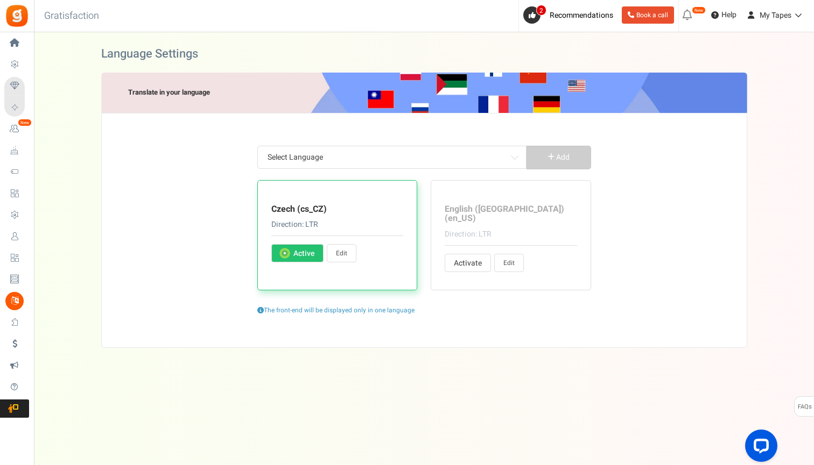
type input "Profilový obrázek"
type input "Platí omezení"
type input "Uplatněné body"
type input "Stav vztahu"
type input "Sdílet URL:"
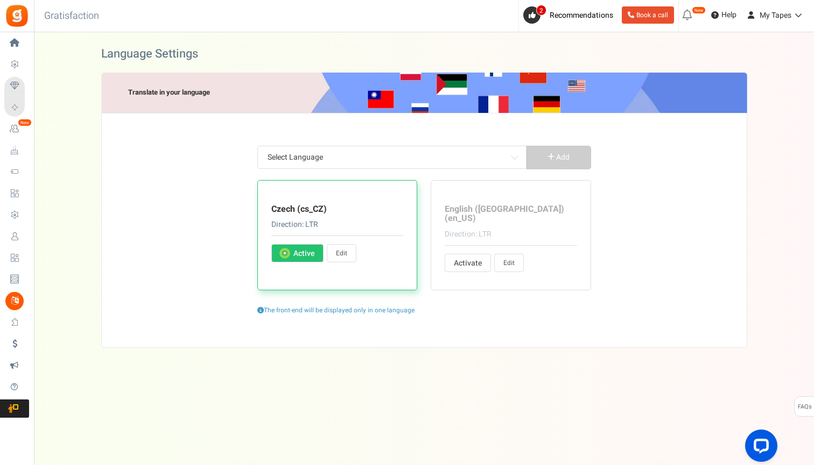
type input "Získejte body, když se zaregistrujete"
type input "A také okamžitá odměna!"
type input "Posunutím vyberte body"
type input "Předmět:"
type input "Na:"
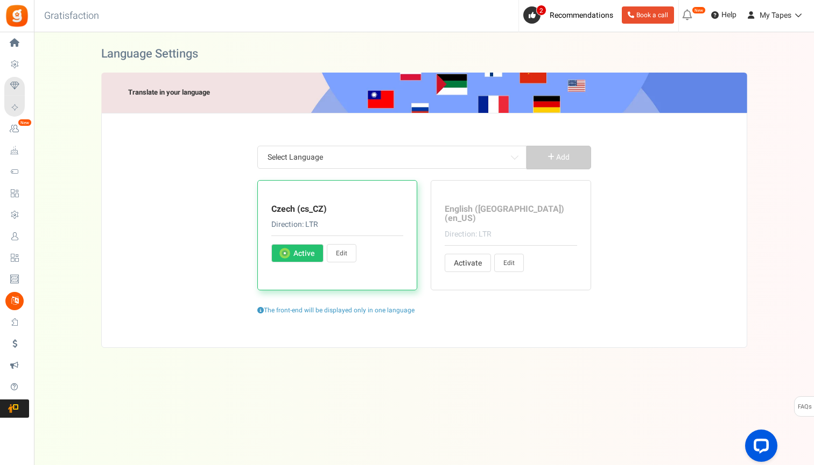
type input "Dostupné body"
type input "Zobrazit historii transakcí"
type input "Webové stránky"
type input "Pracovní telefon"
type input "Ty máš"
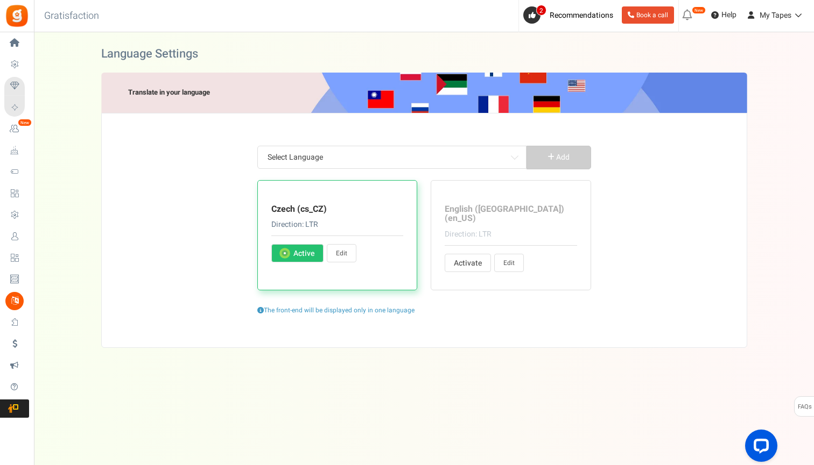
type input "Tvé jméno"
type input "Vaše heslo"
type input "PSČ/PSČ"
type input "Poslední body období vyloučení"
type input "jako"
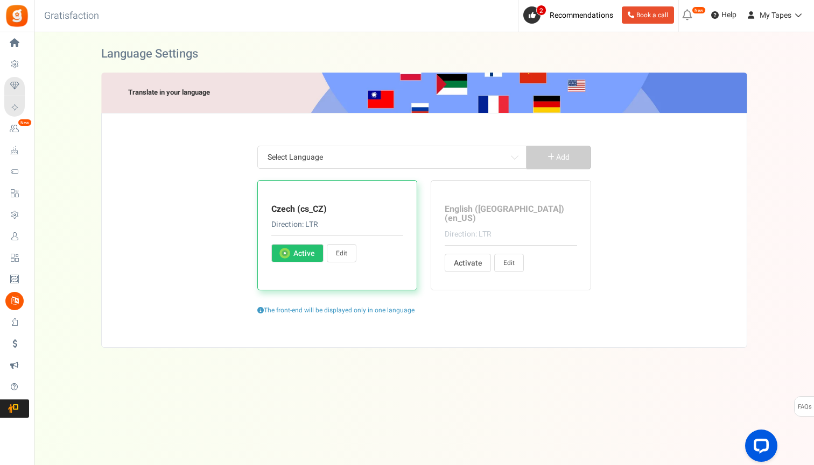
type input "Načítání..."
type input "Přihlásit se"
type input "[PERSON_NAME] den"
type input "ke kontrole zůstatku nebo uplatnění bodů."
type input "Chcete-li pokračovat, přihlaste se pomocí svých registrovaných přihlašovacích ú…"
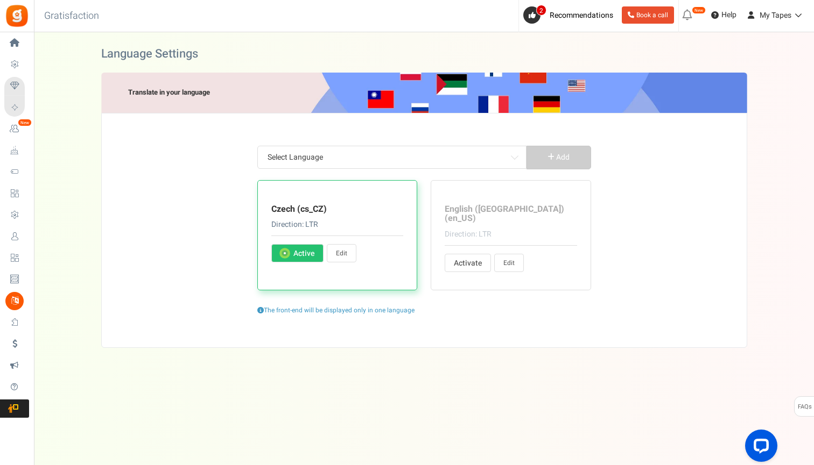
type input "Přihlaste se na YouTube"
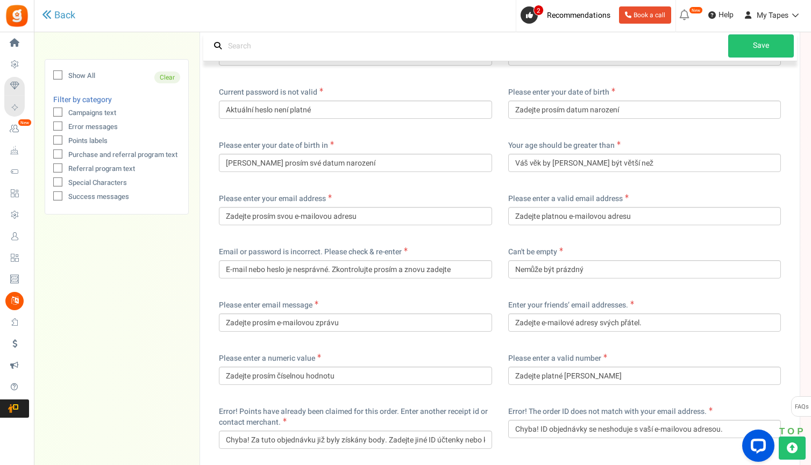
scroll to position [1852, 0]
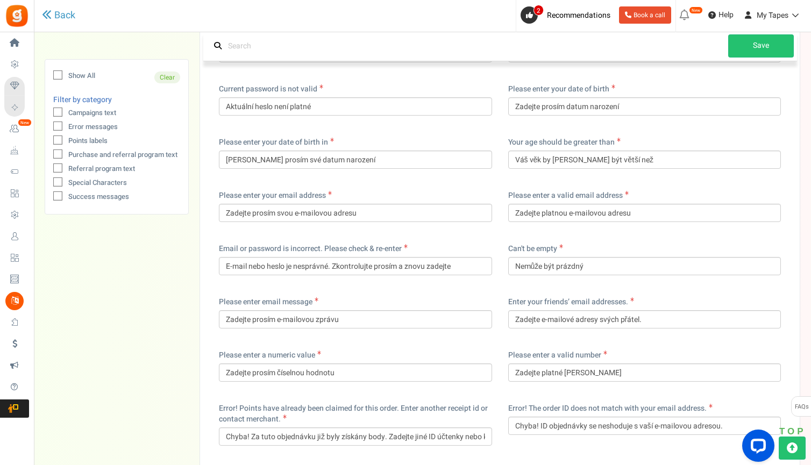
click at [292, 44] on input "text" at bounding box center [468, 45] width 522 height 23
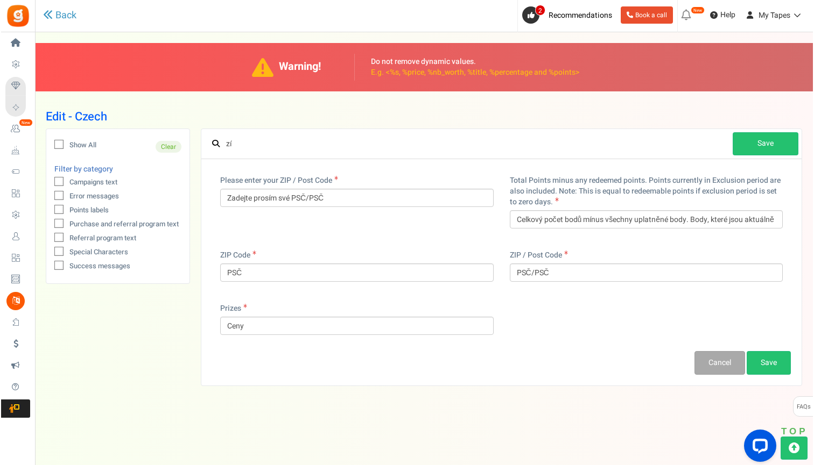
scroll to position [0, 0]
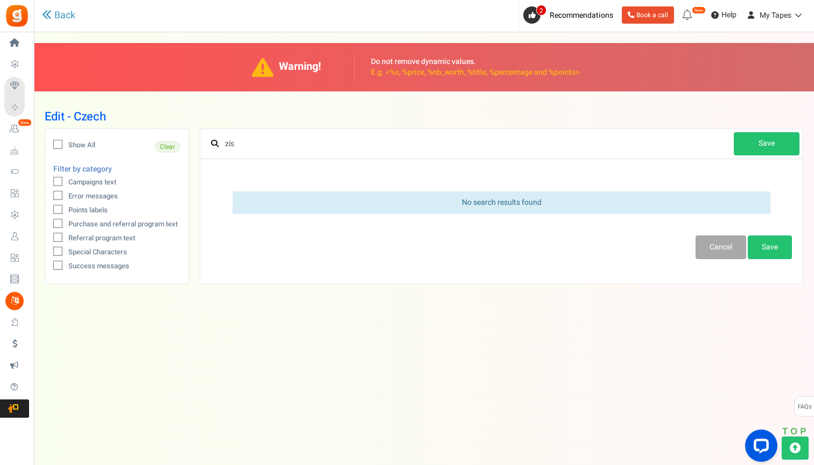
click at [383, 357] on div "Under maintenance we will be back soon We apologize for any inconvenience. The …" at bounding box center [424, 211] width 780 height 358
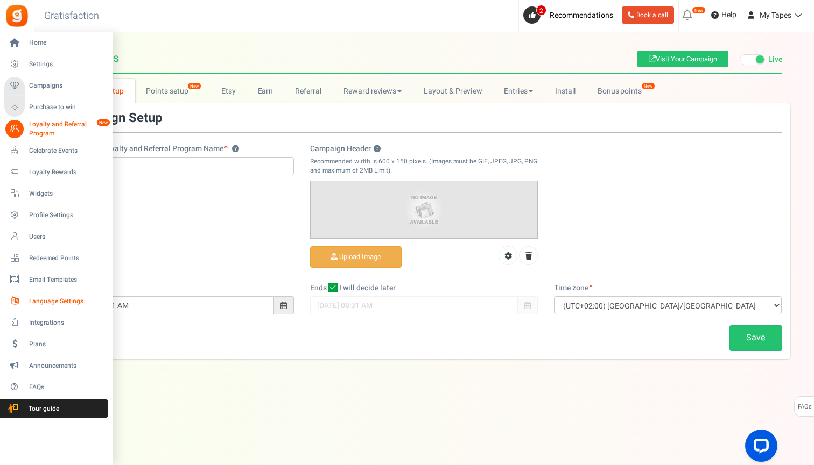
click at [69, 300] on span "Language Settings" at bounding box center [66, 301] width 75 height 9
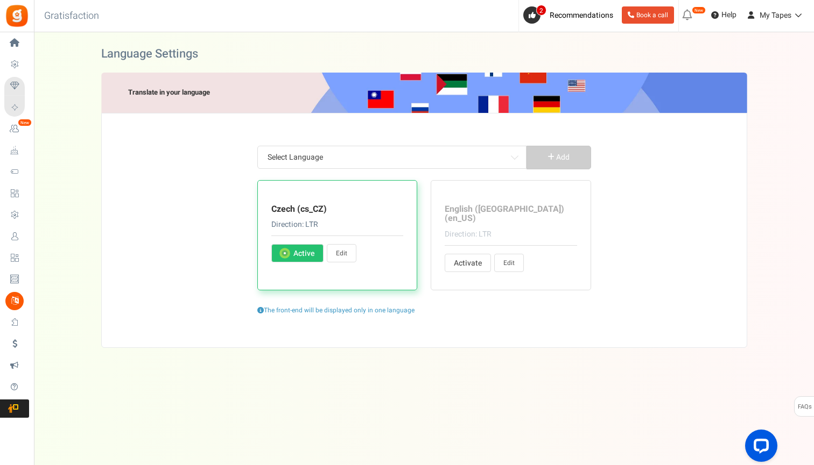
click at [343, 257] on link "Edit" at bounding box center [342, 253] width 30 height 18
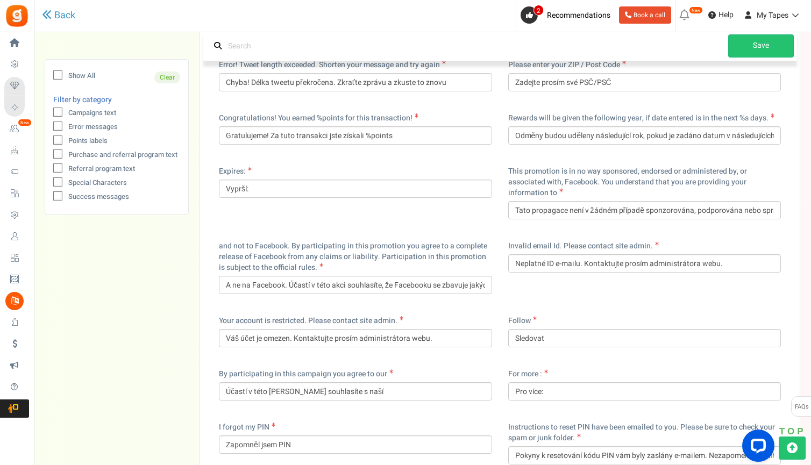
scroll to position [3069, 0]
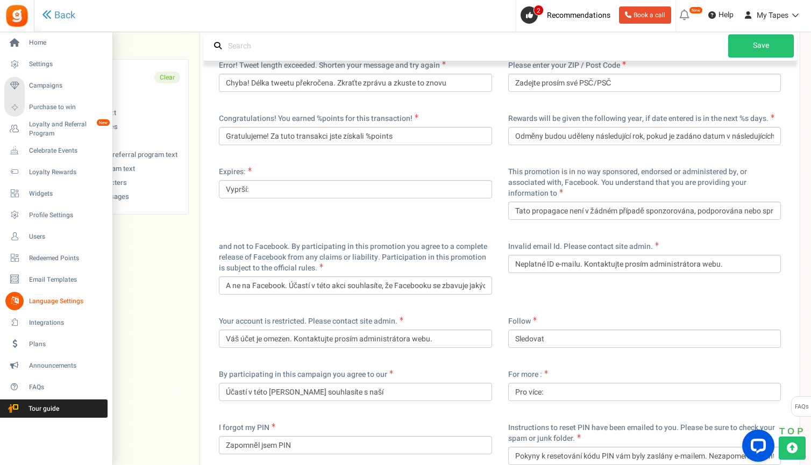
click at [63, 183] on li "Widgets" at bounding box center [56, 194] width 112 height 22
click at [57, 187] on link "Widgets" at bounding box center [55, 194] width 103 height 18
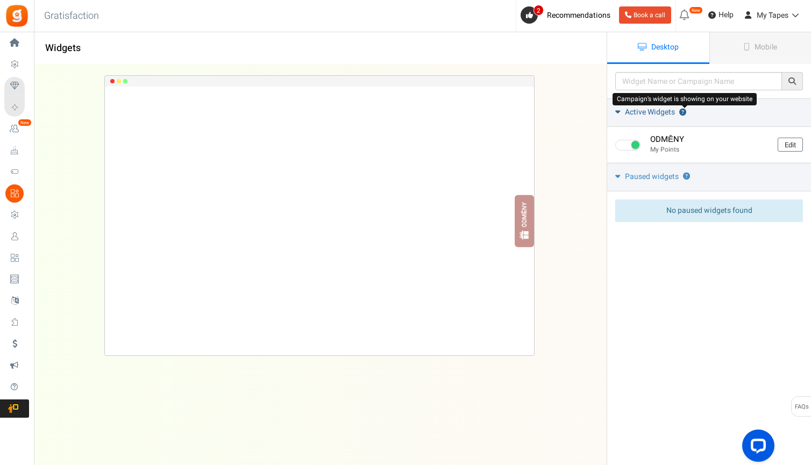
click at [685, 112] on span "?" at bounding box center [683, 112] width 7 height 7
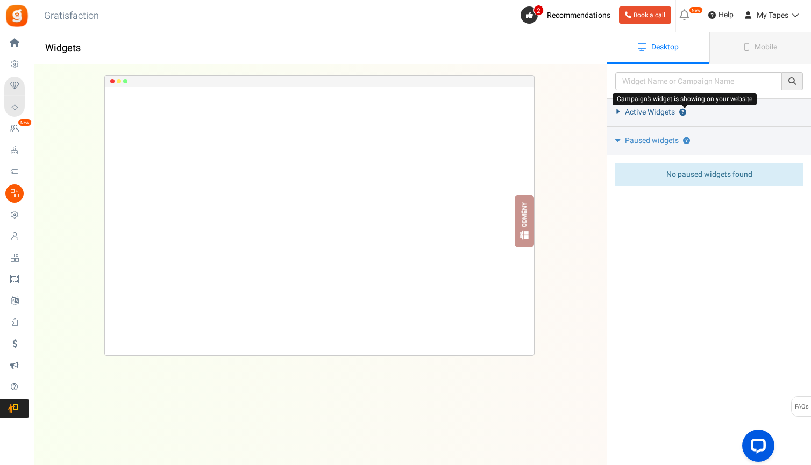
click at [685, 112] on span "?" at bounding box center [683, 112] width 7 height 7
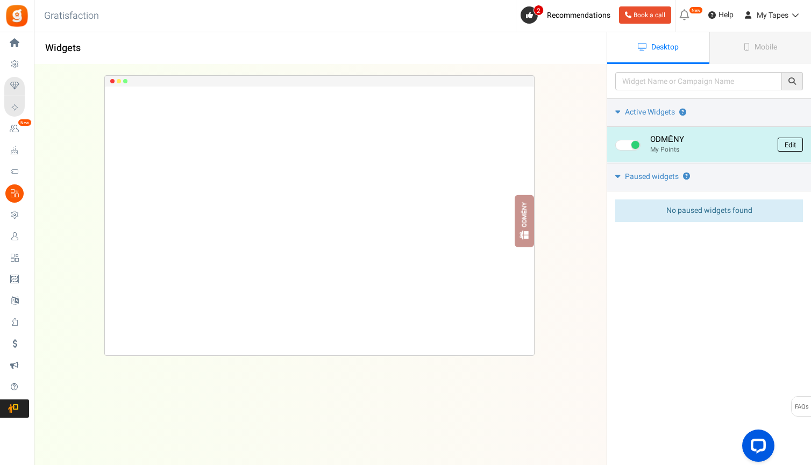
click at [789, 147] on link "Edit" at bounding box center [790, 145] width 25 height 14
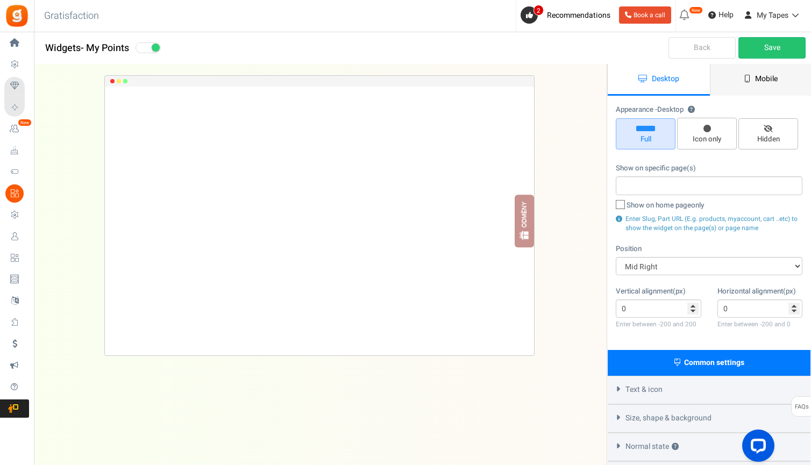
click at [767, 76] on span "Mobile" at bounding box center [767, 78] width 23 height 11
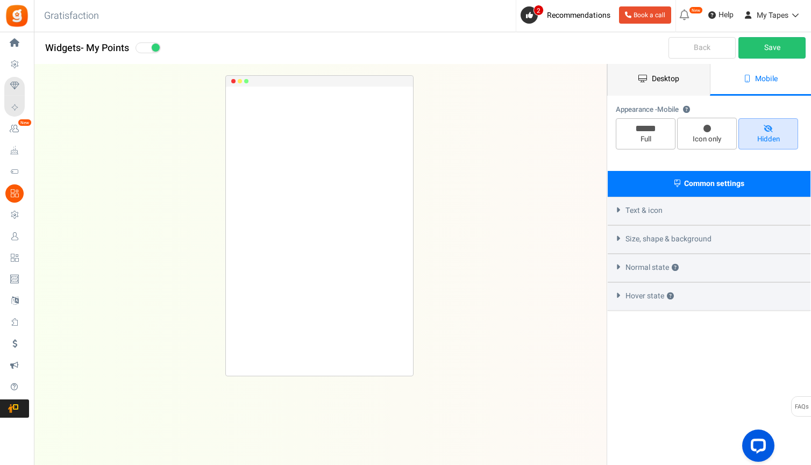
click at [684, 84] on link "Desktop" at bounding box center [659, 80] width 102 height 32
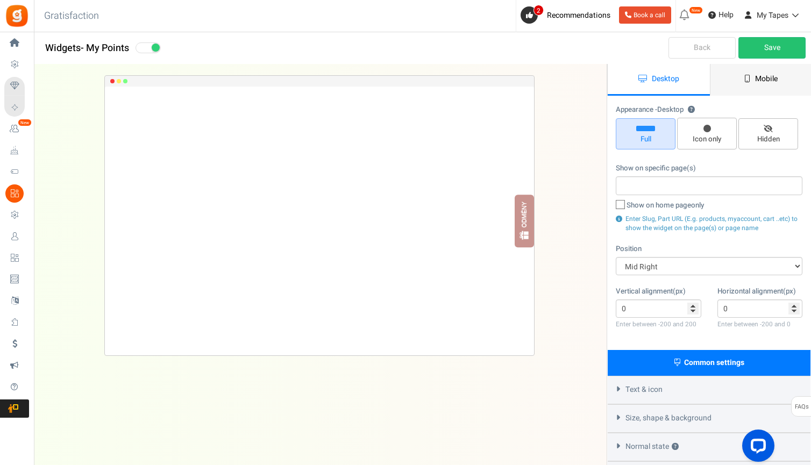
click at [756, 76] on span "Mobile" at bounding box center [767, 78] width 23 height 11
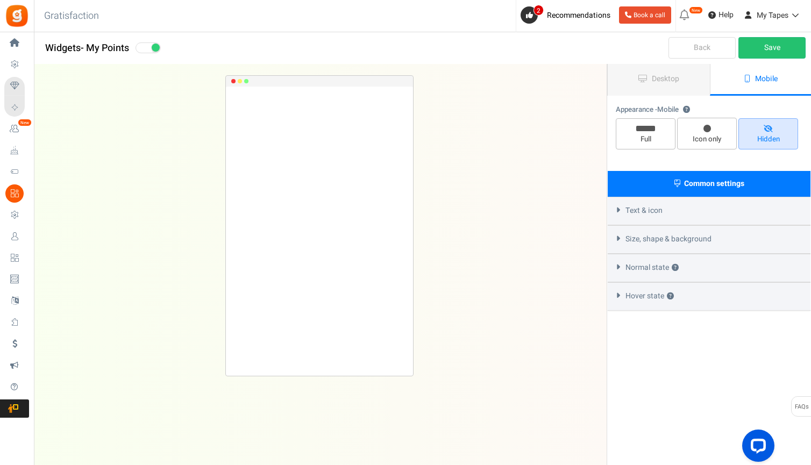
click at [725, 182] on span "Common settings" at bounding box center [714, 183] width 60 height 11
click at [689, 77] on link "Desktop" at bounding box center [659, 80] width 102 height 32
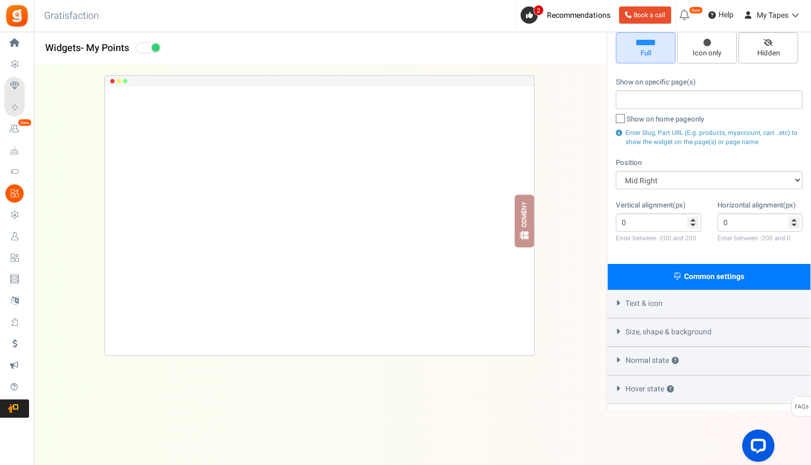
scroll to position [86, 0]
click at [626, 385] on span "Hover state ?" at bounding box center [650, 389] width 48 height 11
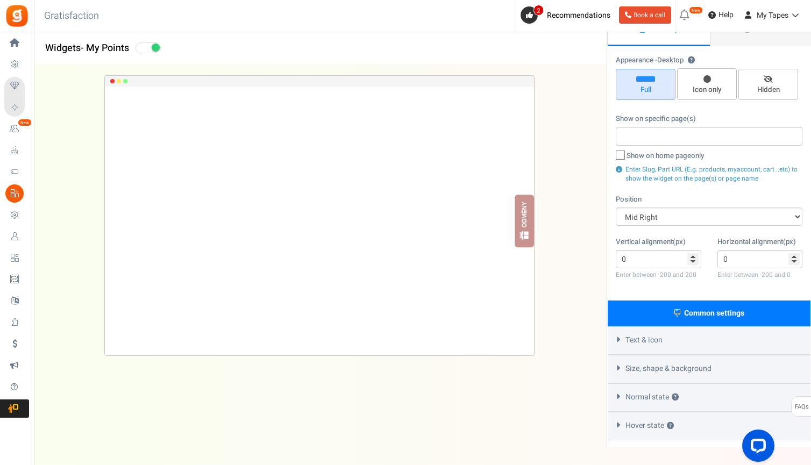
scroll to position [42, 0]
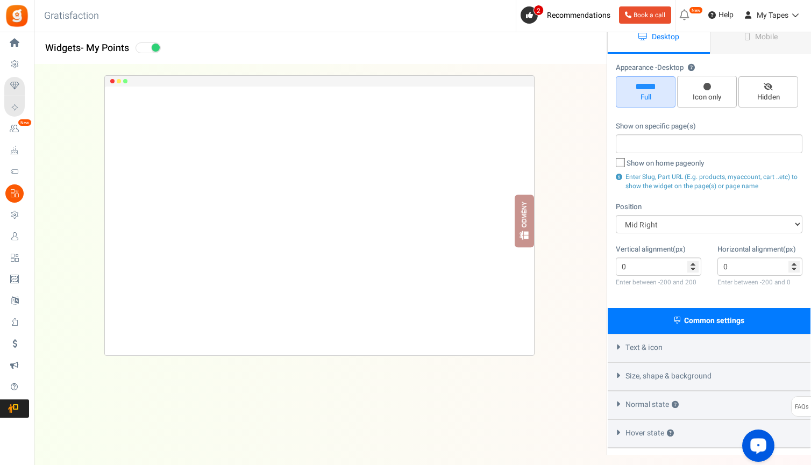
click at [757, 448] on icon "Open LiveChat chat widget" at bounding box center [759, 445] width 10 height 7
click at [660, 141] on input "search" at bounding box center [709, 144] width 180 height 12
paste input "[URL][DOMAIN_NAME]"
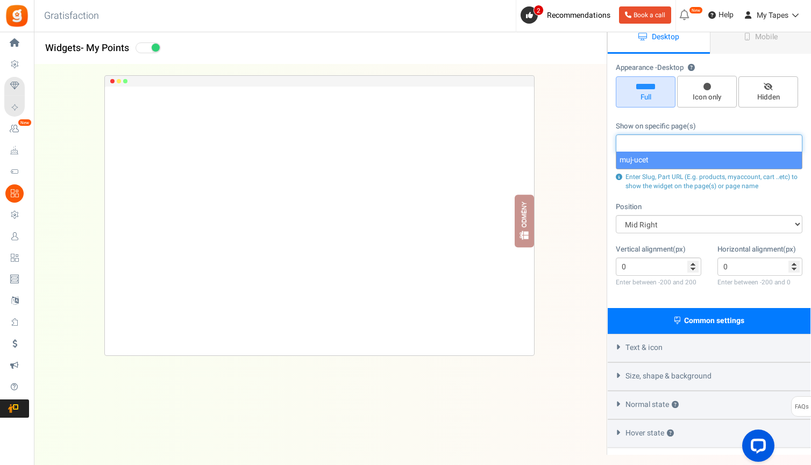
click at [683, 202] on div "Position Mid Right Mid Left Top Bar Top Left Top Right Top Center Bottom Bar Bo…" at bounding box center [709, 218] width 187 height 32
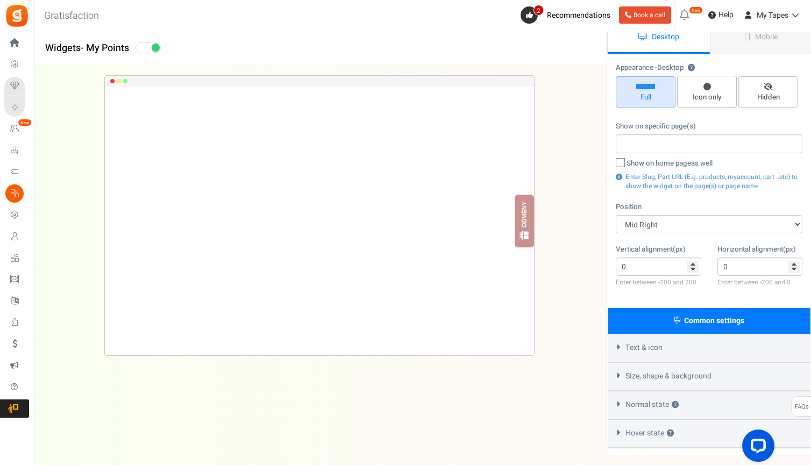
click at [660, 144] on input "search" at bounding box center [709, 144] width 180 height 12
paste input "[URL][DOMAIN_NAME]"
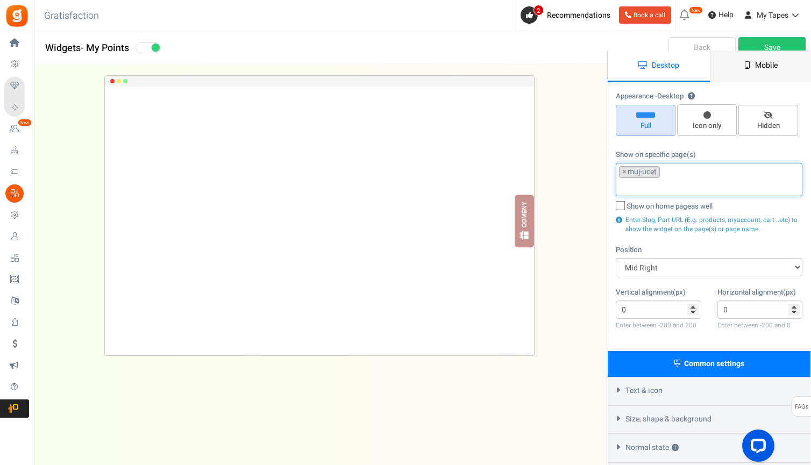
scroll to position [13, 0]
click at [768, 65] on span "Mobile" at bounding box center [767, 65] width 23 height 11
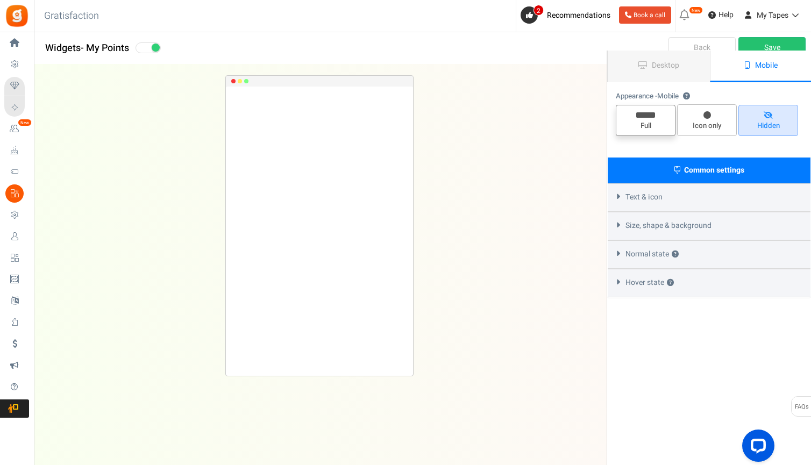
click at [651, 128] on span "Full" at bounding box center [646, 126] width 50 height 10
click at [651, 114] on input "Full" at bounding box center [649, 110] width 7 height 7
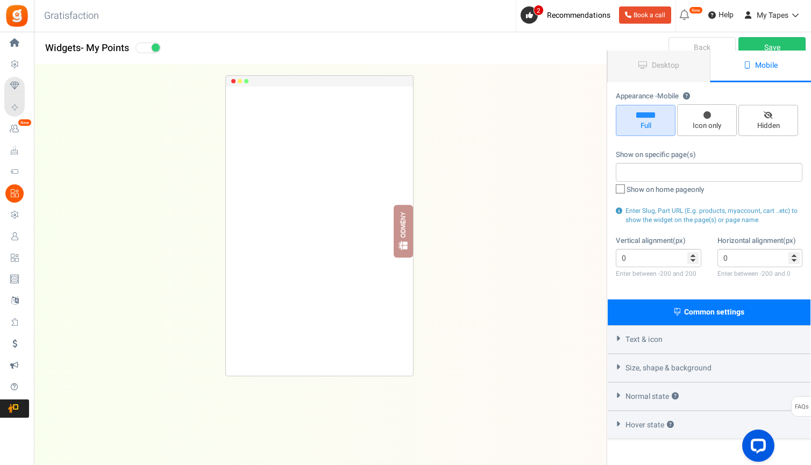
click at [660, 179] on span at bounding box center [709, 172] width 187 height 19
paste input "[URL][DOMAIN_NAME]"
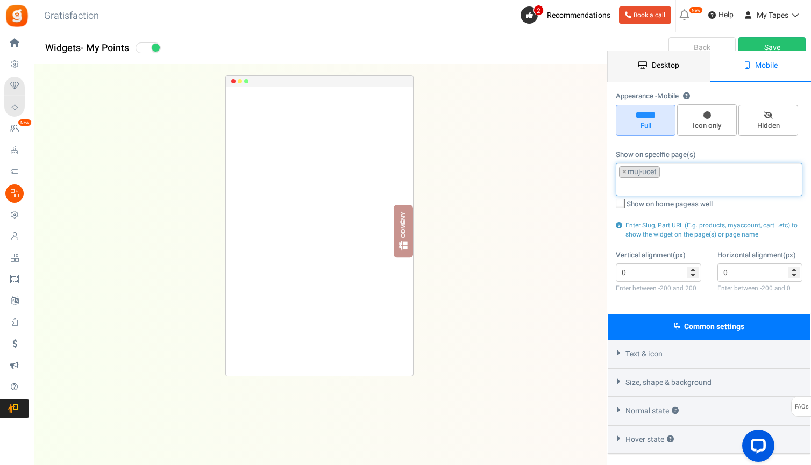
click at [681, 65] on link "Desktop" at bounding box center [659, 67] width 102 height 32
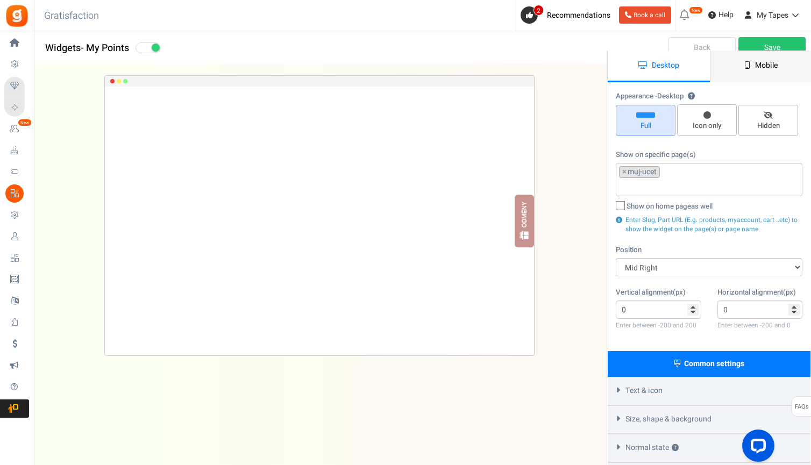
click at [773, 69] on span "Mobile" at bounding box center [767, 65] width 23 height 11
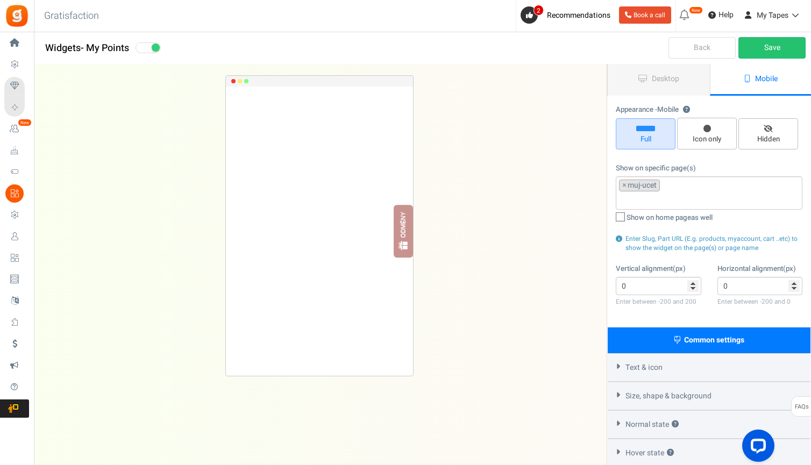
scroll to position [0, 0]
click at [777, 46] on link "Save" at bounding box center [772, 48] width 67 height 22
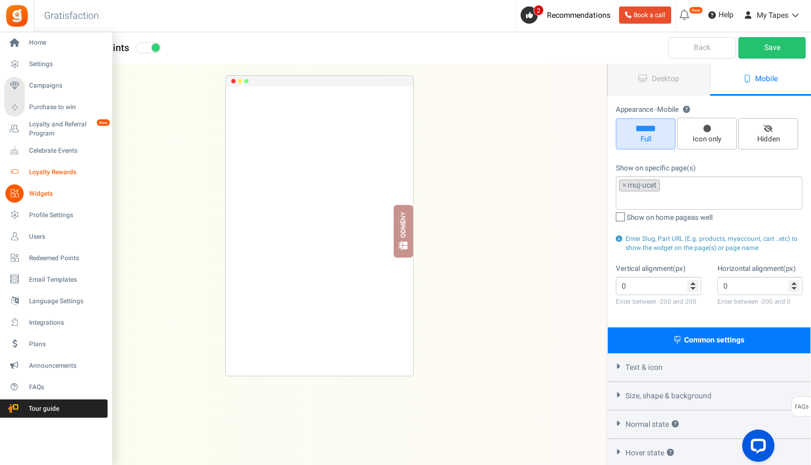
click at [45, 173] on span "Loyalty Rewards" at bounding box center [66, 172] width 75 height 9
click at [48, 170] on span "Loyalty Rewards" at bounding box center [66, 172] width 75 height 9
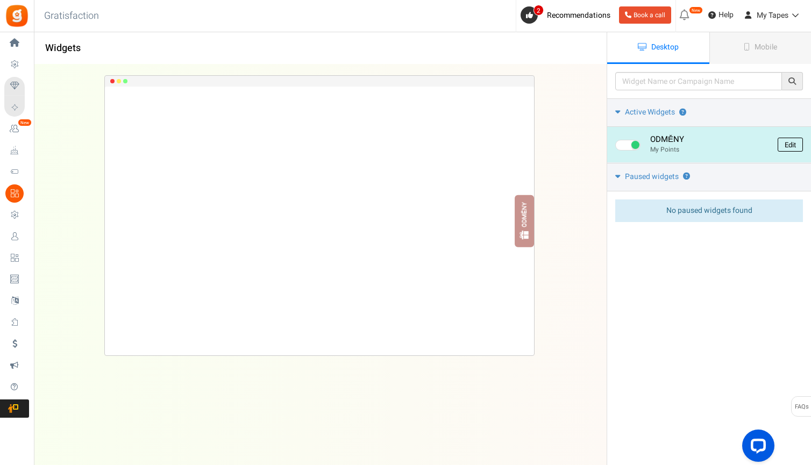
click at [784, 147] on link "Edit" at bounding box center [790, 145] width 25 height 14
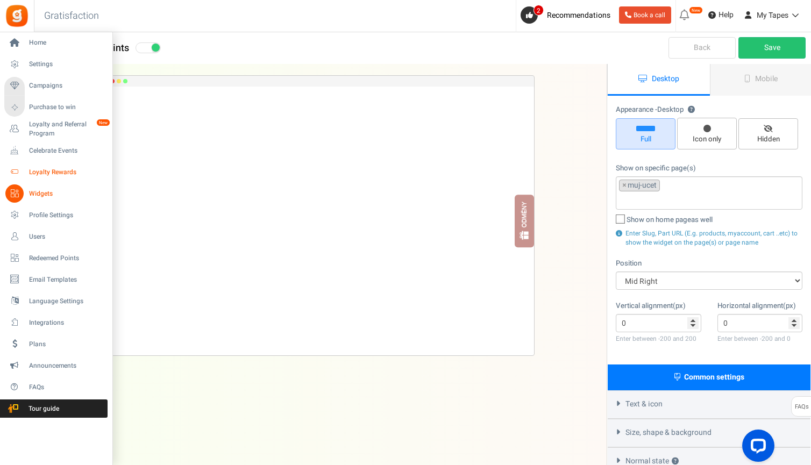
click at [45, 175] on span "Loyalty Rewards" at bounding box center [66, 172] width 75 height 9
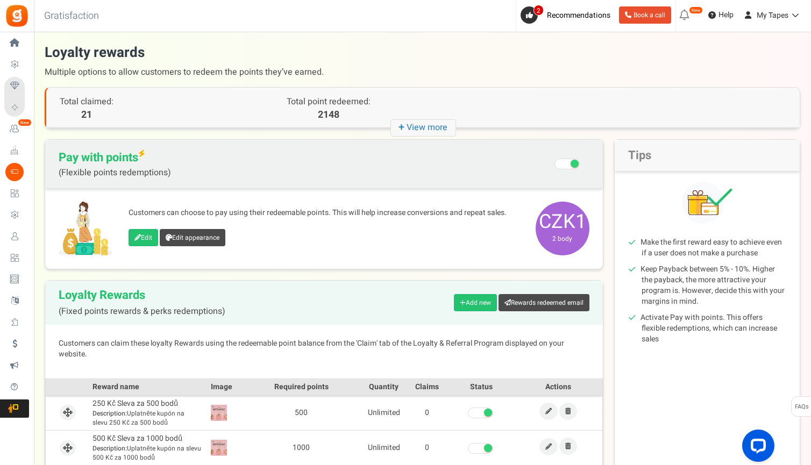
click at [116, 156] on span "Pay with points (Flexible points redemptions)" at bounding box center [115, 164] width 112 height 27
click at [146, 237] on link "Edit" at bounding box center [144, 237] width 30 height 17
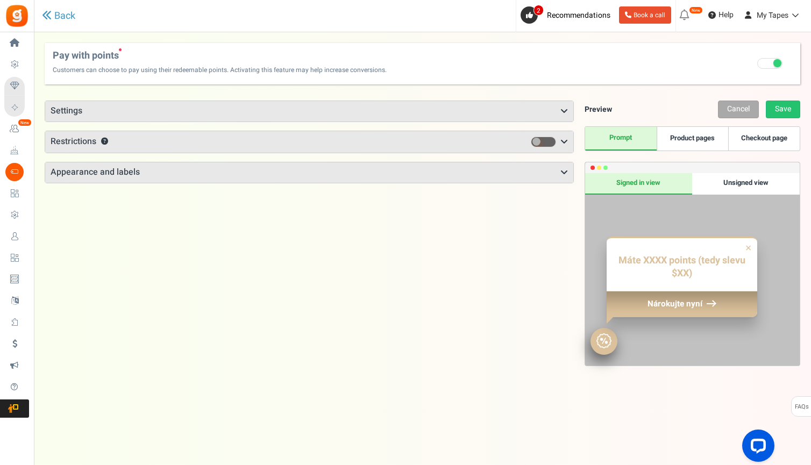
click at [533, 174] on h3 "Appearance and labels" at bounding box center [309, 173] width 528 height 20
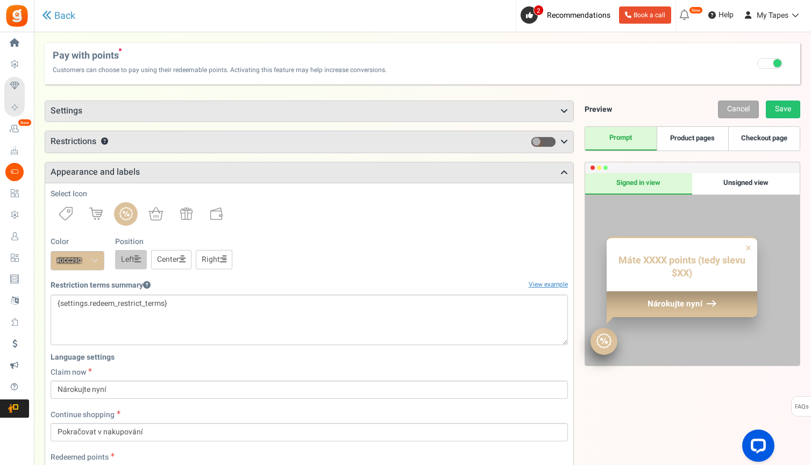
click at [533, 174] on h3 "Appearance and labels" at bounding box center [309, 173] width 528 height 20
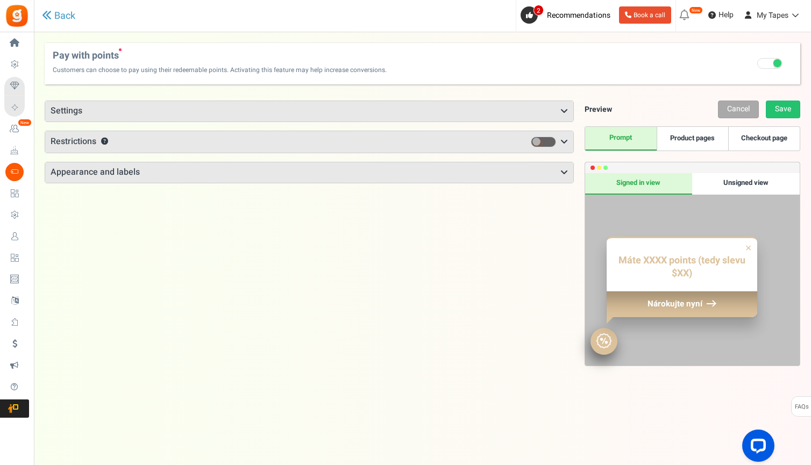
click at [549, 168] on h3 "Appearance and labels" at bounding box center [309, 173] width 528 height 20
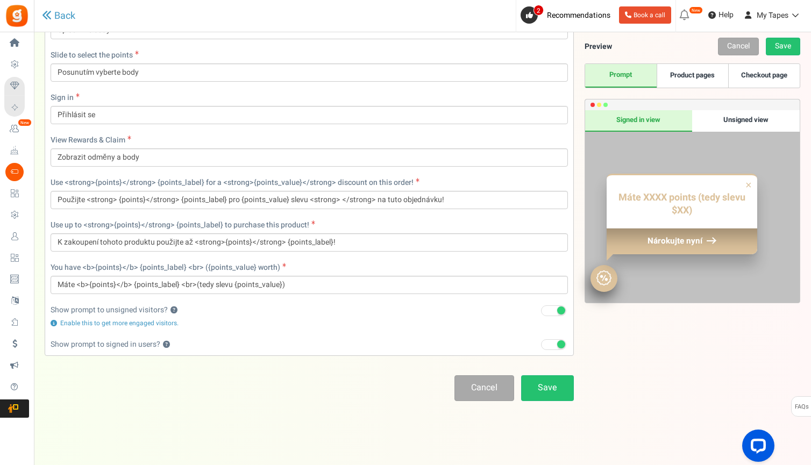
scroll to position [444, 0]
click at [512, 228] on div "Use up to <strong>{points}</strong> {points_label} to purchase this product! K …" at bounding box center [310, 237] width 518 height 32
click at [555, 308] on span at bounding box center [553, 311] width 25 height 11
click at [541, 308] on input "Recommended: Turn On" at bounding box center [541, 311] width 0 height 7
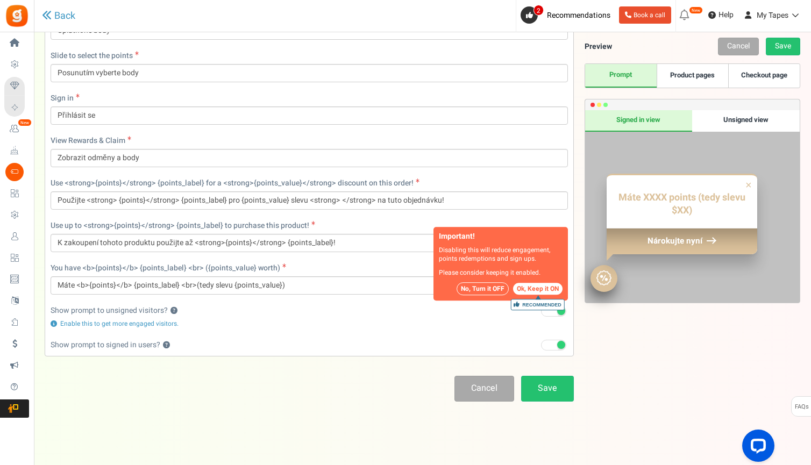
click at [461, 336] on div "Show prompt to unsigned visitors? ? Recommended: Turn On Important! Disabling t…" at bounding box center [310, 329] width 534 height 46
click at [535, 290] on button "Ok, Keep it ON Recommended" at bounding box center [538, 289] width 50 height 12
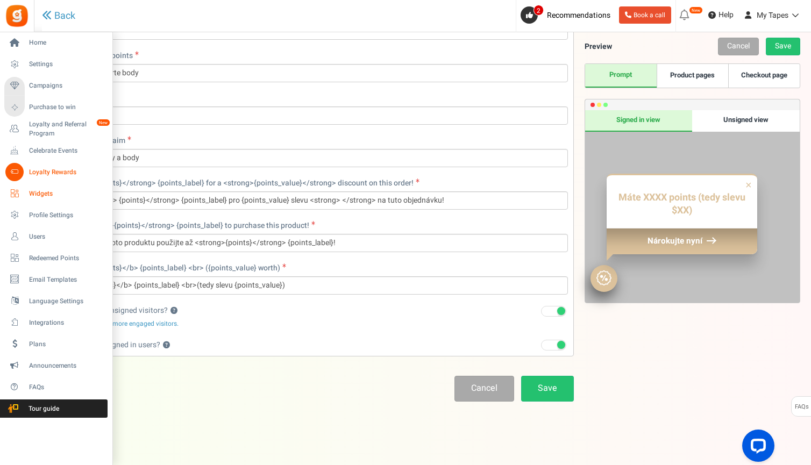
click at [45, 195] on span "Widgets" at bounding box center [66, 193] width 75 height 9
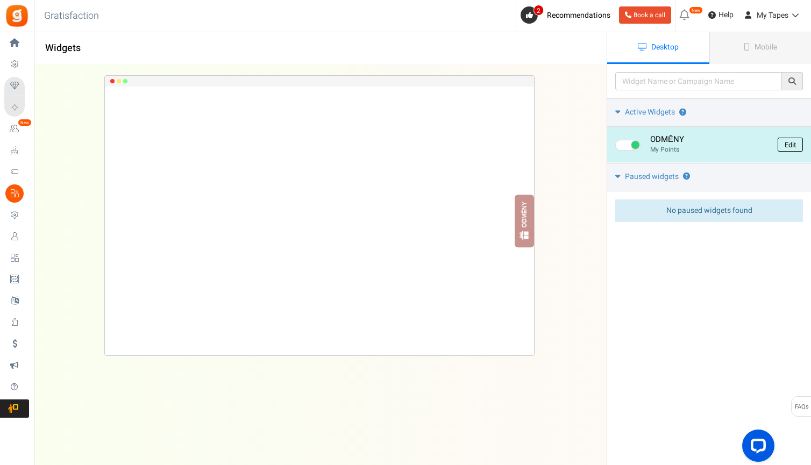
click at [785, 143] on link "Edit" at bounding box center [790, 145] width 25 height 14
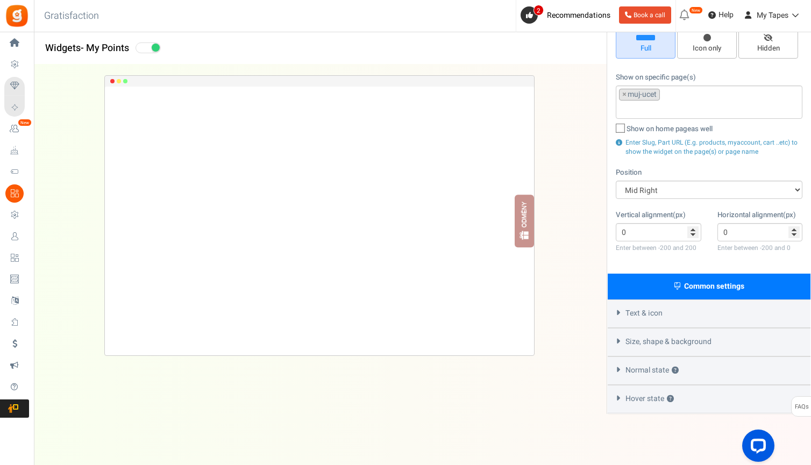
click at [655, 337] on span "Size, shape & background" at bounding box center [669, 342] width 86 height 11
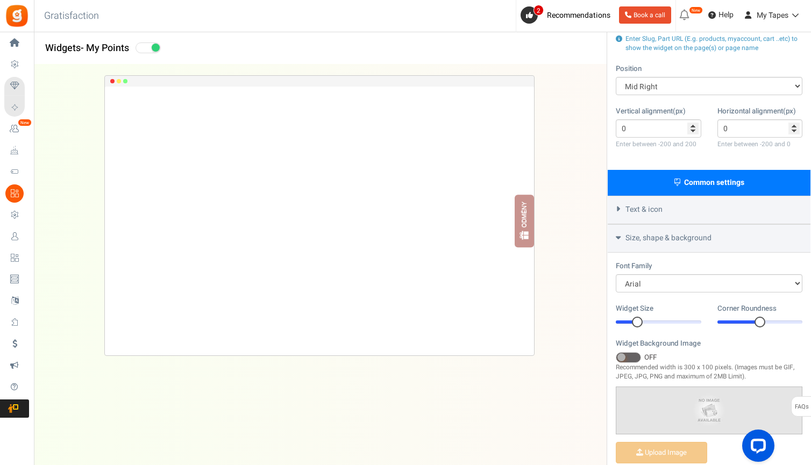
scroll to position [201, 0]
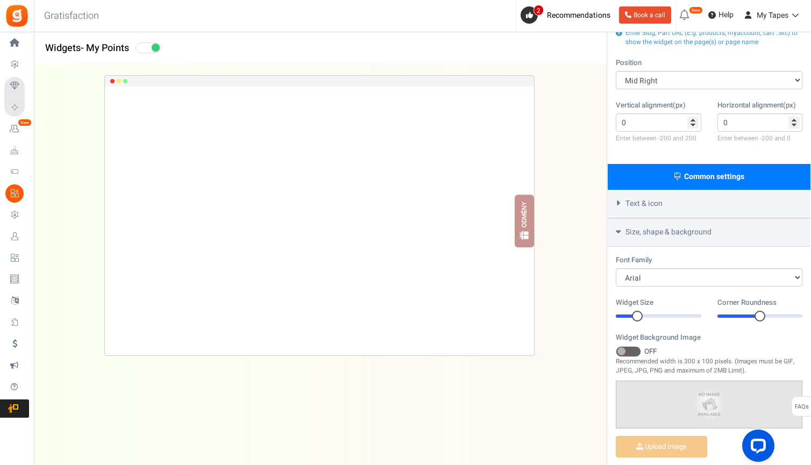
click at [646, 315] on div at bounding box center [659, 316] width 86 height 3
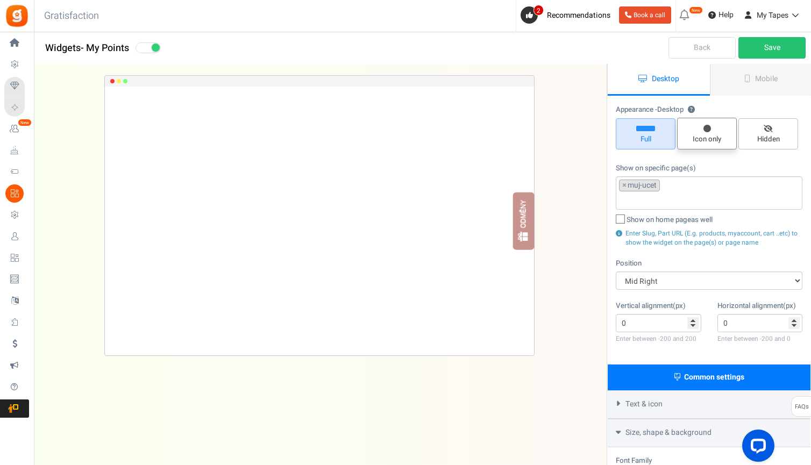
scroll to position [0, 0]
click at [770, 48] on link "Save" at bounding box center [772, 48] width 67 height 22
